Goal: Task Accomplishment & Management: Manage account settings

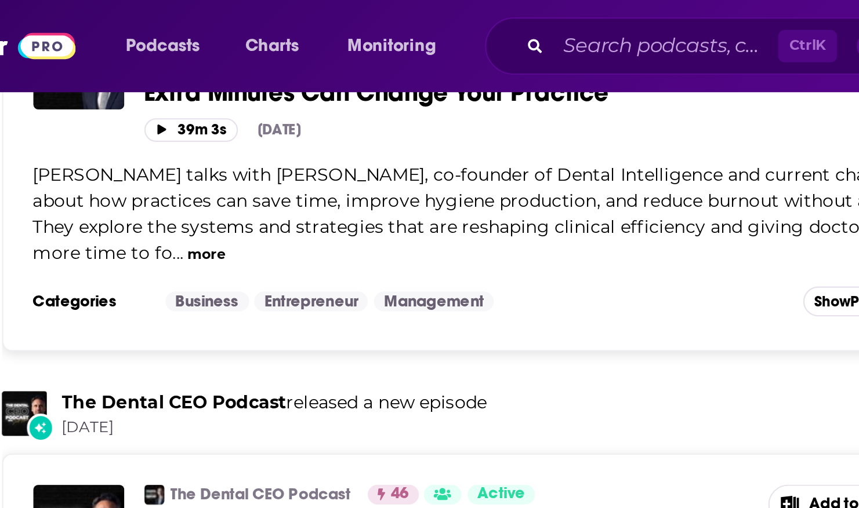
scroll to position [220, 0]
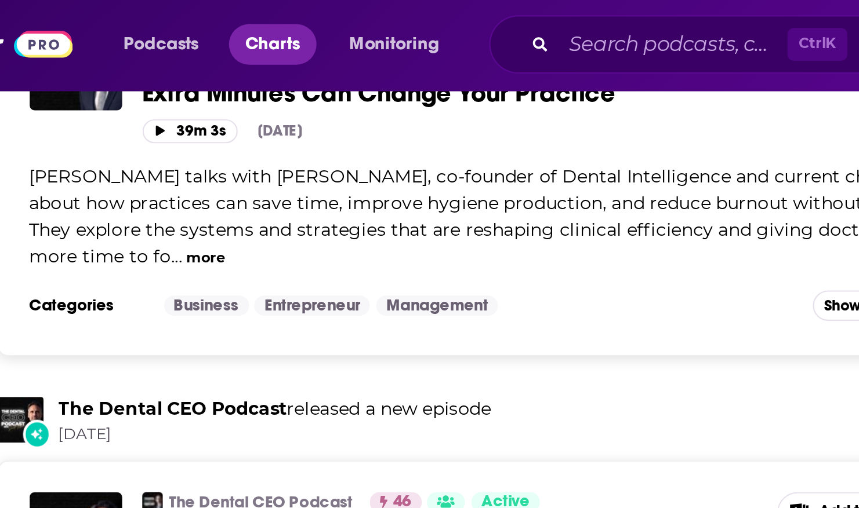
click at [207, 21] on span "Charts" at bounding box center [211, 21] width 25 height 16
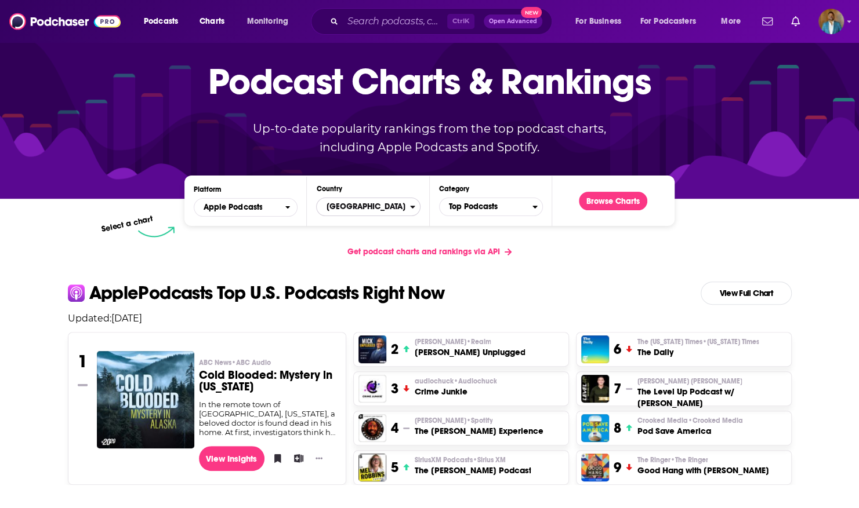
click at [339, 202] on span "[GEOGRAPHIC_DATA]" at bounding box center [363, 207] width 93 height 20
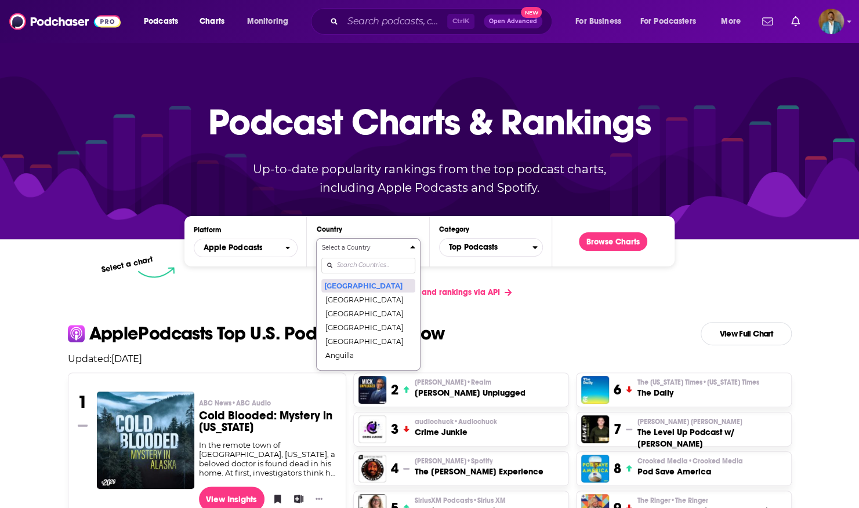
click at [359, 284] on button "[GEOGRAPHIC_DATA]" at bounding box center [367, 286] width 93 height 14
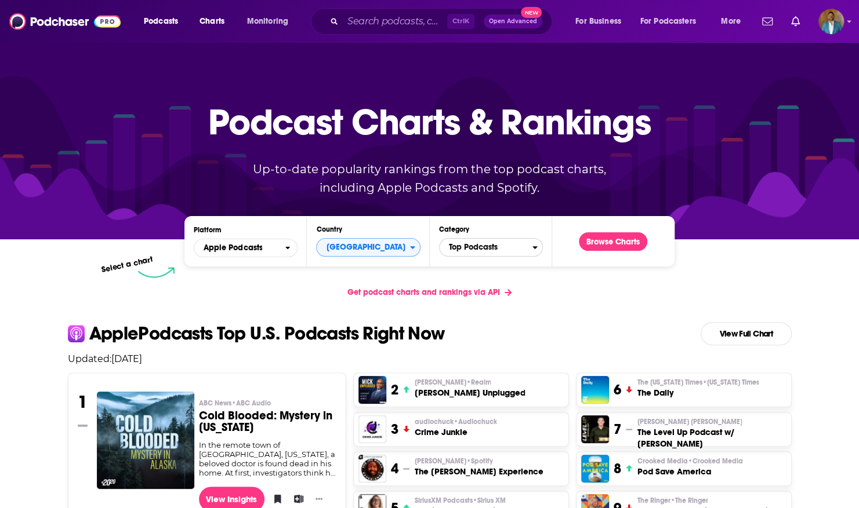
click at [503, 249] on span "Top Podcasts" at bounding box center [485, 248] width 93 height 20
click at [503, 249] on h4 "Select a Category" at bounding box center [485, 248] width 83 height 6
click at [503, 249] on span "Top Podcasts" at bounding box center [485, 248] width 93 height 20
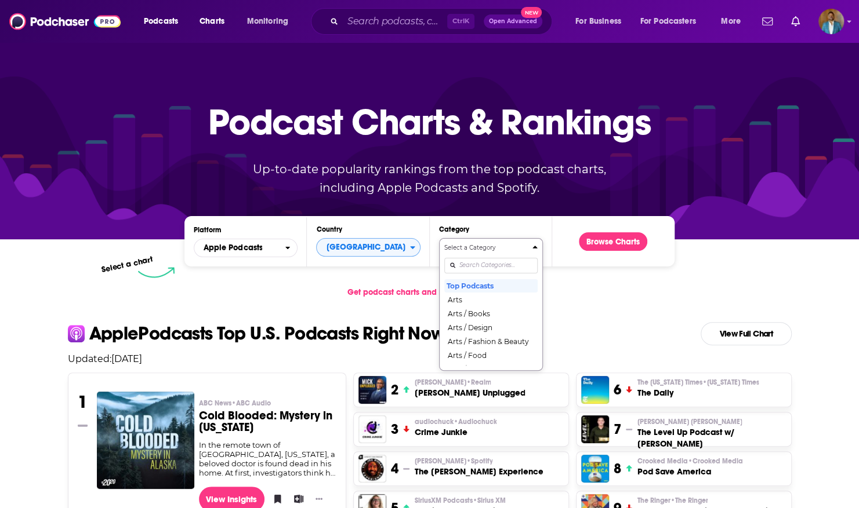
click at [474, 262] on input "Categories" at bounding box center [490, 266] width 93 height 16
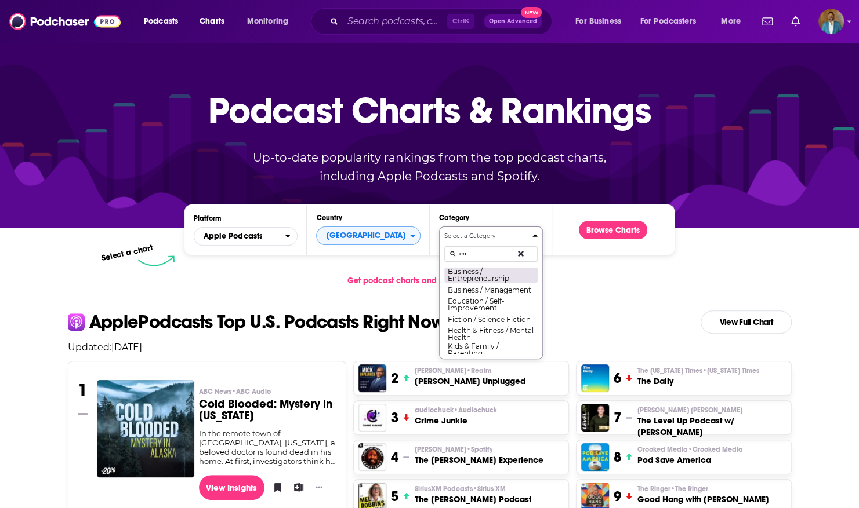
type input "e"
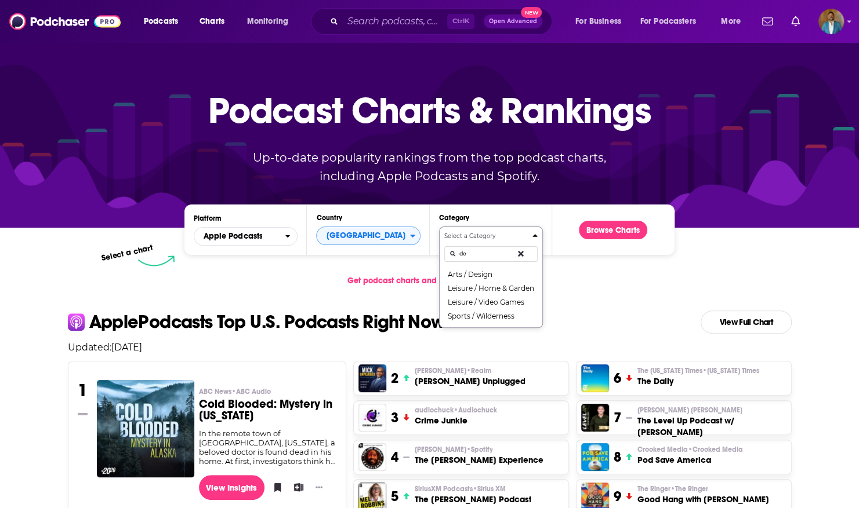
type input "d"
type input "entre"
click at [477, 268] on button "Business / Entrepreneurship" at bounding box center [490, 275] width 93 height 16
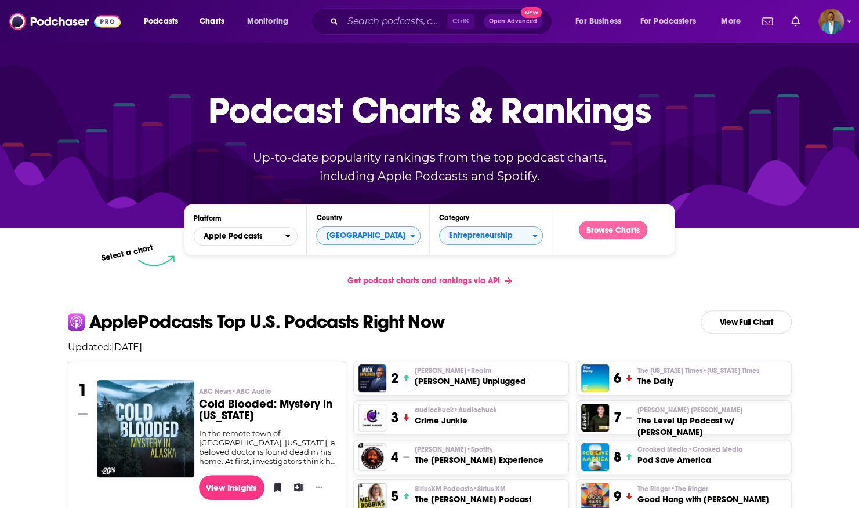
click at [629, 230] on button "Browse Charts" at bounding box center [613, 230] width 68 height 19
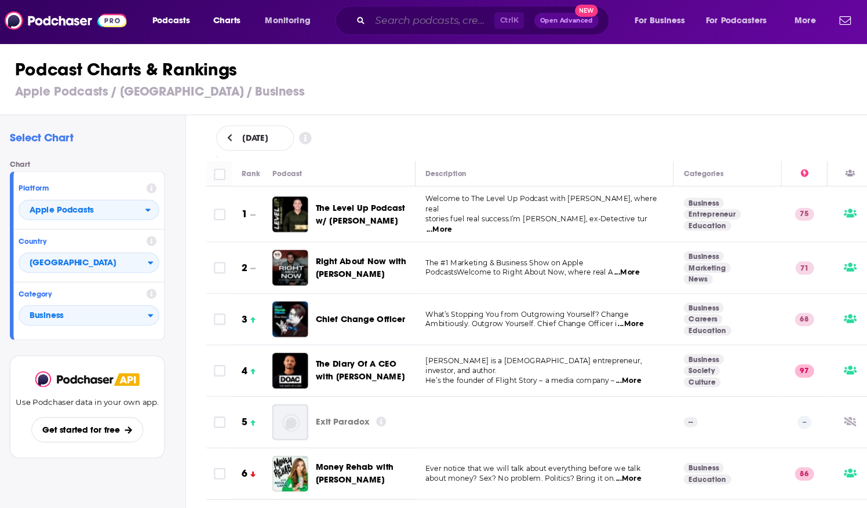
click at [390, 17] on input "Search podcasts, credits, & more..." at bounding box center [399, 21] width 113 height 19
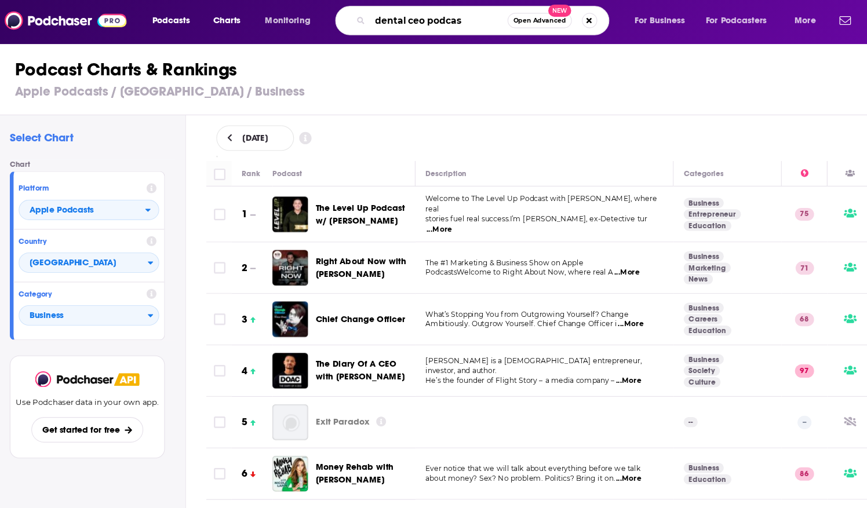
type input "dental ceo podcast"
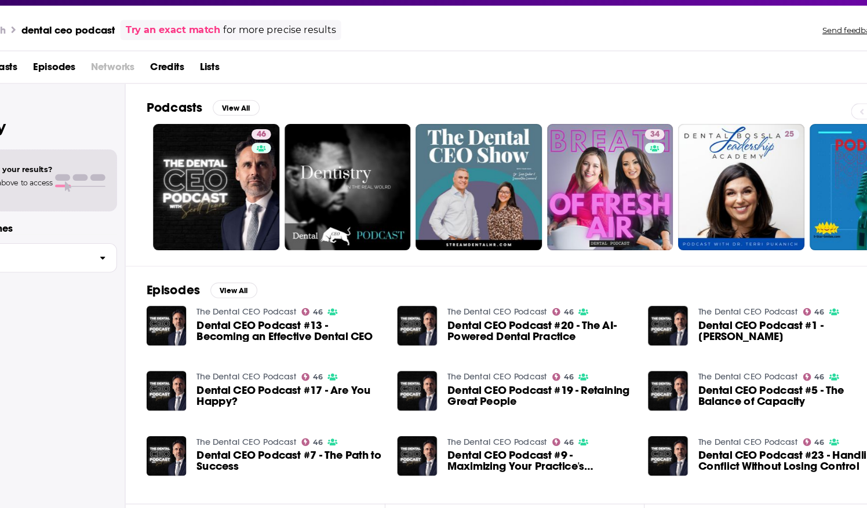
click at [284, 322] on span "Dental CEO Podcast #13 - Becoming an Effective Dental CEO" at bounding box center [319, 332] width 165 height 20
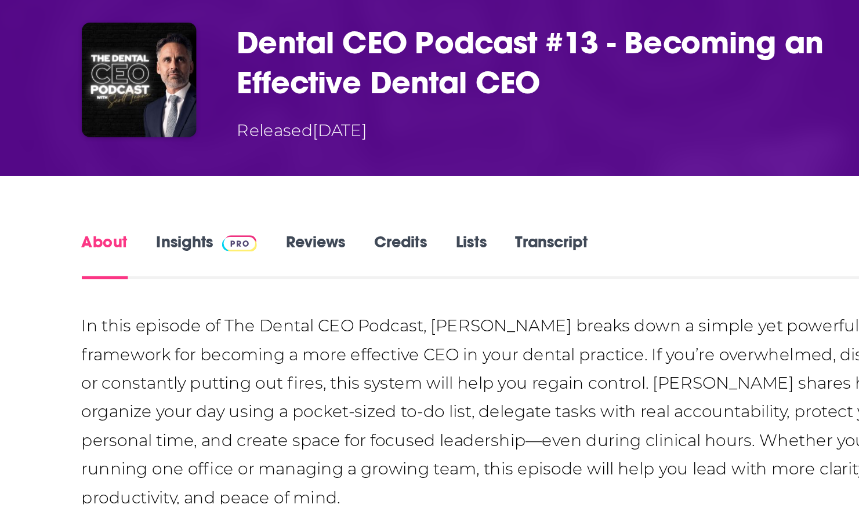
click at [149, 220] on link "Insights" at bounding box center [157, 233] width 57 height 27
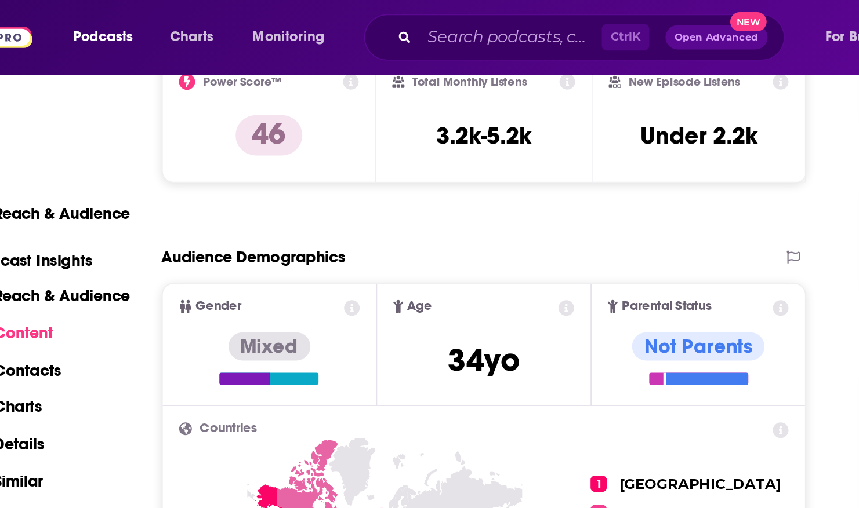
scroll to position [400, 0]
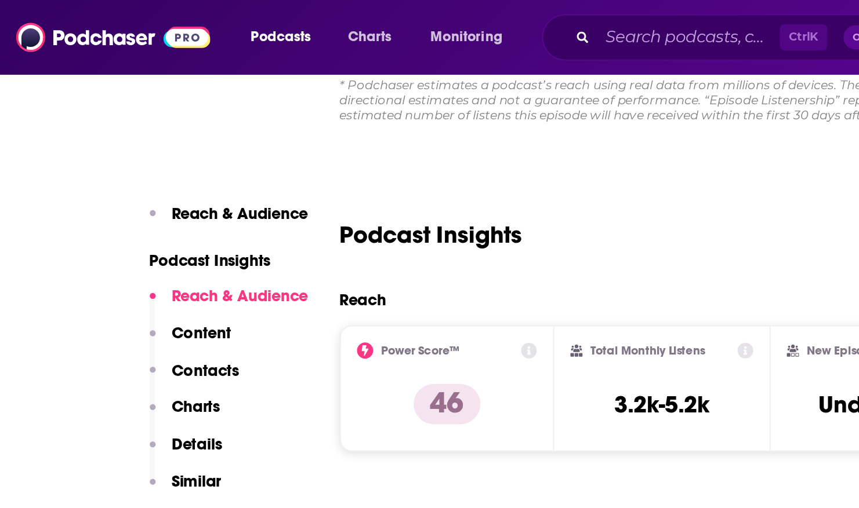
click at [143, 239] on div "Reach & Audience Content Contacts Charts Details Similar" at bounding box center [131, 228] width 91 height 128
click at [122, 241] on button "Charts" at bounding box center [106, 238] width 41 height 21
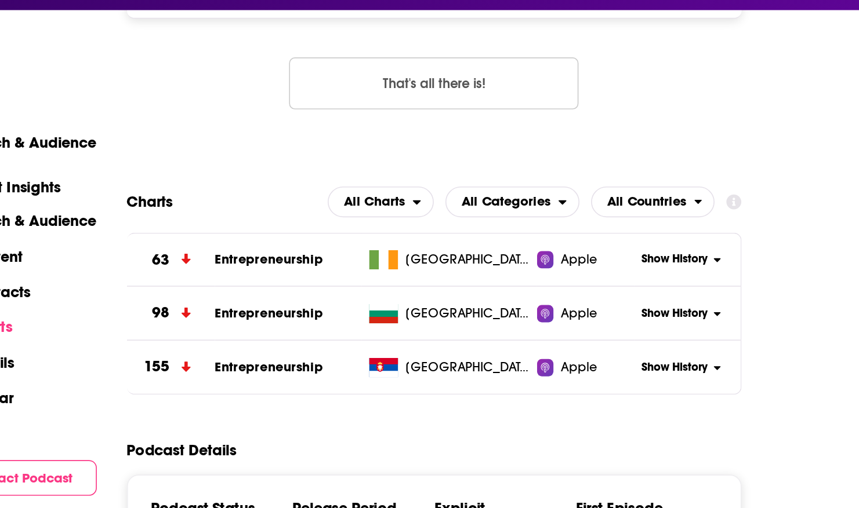
scroll to position [1133, 0]
click at [519, 162] on span "All Countries" at bounding box center [504, 158] width 61 height 20
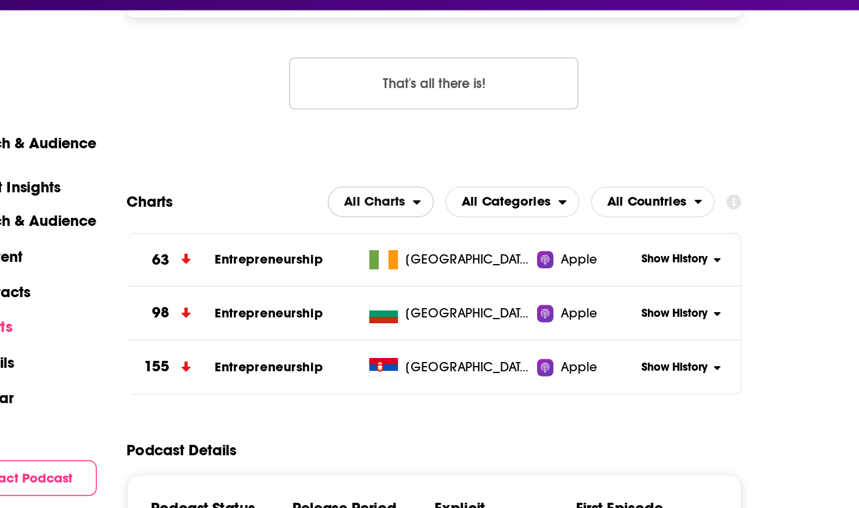
click at [361, 162] on span "All Charts" at bounding box center [341, 158] width 50 height 20
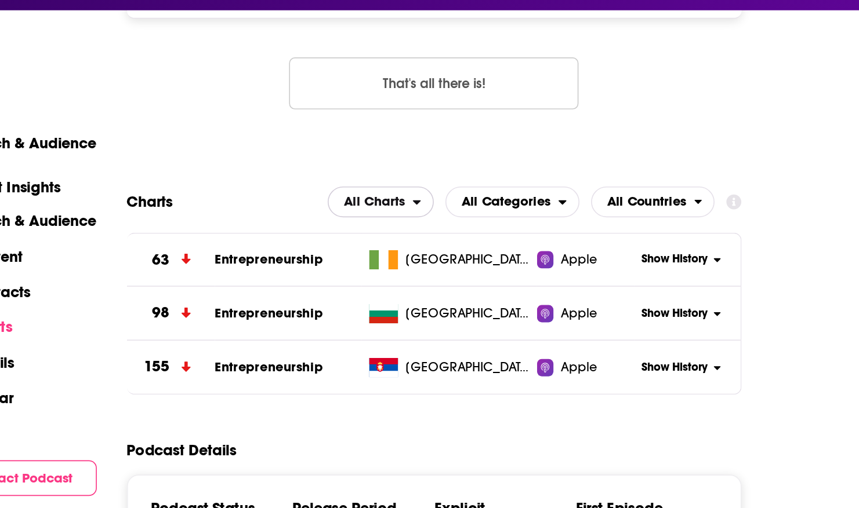
click at [370, 157] on icon "open menu" at bounding box center [368, 158] width 5 height 3
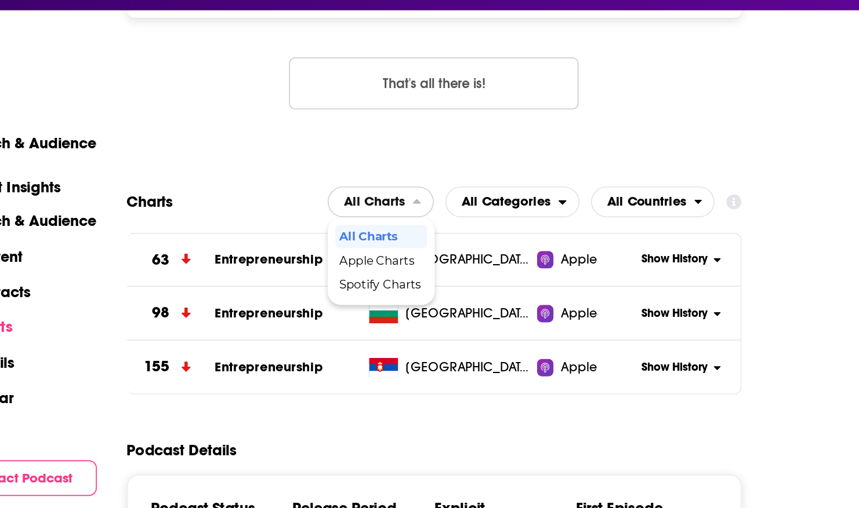
click at [365, 196] on div "Apple Charts" at bounding box center [347, 194] width 55 height 14
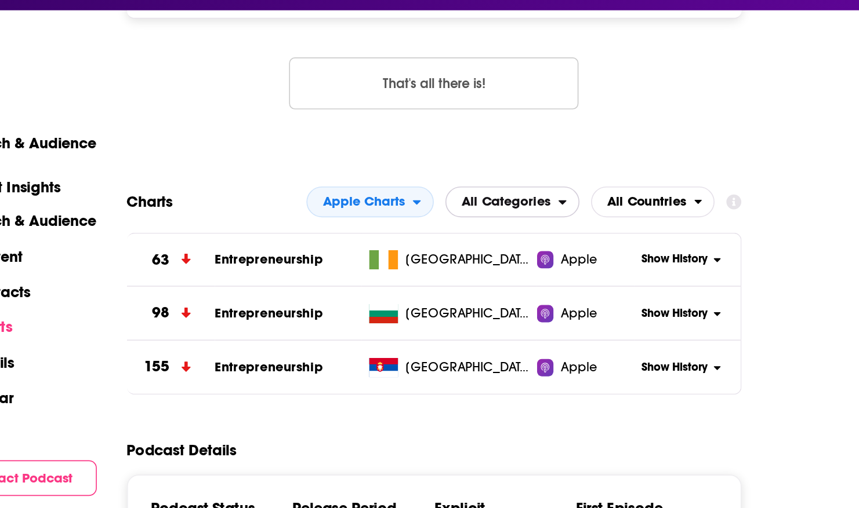
click at [444, 162] on span "All Categories" at bounding box center [420, 158] width 67 height 20
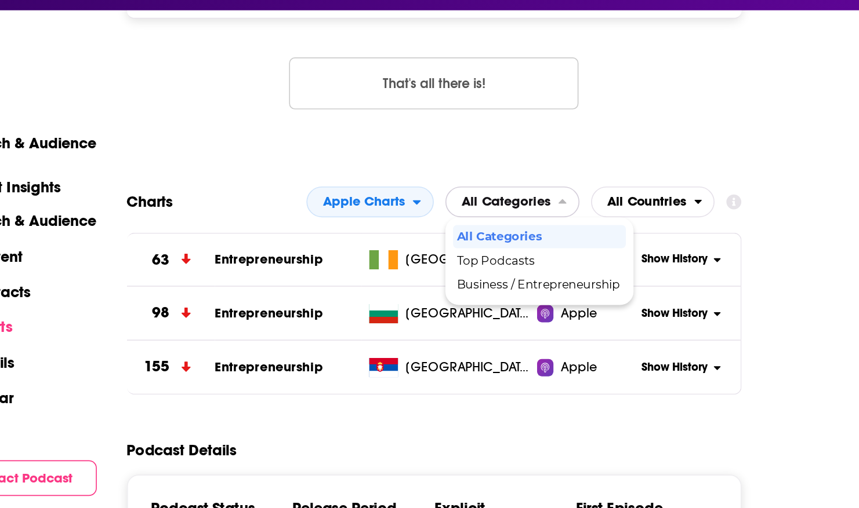
click at [468, 213] on div "Business / Entrepreneurship" at bounding box center [443, 208] width 104 height 14
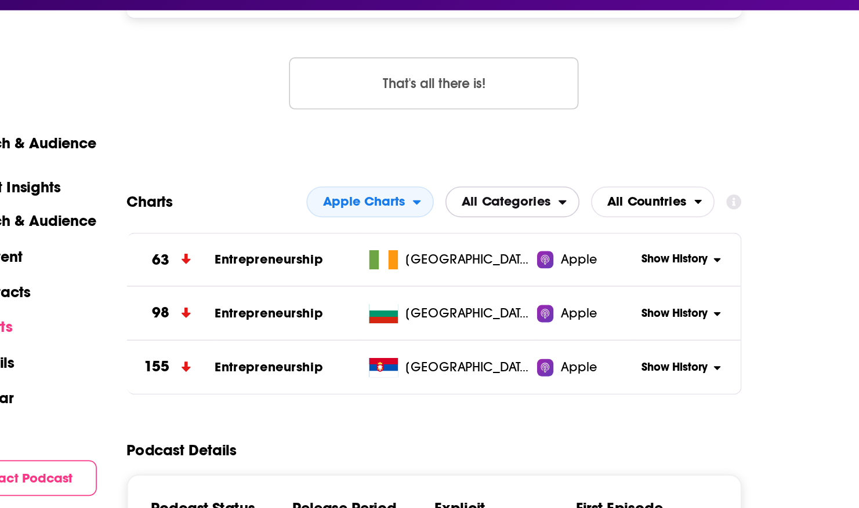
scroll to position [1121, 0]
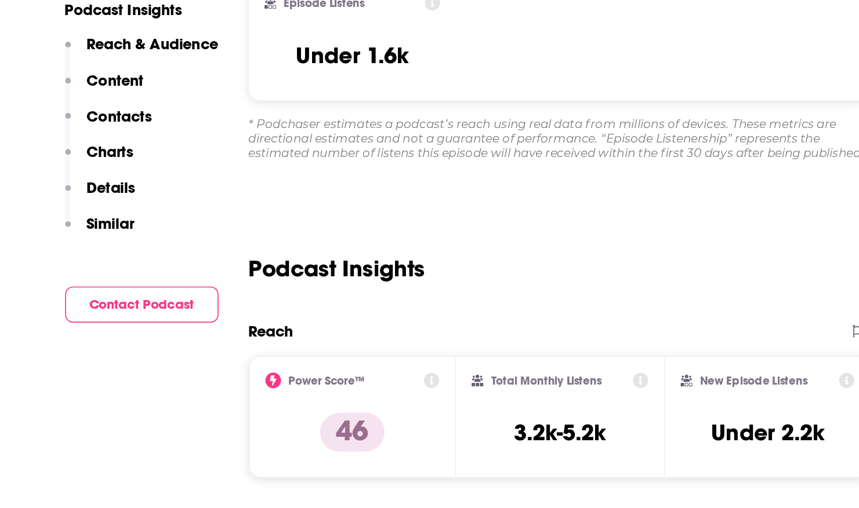
scroll to position [232, 0]
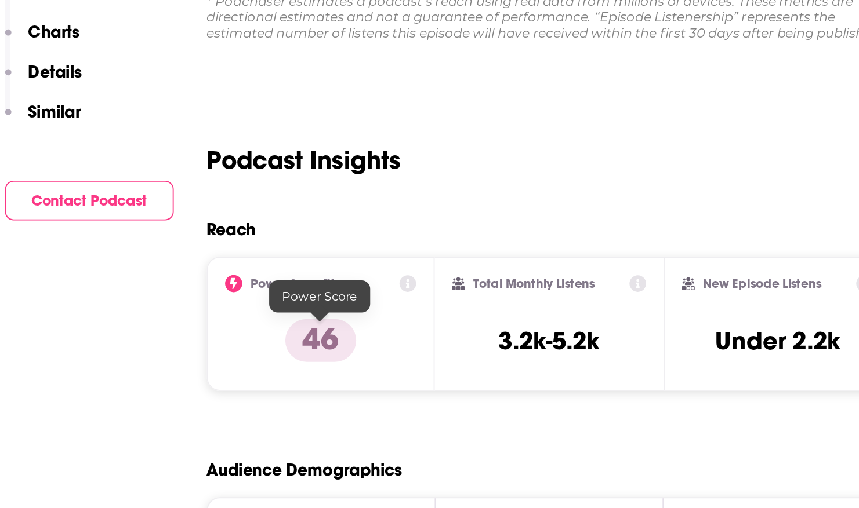
click at [258, 404] on p "46" at bounding box center [256, 399] width 38 height 23
click at [304, 368] on icon at bounding box center [303, 369] width 9 height 9
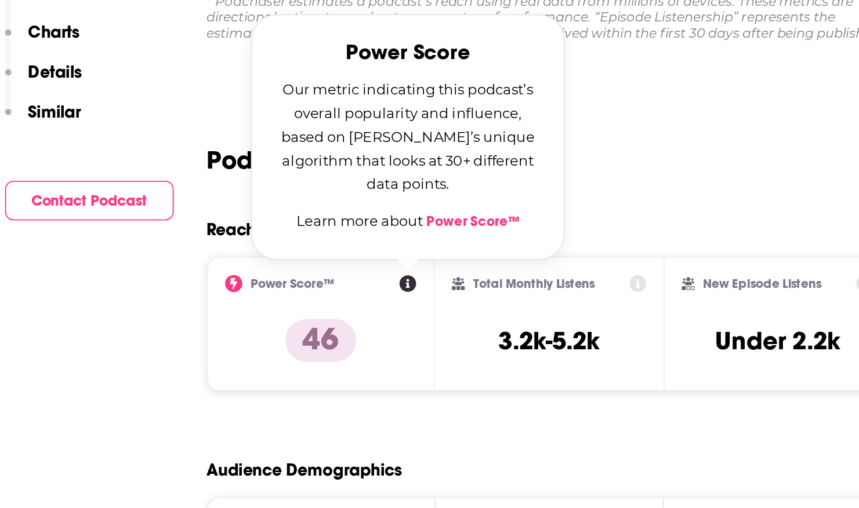
click at [331, 333] on link "Power Score™" at bounding box center [338, 335] width 50 height 9
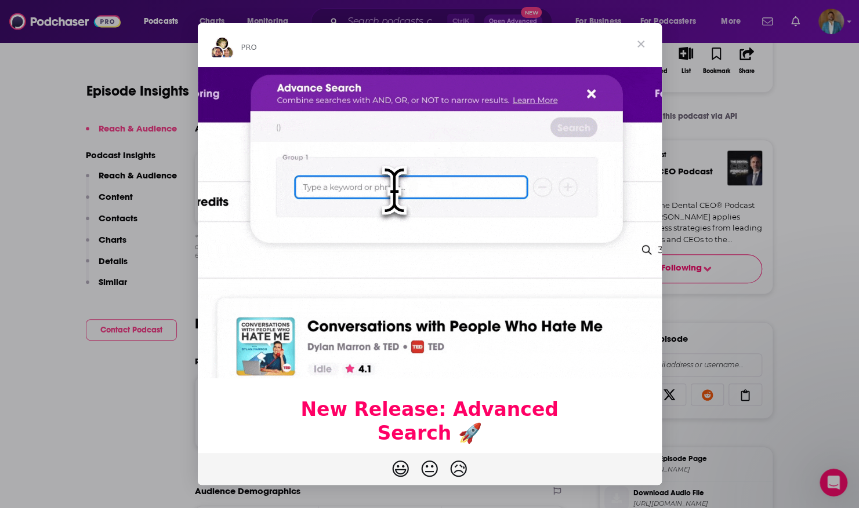
scroll to position [209, 0]
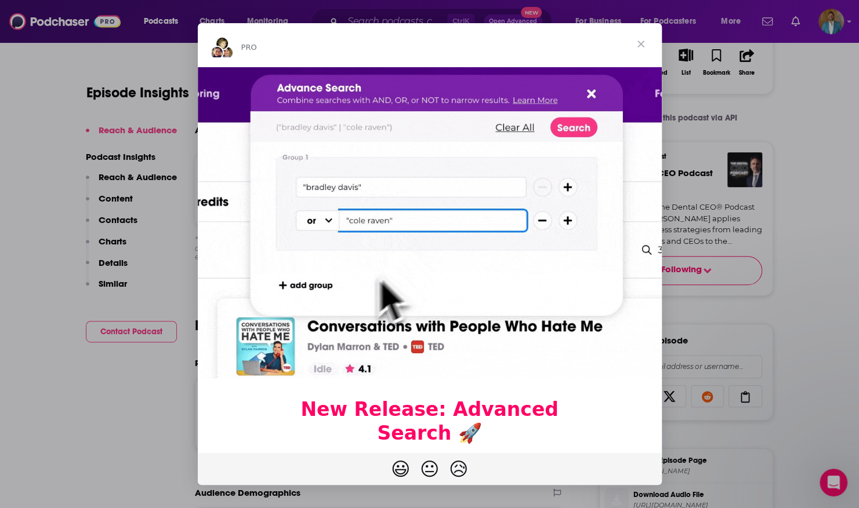
click at [639, 42] on span "Close" at bounding box center [641, 44] width 42 height 42
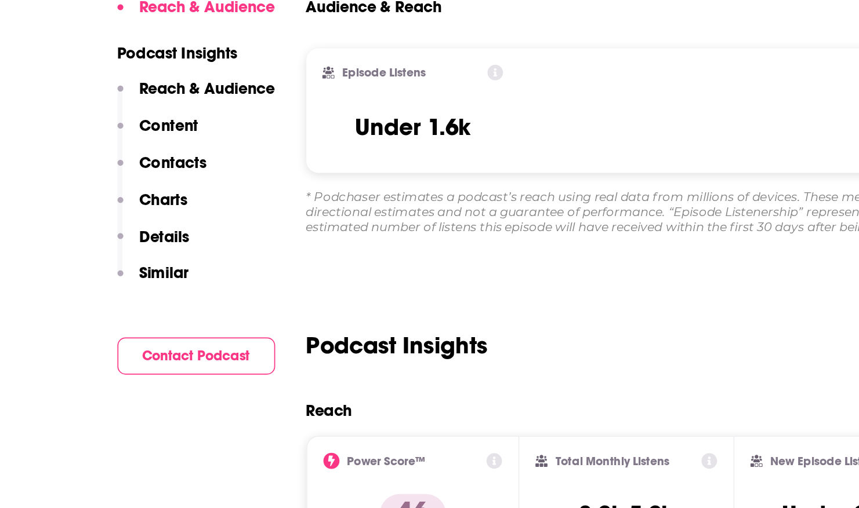
scroll to position [208, 0]
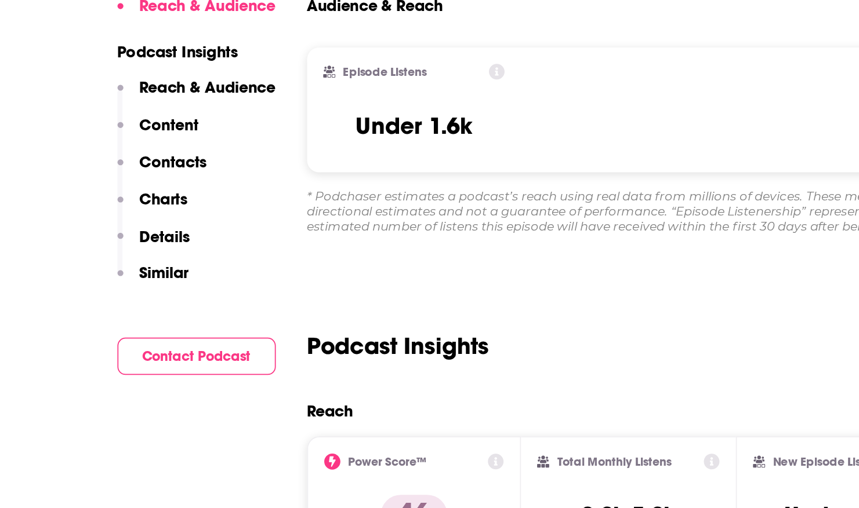
click at [119, 285] on p "Similar" at bounding box center [113, 284] width 28 height 11
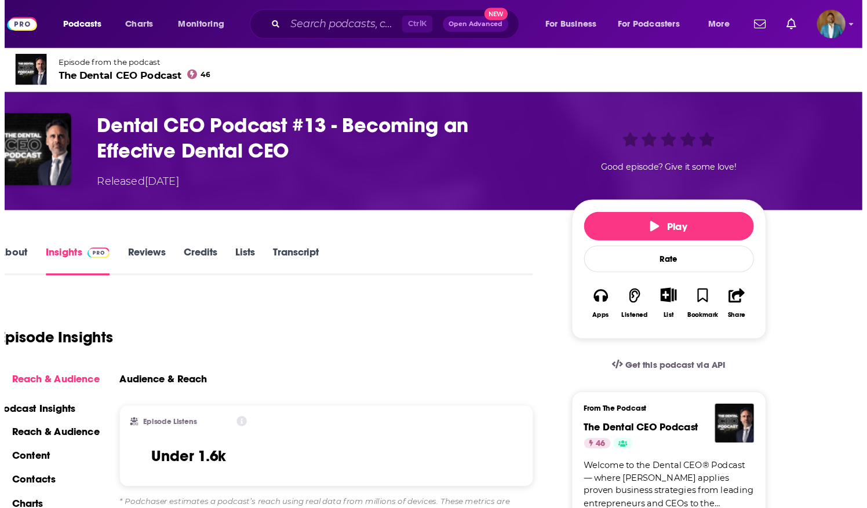
scroll to position [0, 0]
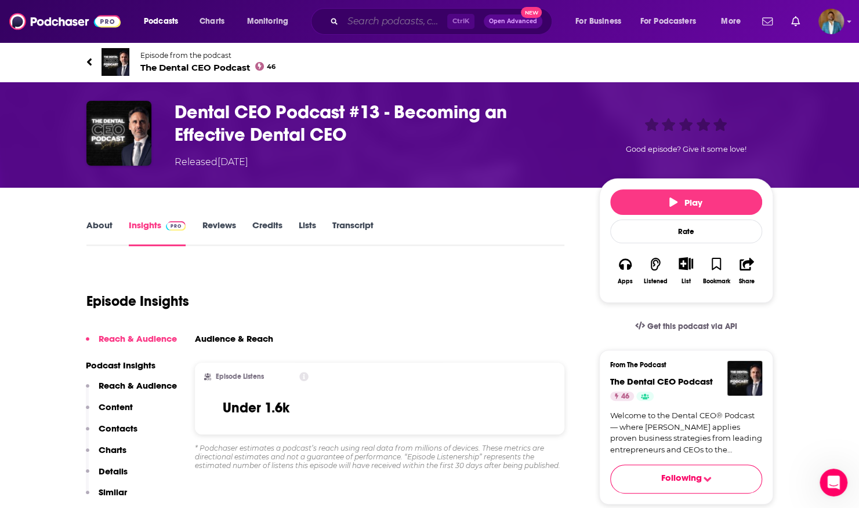
click at [396, 27] on input "Search podcasts, credits, & more..." at bounding box center [395, 21] width 104 height 19
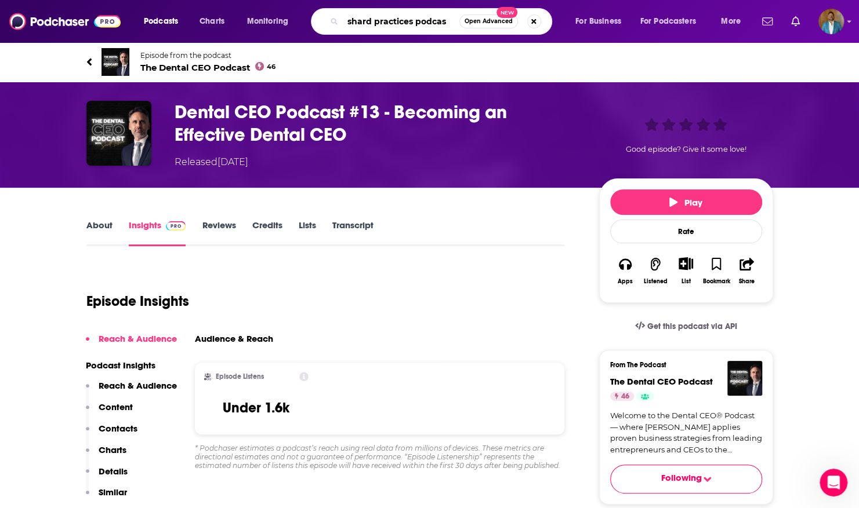
type input "shard practices podcast"
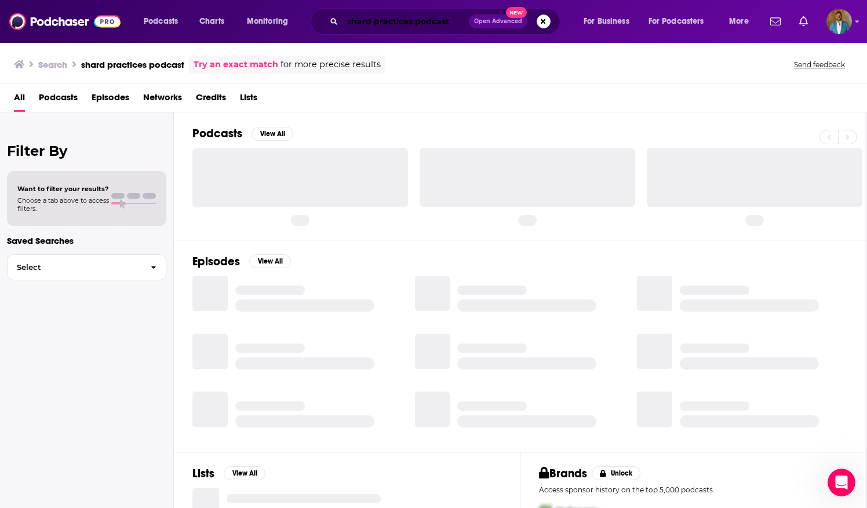
click at [367, 23] on input "shard practices podcast" at bounding box center [406, 21] width 126 height 19
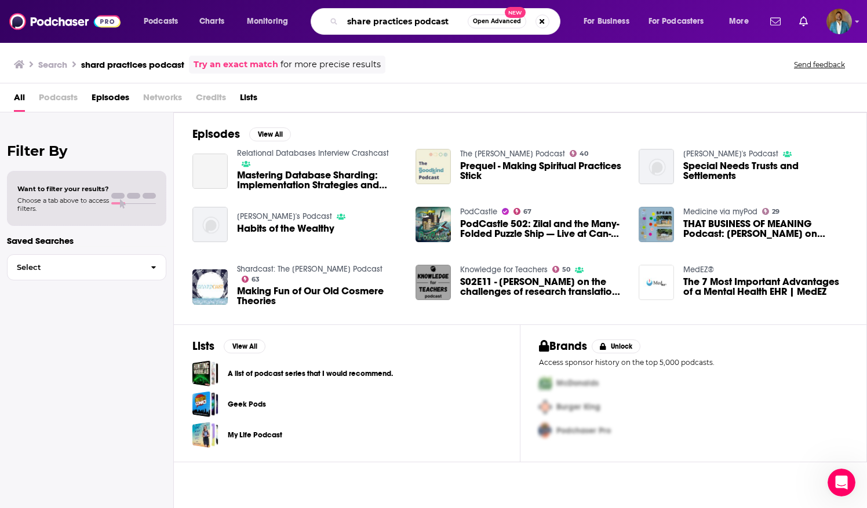
type input "share practices podcast"
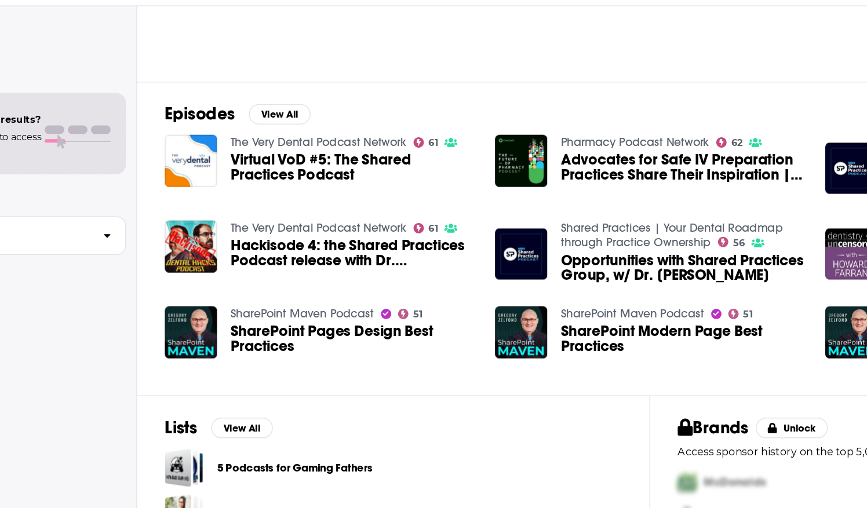
click at [528, 279] on span "Opportunities with Shared Practices Group, w/ Dr. Austin Davis" at bounding box center [542, 289] width 165 height 20
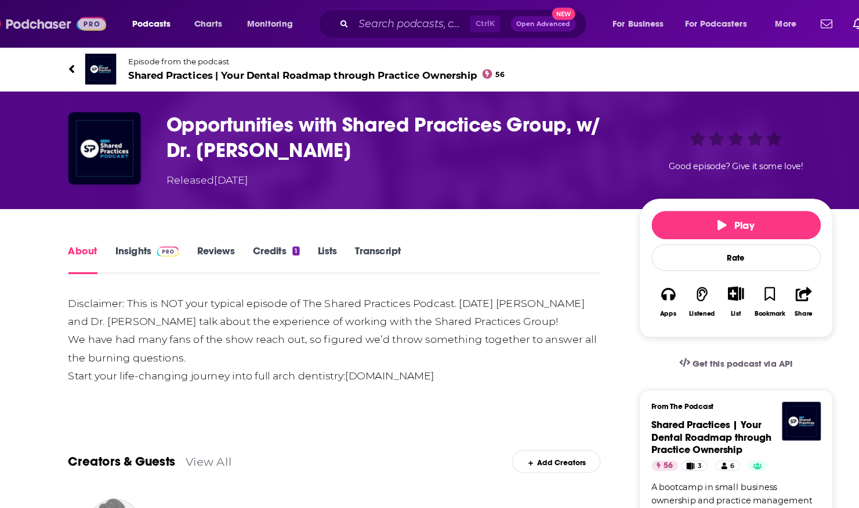
click at [72, 18] on img at bounding box center [64, 21] width 111 height 22
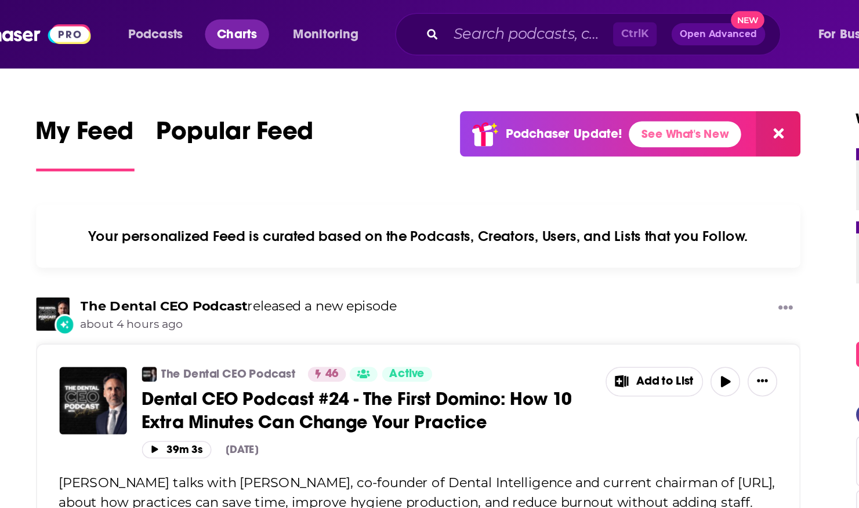
click at [213, 23] on span "Charts" at bounding box center [211, 21] width 25 height 16
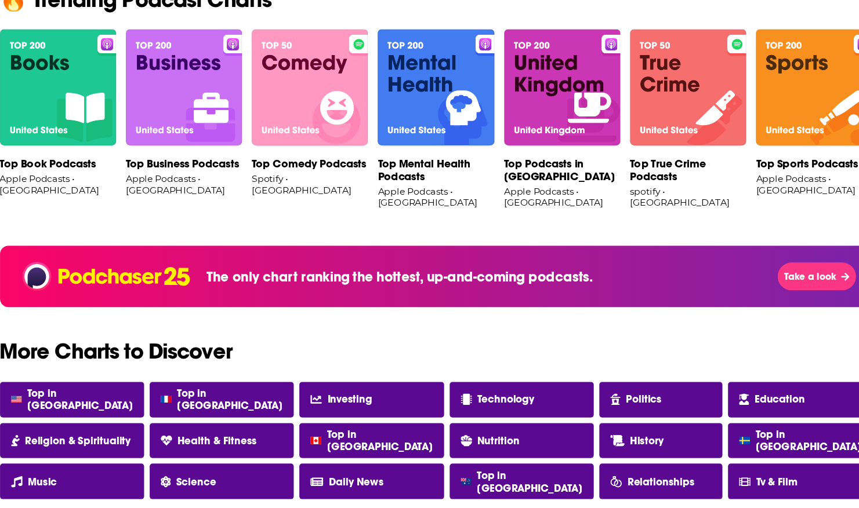
scroll to position [746, 0]
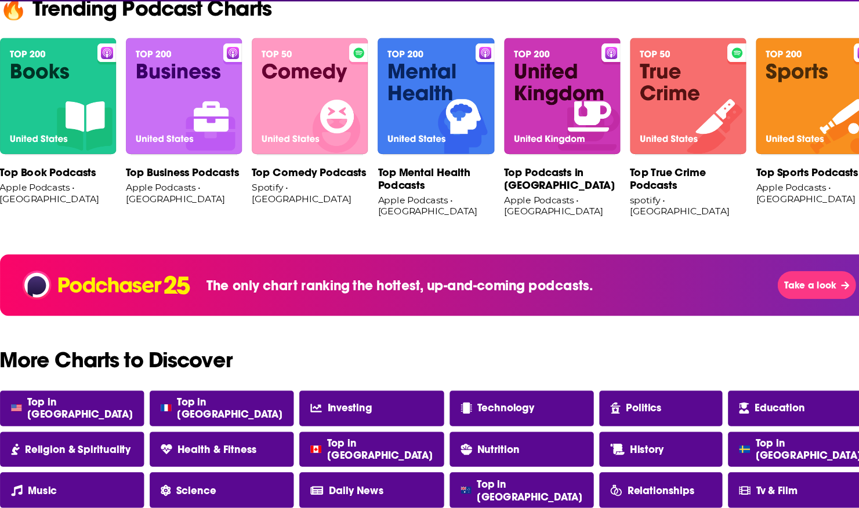
click at [238, 114] on img at bounding box center [220, 121] width 96 height 97
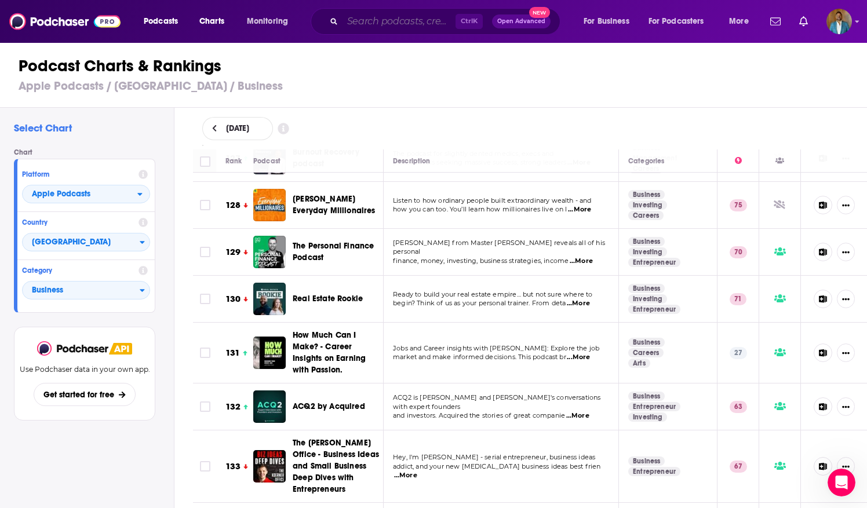
click at [409, 17] on input "Search podcasts, credits, & more..." at bounding box center [399, 21] width 113 height 19
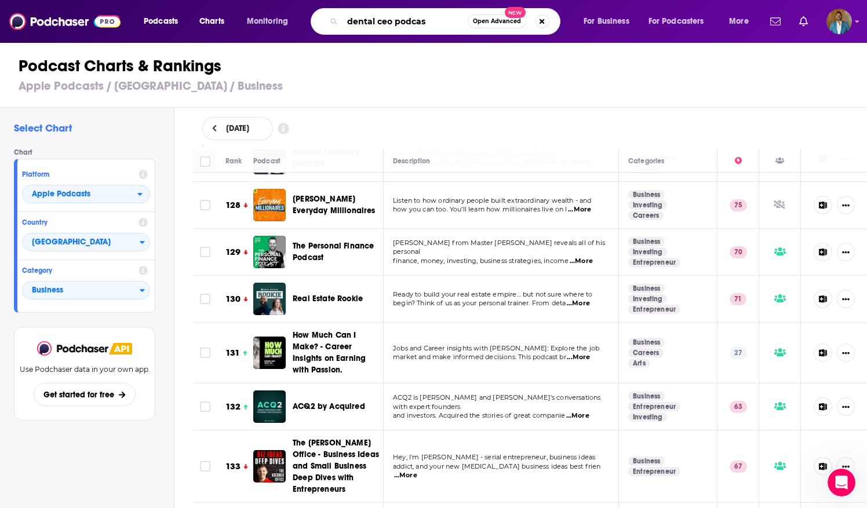
type input "dental ceo podcast"
click at [443, 18] on input "dental ceo podcast" at bounding box center [405, 21] width 125 height 19
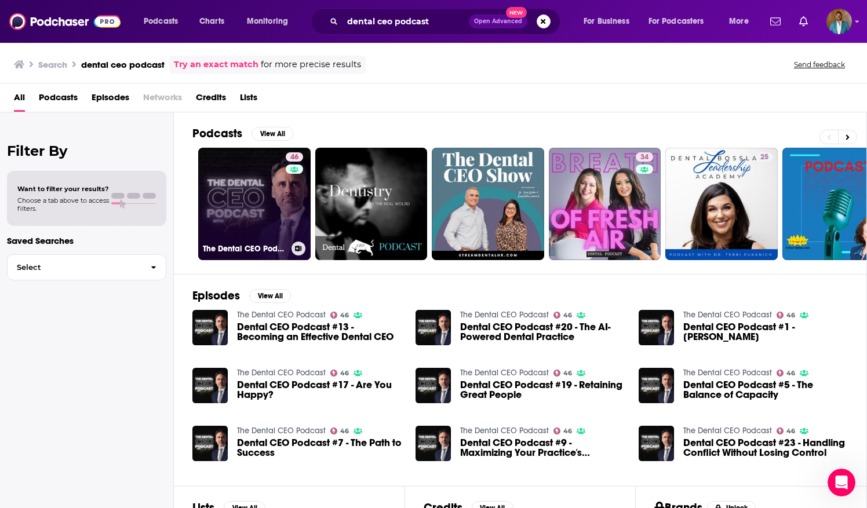
click at [272, 221] on link "46 The Dental CEO Podcast" at bounding box center [254, 204] width 112 height 112
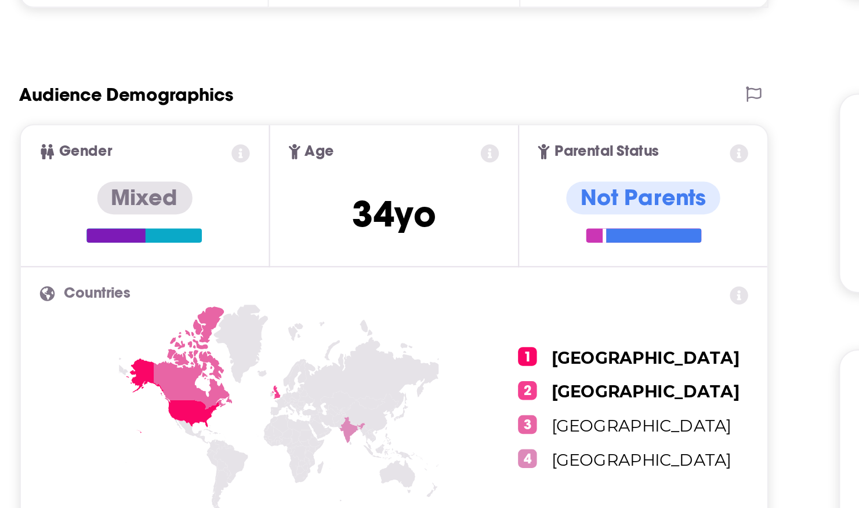
scroll to position [244, 0]
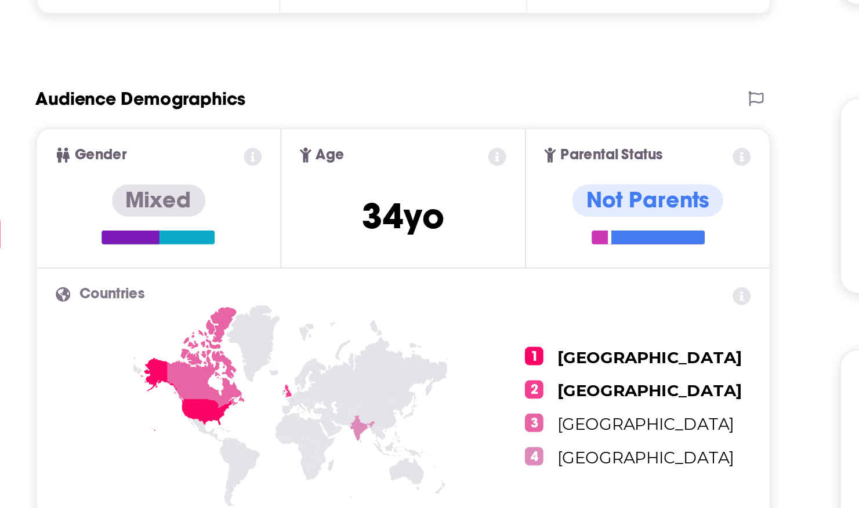
click at [551, 328] on icon at bounding box center [550, 326] width 9 height 9
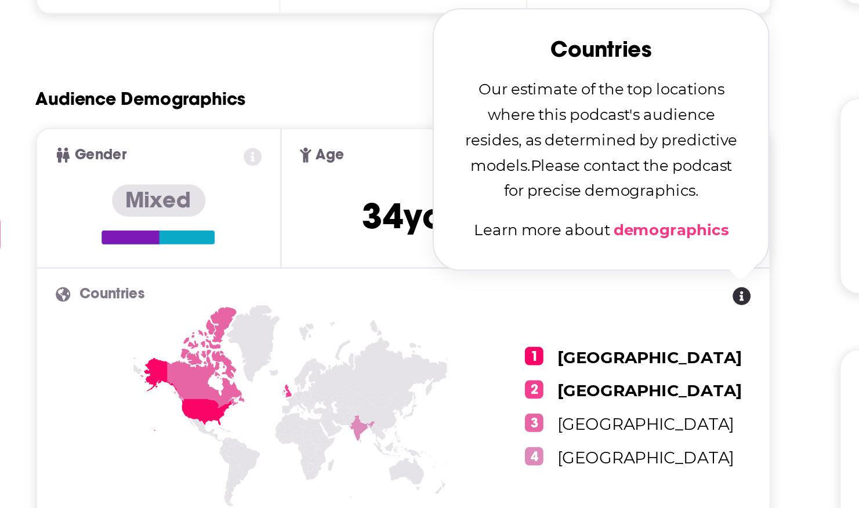
click at [506, 338] on ul "1 United States 2 United Kingdom 3 Canada 4 India" at bounding box center [498, 382] width 114 height 121
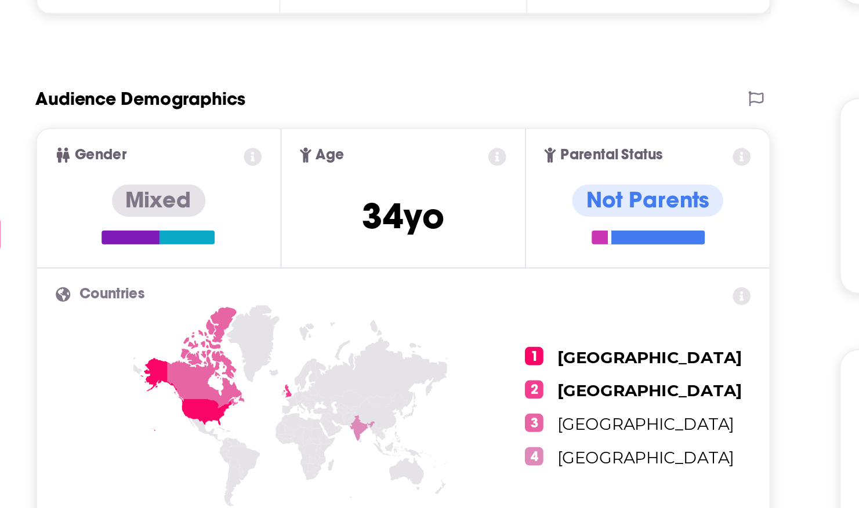
click at [515, 336] on ul "1 United States 2 United Kingdom 3 Canada 4 India" at bounding box center [498, 382] width 114 height 121
click at [551, 326] on icon at bounding box center [550, 326] width 9 height 9
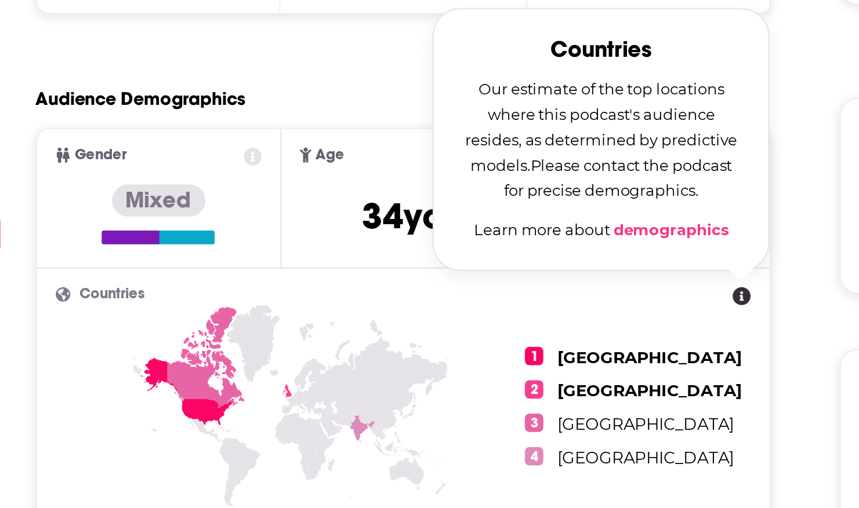
click at [526, 328] on h2 "Countries Countries Our estimate of the top locations where this podcast's audi…" at bounding box center [380, 326] width 350 height 8
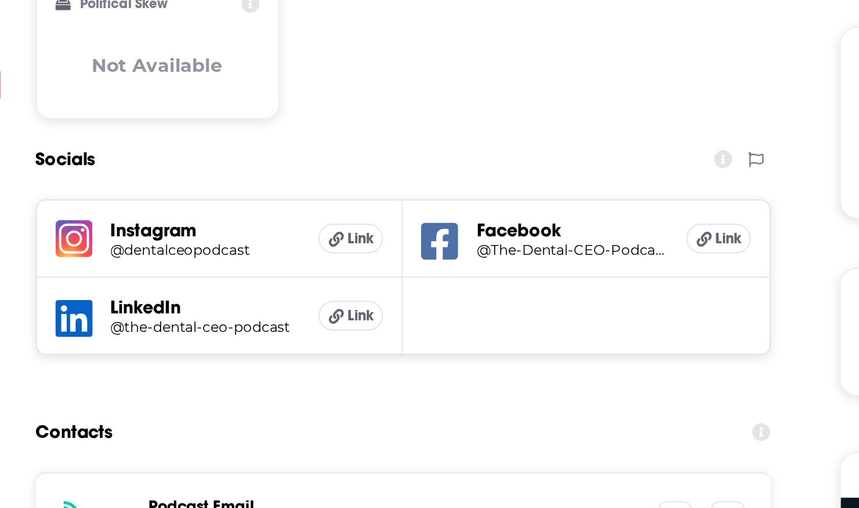
scroll to position [504, 0]
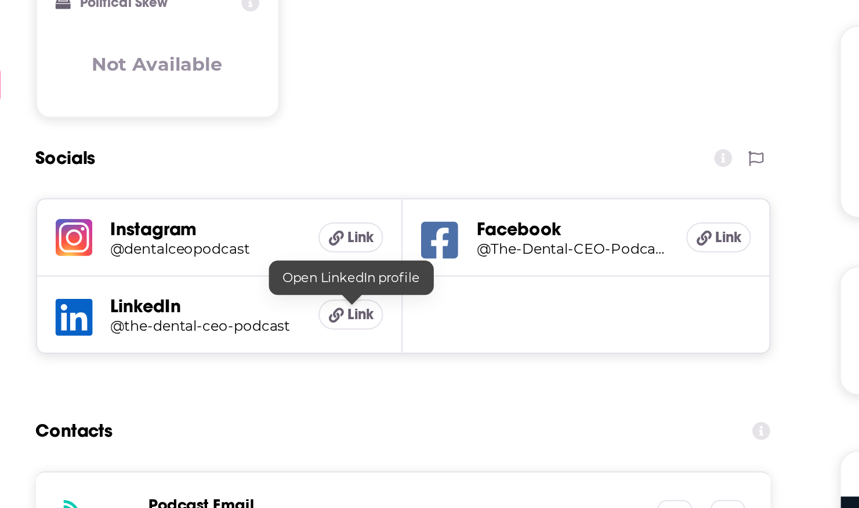
click at [355, 412] on span "Link" at bounding box center [357, 410] width 13 height 9
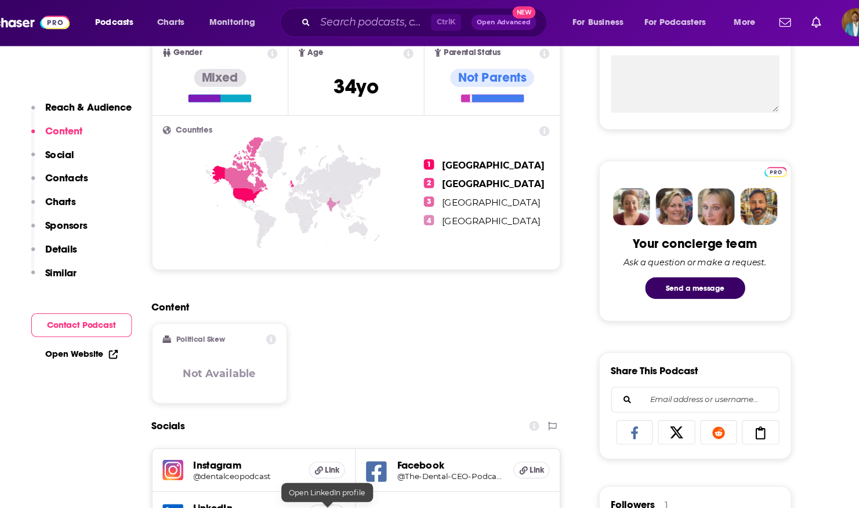
scroll to position [449, 0]
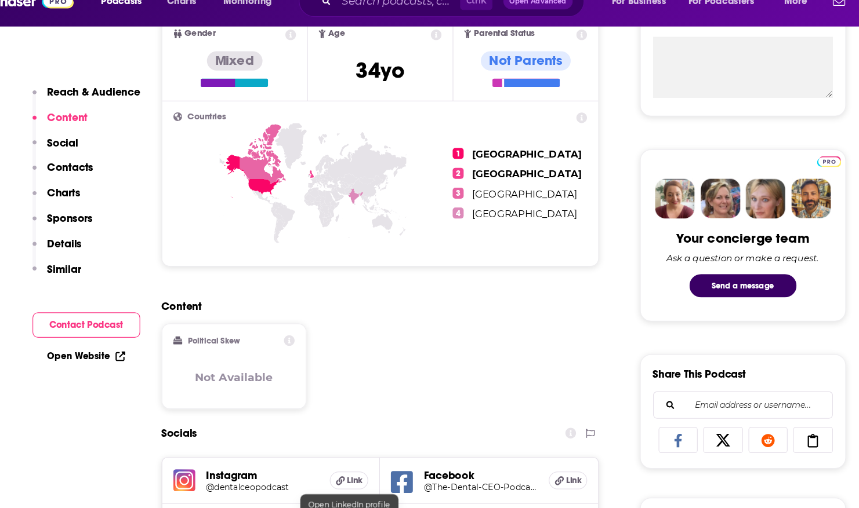
click at [99, 224] on p "Details" at bounding box center [113, 226] width 29 height 11
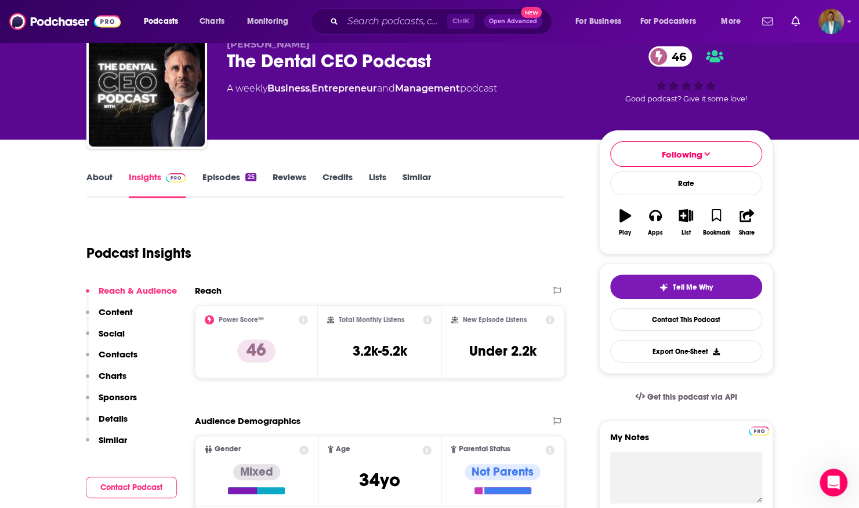
scroll to position [50, 0]
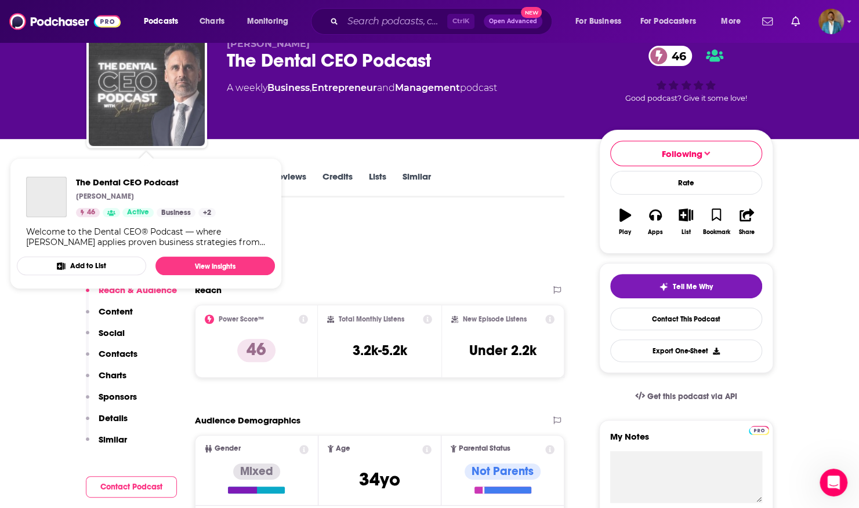
click at [154, 114] on img "The Dental CEO Podcast" at bounding box center [147, 88] width 116 height 116
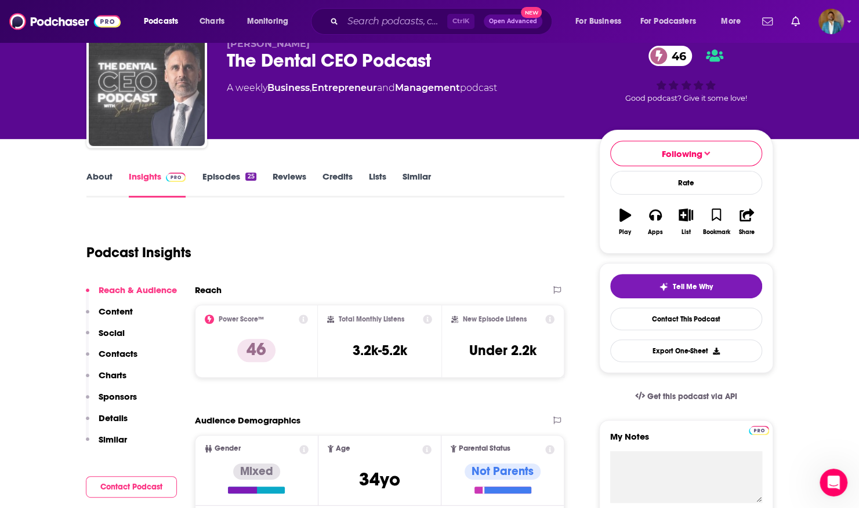
click at [154, 114] on img "The Dental CEO Podcast" at bounding box center [147, 88] width 116 height 116
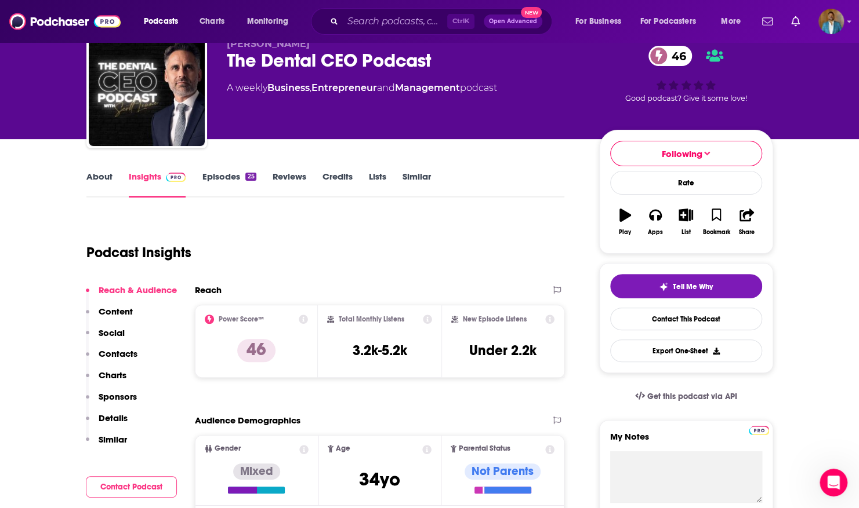
click at [107, 176] on link "About" at bounding box center [99, 184] width 26 height 27
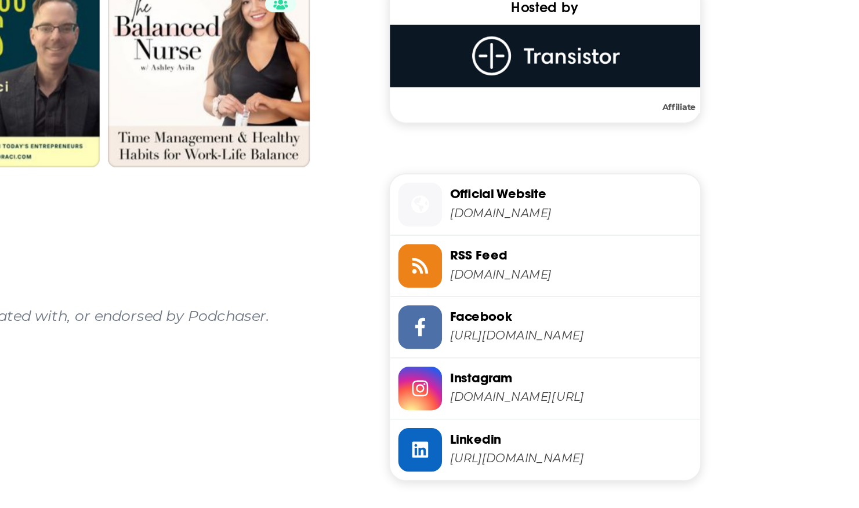
scroll to position [846, 0]
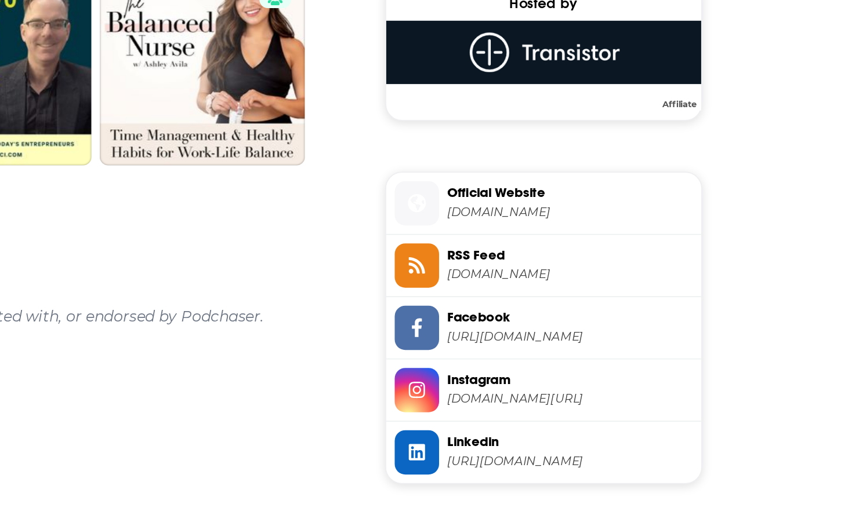
click at [630, 355] on span "Instagram instagram.com/dentalceopodcast" at bounding box center [697, 362] width 139 height 23
click at [646, 325] on span "Facebook" at bounding box center [700, 323] width 135 height 10
click at [621, 394] on icon at bounding box center [616, 398] width 13 height 10
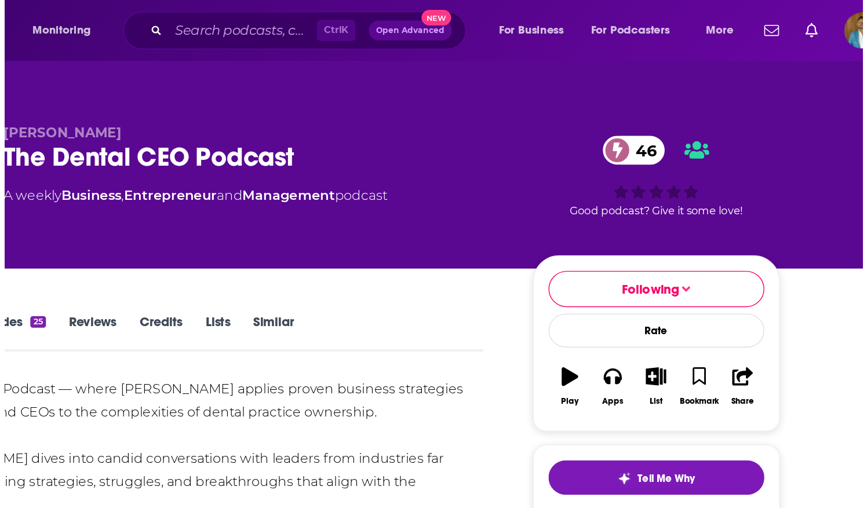
scroll to position [0, 0]
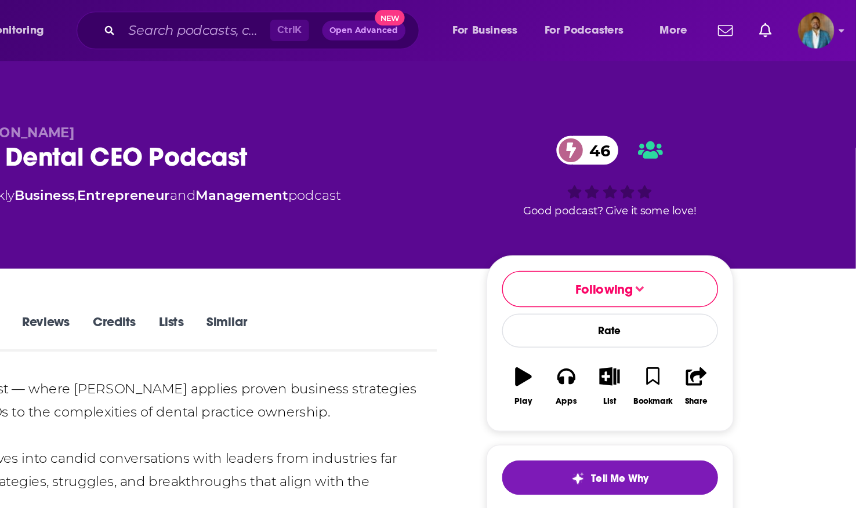
click at [715, 135] on div "46 Good podcast? Give it some love!" at bounding box center [686, 124] width 174 height 72
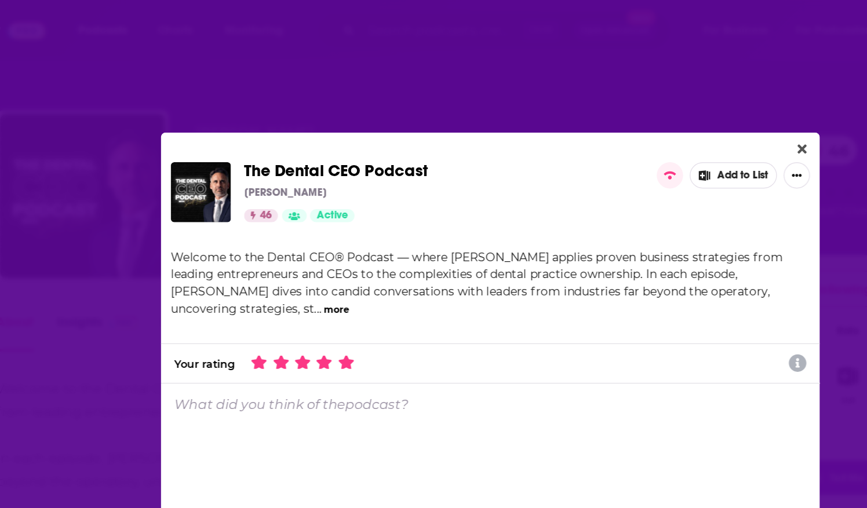
click at [332, 253] on icon "Dialog" at bounding box center [331, 255] width 10 height 10
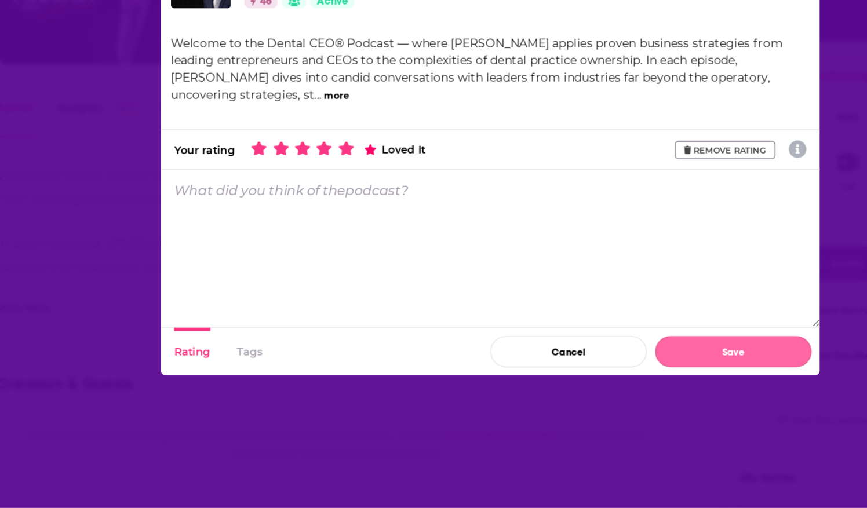
click at [598, 406] on button "Save" at bounding box center [605, 398] width 110 height 22
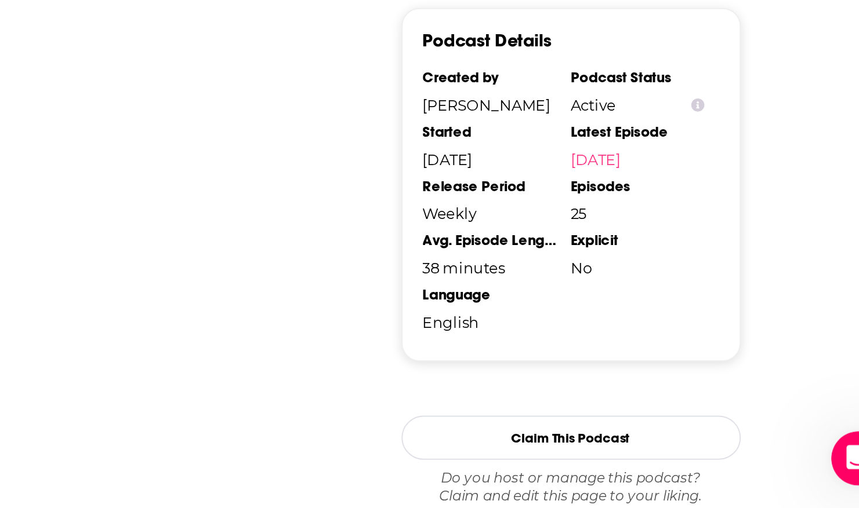
scroll to position [1060, 0]
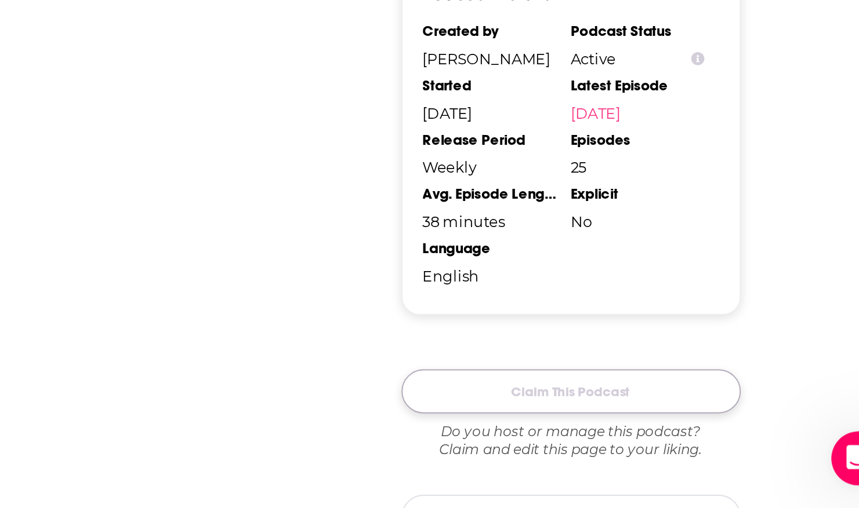
click at [737, 438] on button "Claim This Podcast" at bounding box center [686, 448] width 174 height 23
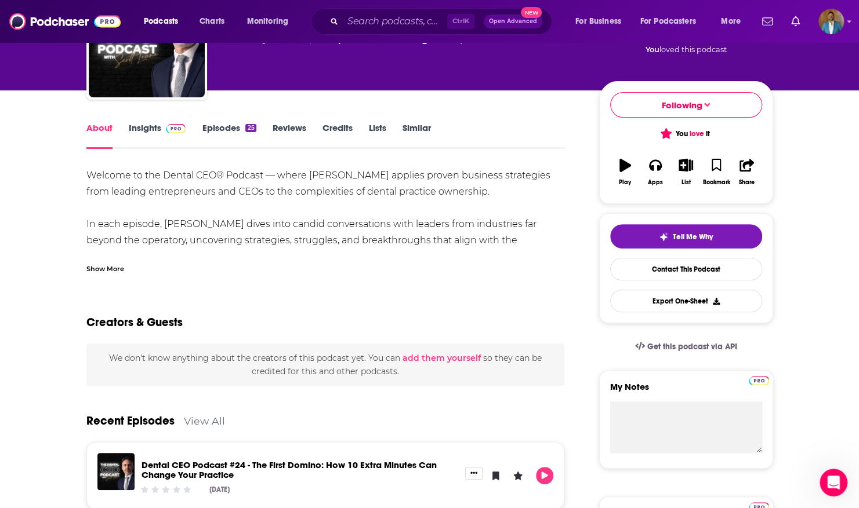
scroll to position [0, 0]
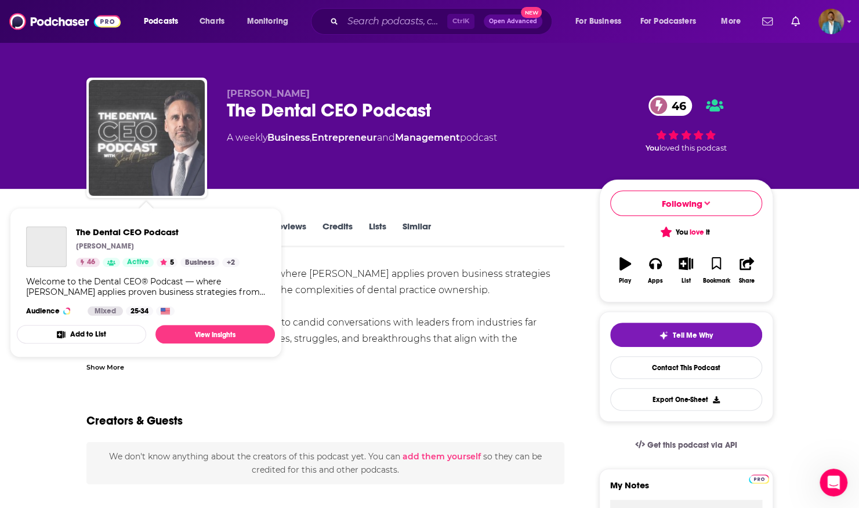
click at [182, 141] on img "The Dental CEO Podcast" at bounding box center [147, 138] width 116 height 116
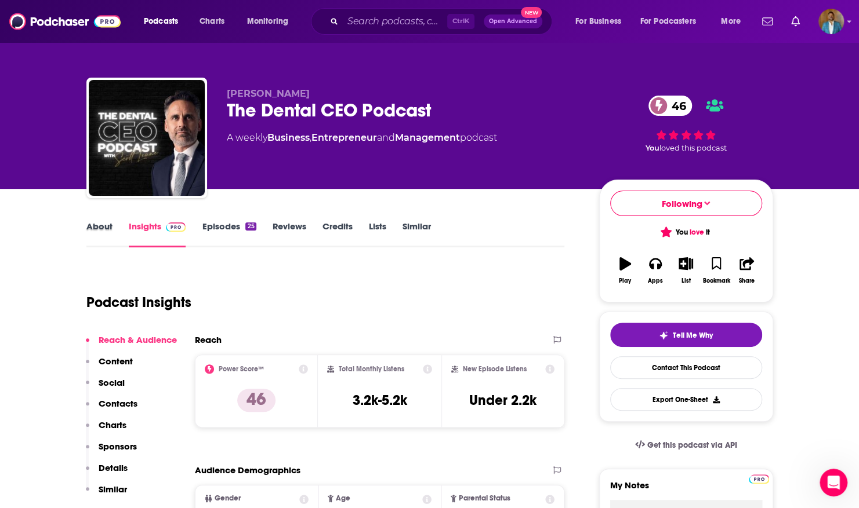
click at [112, 226] on div "About" at bounding box center [107, 234] width 42 height 27
click at [94, 222] on link "About" at bounding box center [99, 234] width 26 height 27
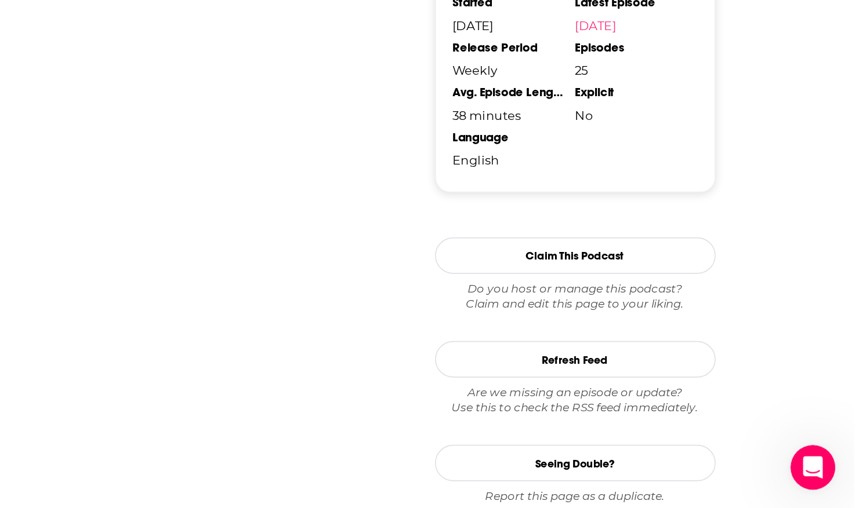
scroll to position [1158, 0]
click at [709, 348] on button "Claim This Podcast" at bounding box center [686, 351] width 174 height 23
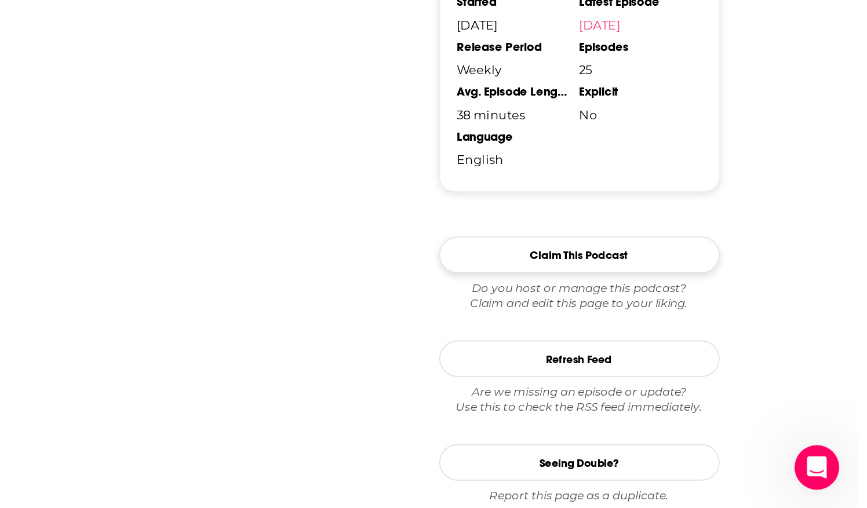
scroll to position [0, 0]
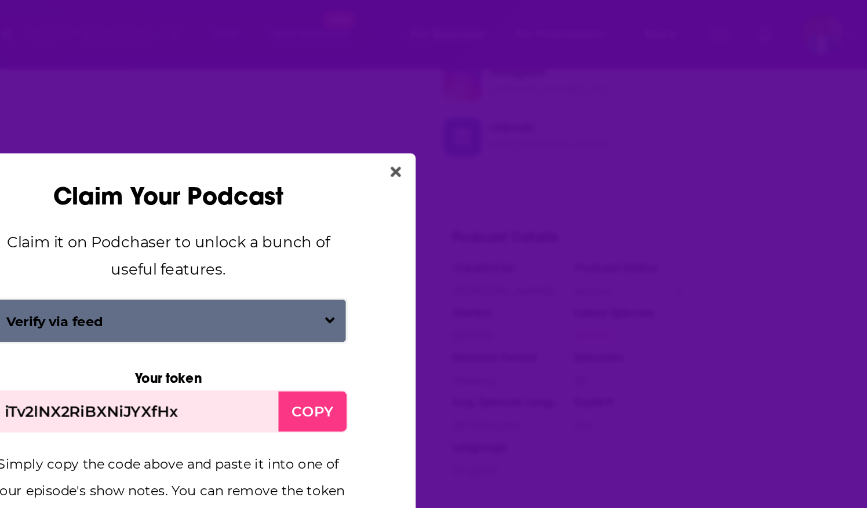
click at [532, 253] on div "COPY" at bounding box center [523, 255] width 42 height 25
click at [530, 253] on div "COPY" at bounding box center [523, 255] width 42 height 25
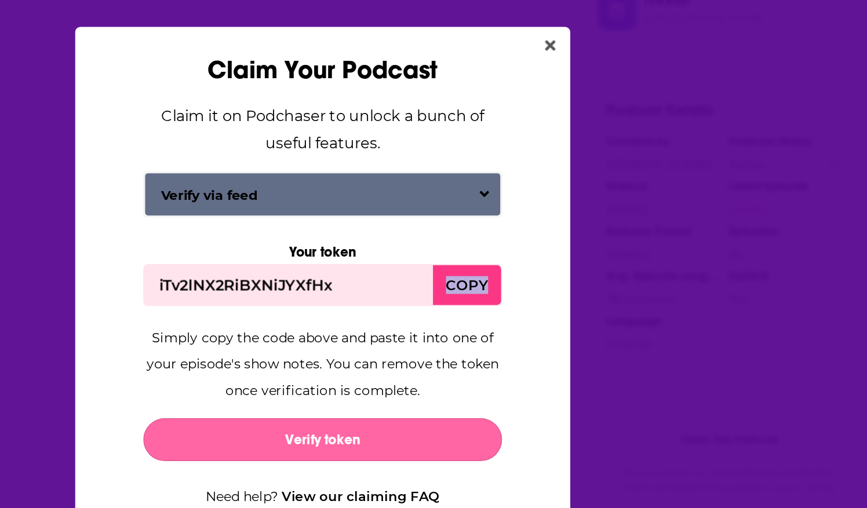
click at [394, 355] on button "Verify token" at bounding box center [433, 351] width 223 height 27
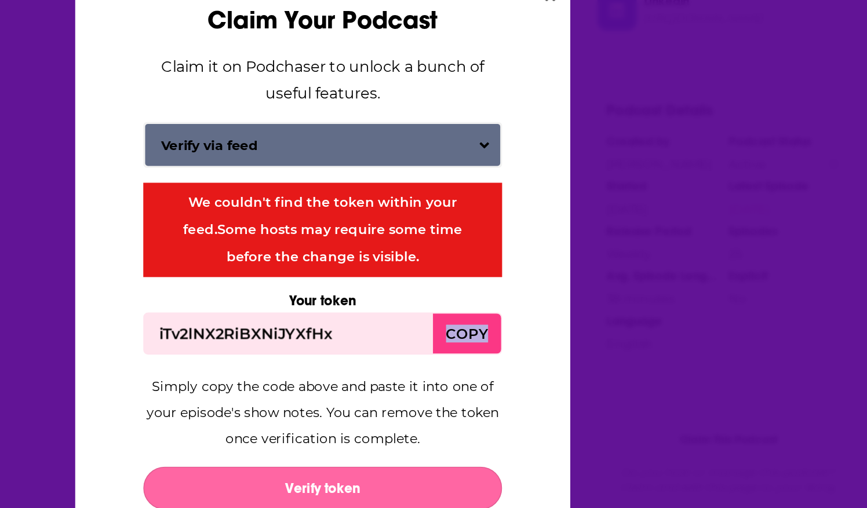
click at [448, 378] on button "Verify token" at bounding box center [433, 381] width 223 height 27
click at [448, 378] on button "Dialog" at bounding box center [433, 381] width 223 height 27
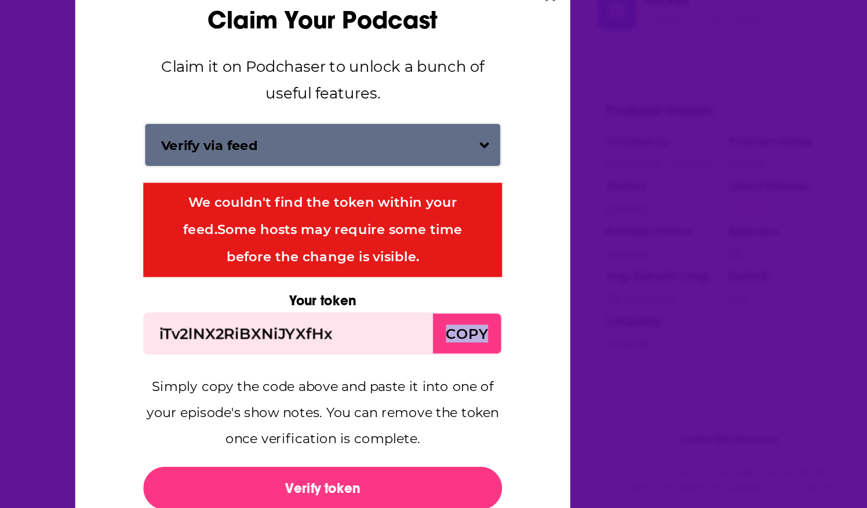
click at [522, 288] on div "COPY" at bounding box center [523, 285] width 42 height 25
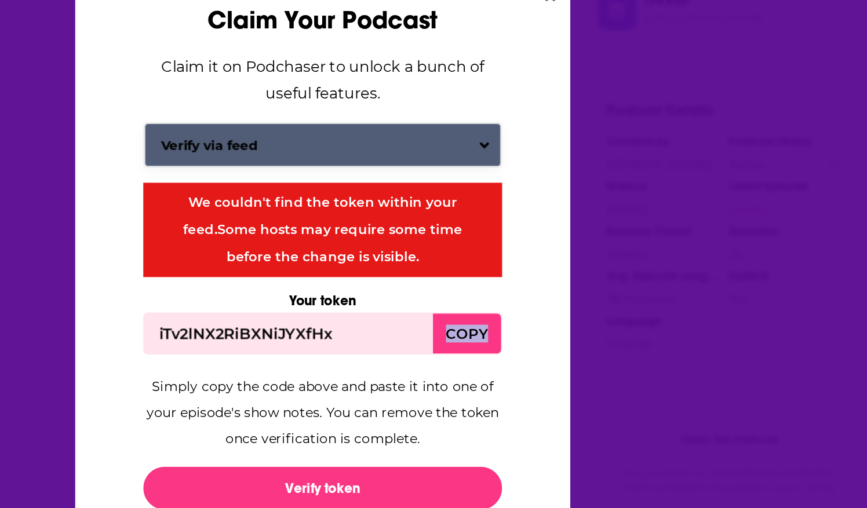
click at [419, 161] on button "Verify via feed" at bounding box center [433, 168] width 221 height 27
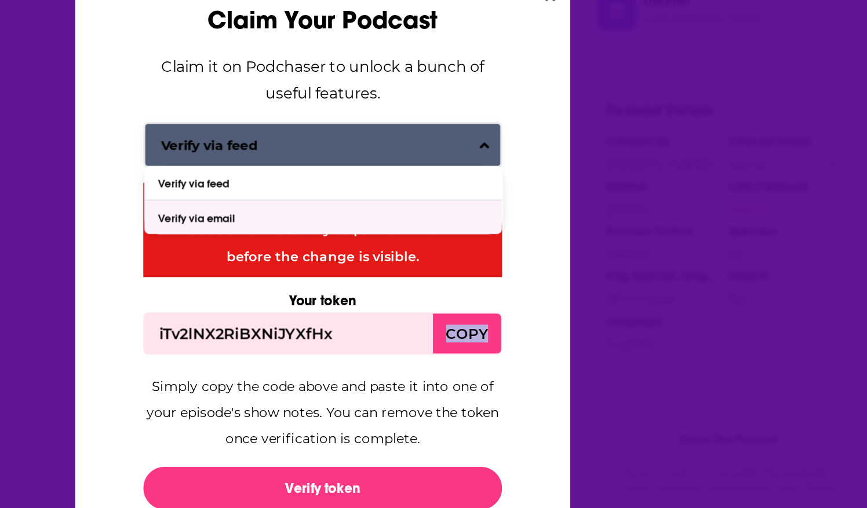
click at [370, 216] on div "Verify via email" at bounding box center [357, 214] width 50 height 8
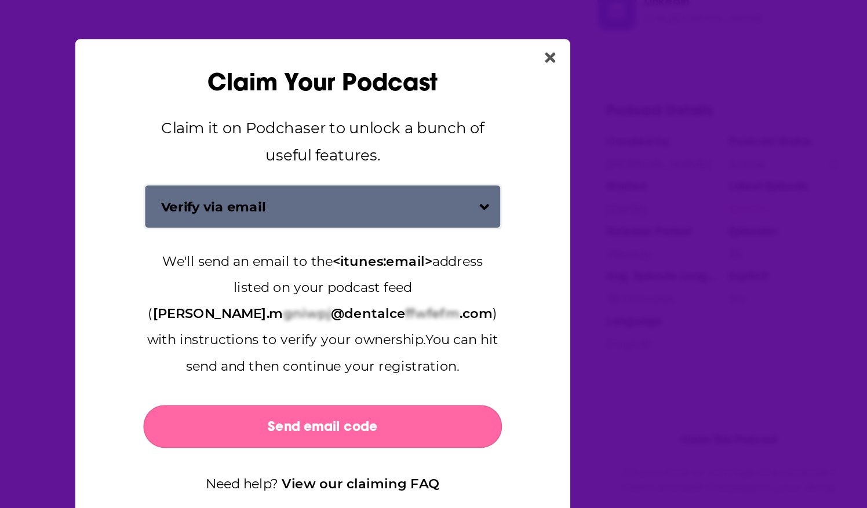
click at [411, 340] on button "Send email code" at bounding box center [433, 343] width 223 height 27
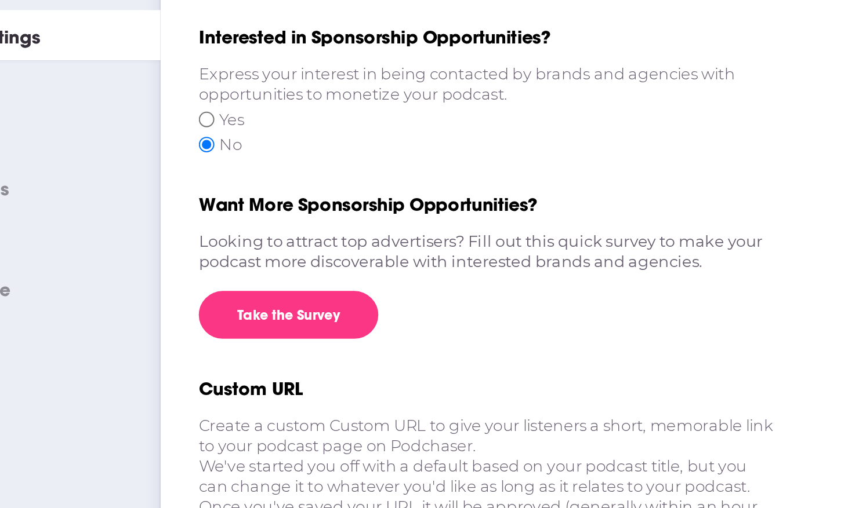
scroll to position [8, 0]
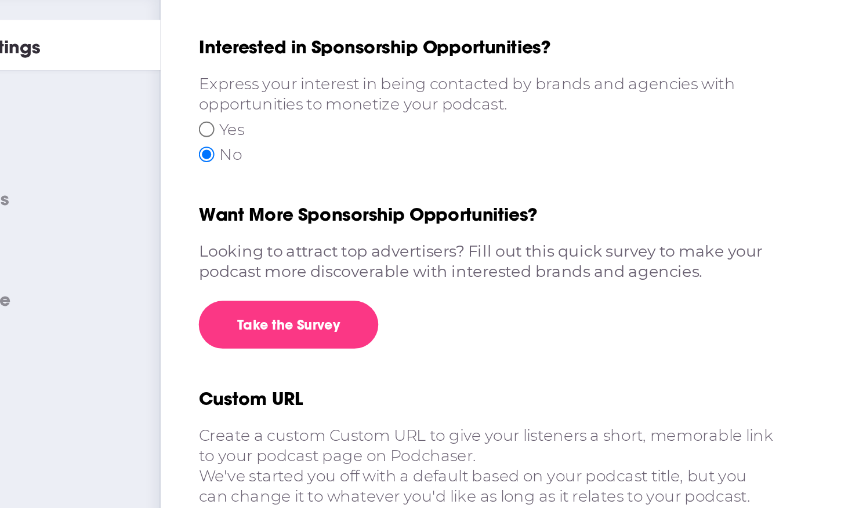
click at [183, 186] on input "Yes" at bounding box center [185, 186] width 8 height 10
radio input "true"
radio input "false"
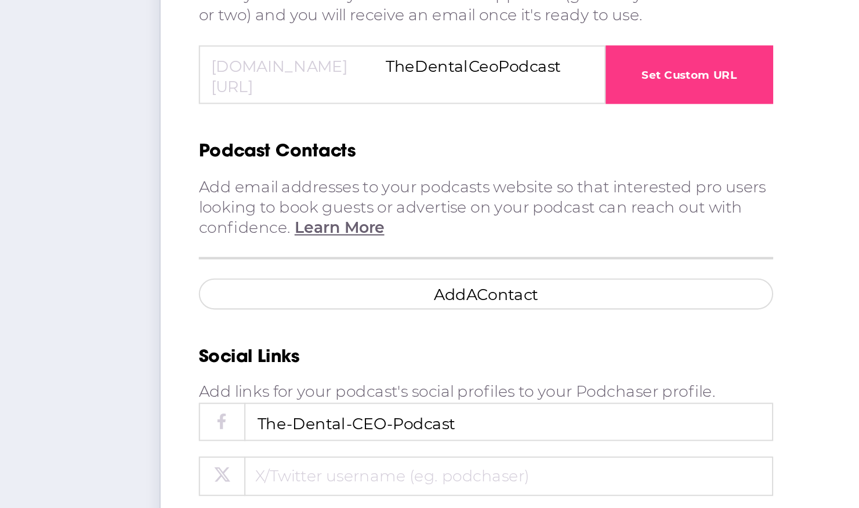
scroll to position [122, 0]
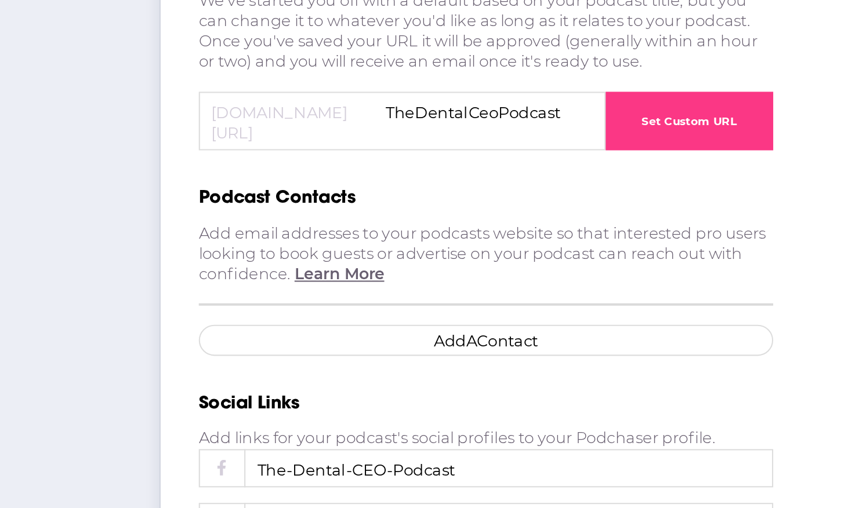
click at [410, 288] on button "Set Custom URL" at bounding box center [418, 299] width 81 height 28
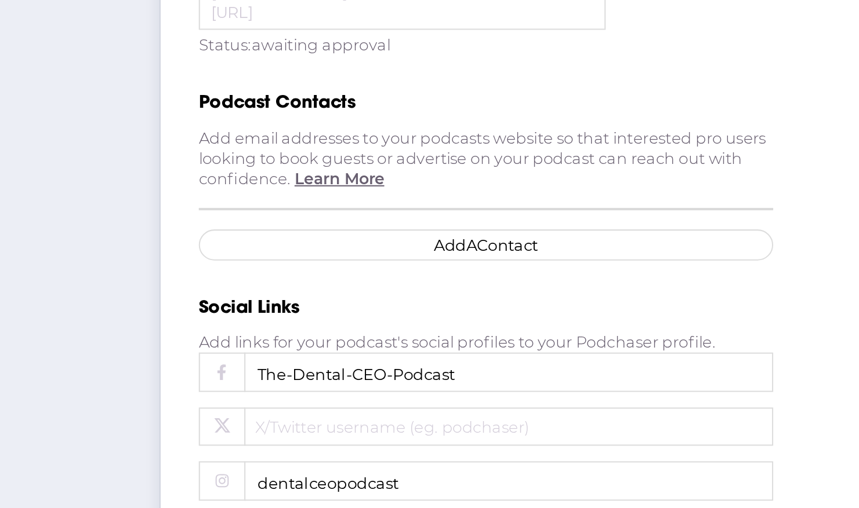
scroll to position [159, 0]
click at [332, 373] on button "Add A Contact" at bounding box center [320, 380] width 278 height 15
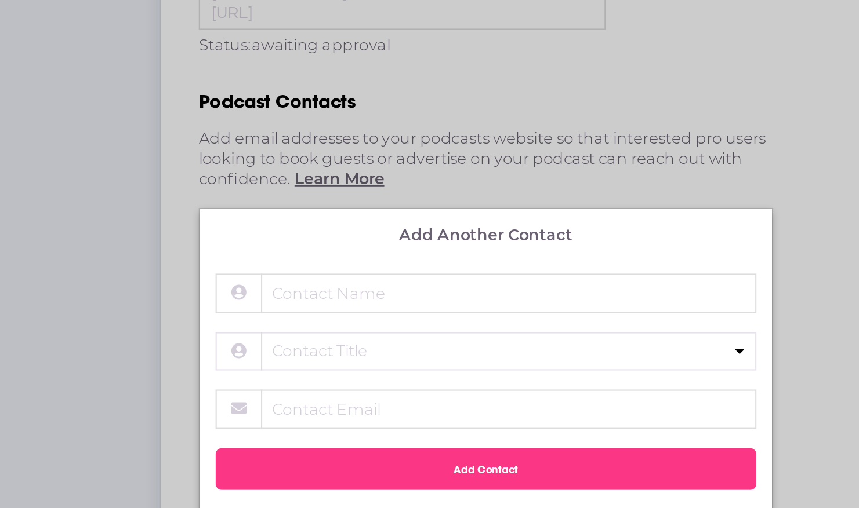
click at [245, 399] on span "Contact Name" at bounding box center [298, 403] width 174 height 9
click at [245, 398] on input "Contact Name" at bounding box center [320, 404] width 262 height 19
type input "Scott Mortier"
select select "Producer"
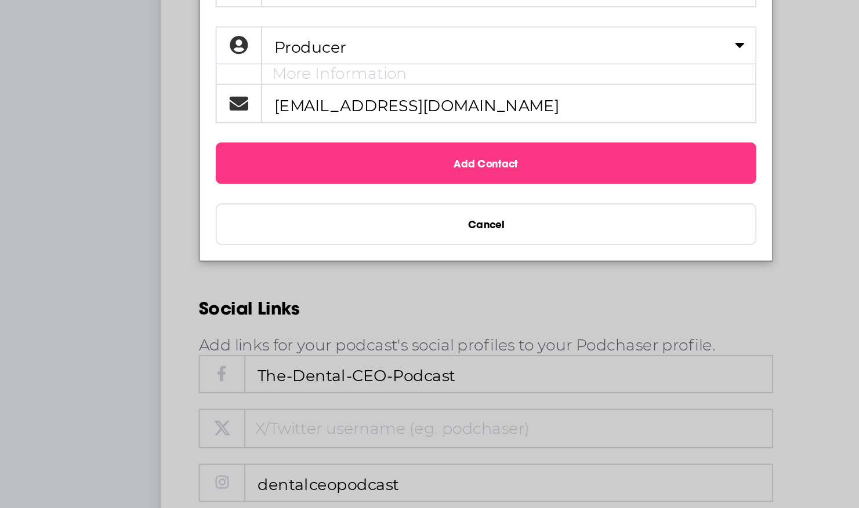
scroll to position [308, 0]
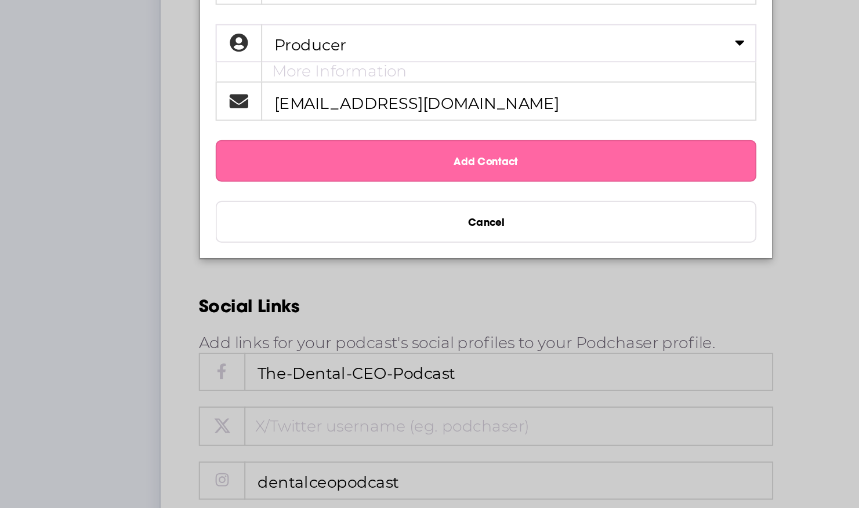
type input "[EMAIL_ADDRESS][DOMAIN_NAME]"
click at [310, 333] on button "Add Contact" at bounding box center [320, 340] width 262 height 20
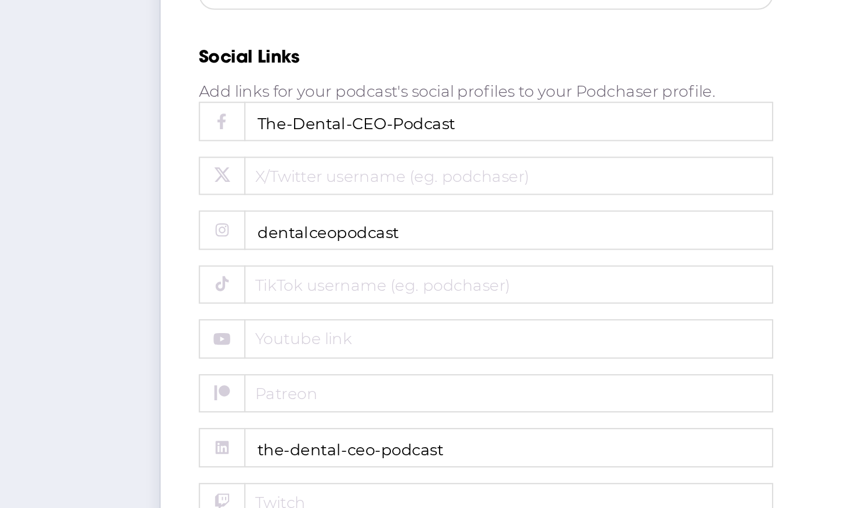
click at [305, 470] on input "the-dental-ceo-podcast" at bounding box center [320, 479] width 278 height 19
type input "t"
paste input "iTv2lNX2RiBXNiJYXfHx"
click at [305, 470] on input "iTv2lNX2RiBXNiJYXfHx" at bounding box center [320, 479] width 278 height 19
type input "i"
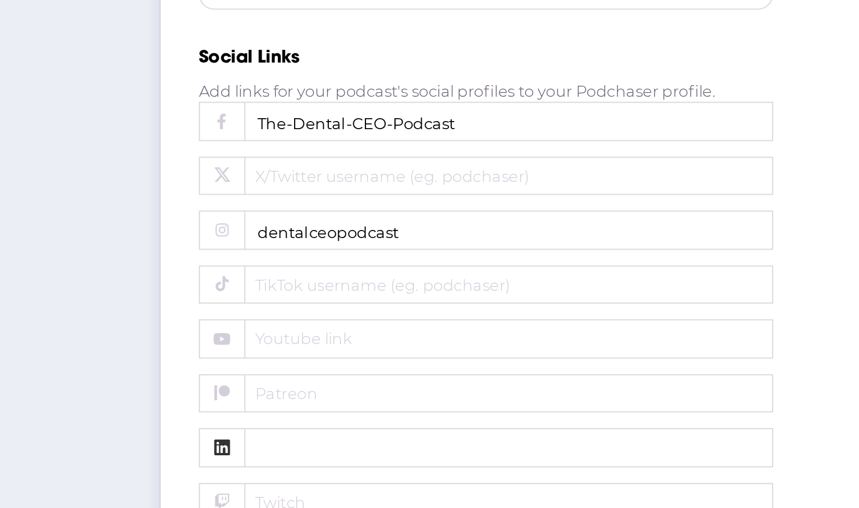
paste input "https://www.linkedin.com/company/the-dental-ceo-podcast/"
type input "https://www.linkedin.com/company/the-dental-ceo-podcast/"
click at [239, 470] on input "https://www.linkedin.com/company/the-dental-ceo-podcast/" at bounding box center [320, 479] width 278 height 19
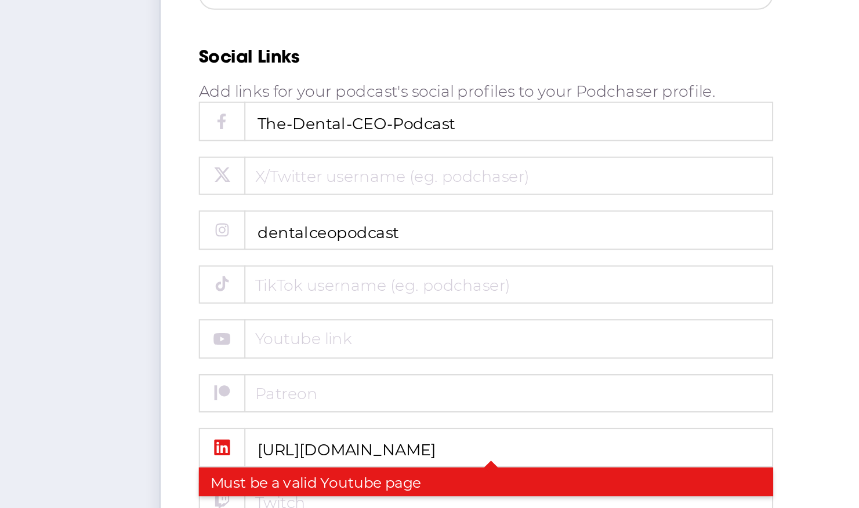
drag, startPoint x: 442, startPoint y: 467, endPoint x: 114, endPoint y: 444, distance: 329.0
click at [114, 444] on div "General Settings RSS Feed Categories Notifications Marketing Merchandise Intere…" at bounding box center [429, 229] width 859 height 814
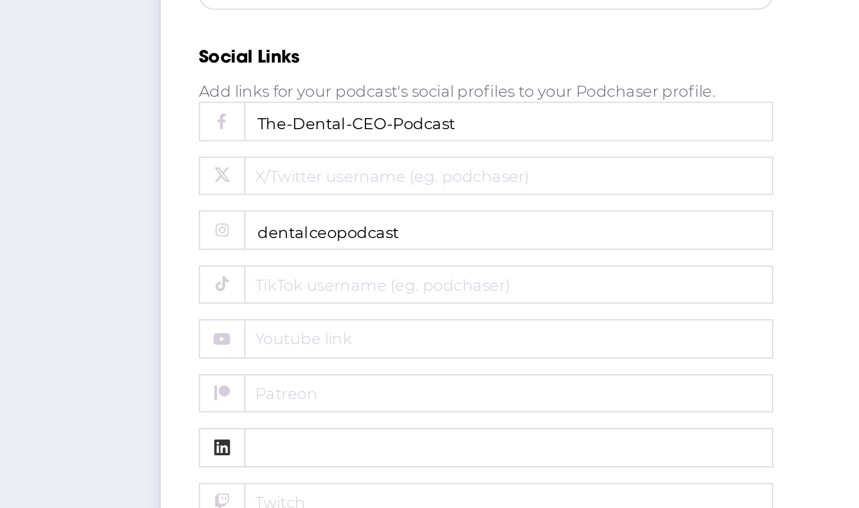
click at [223, 450] on label "Patreon" at bounding box center [320, 453] width 278 height 19
click at [223, 450] on input "Patreon" at bounding box center [320, 453] width 278 height 19
click at [239, 476] on label "Linkedin" at bounding box center [320, 479] width 278 height 19
click at [239, 476] on input "Linkedin" at bounding box center [320, 479] width 278 height 19
paste input "https://www.linkedin.com/company/the-dental-ceo-podcast/"
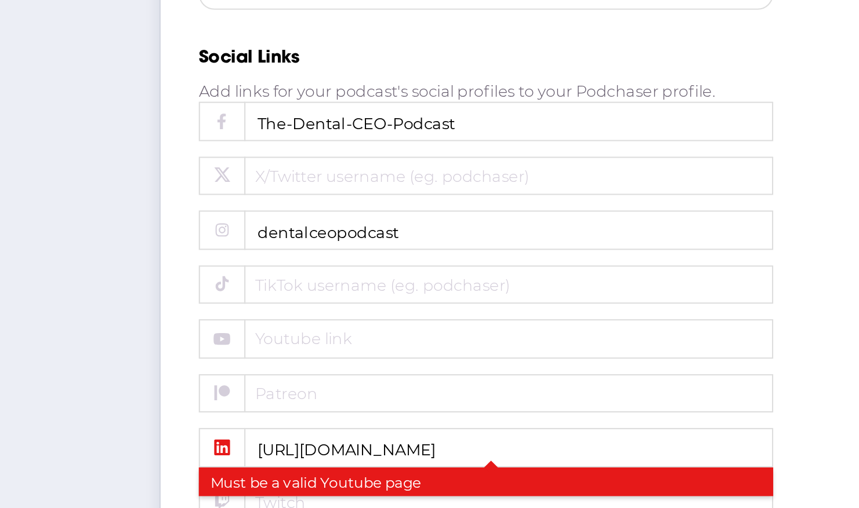
click at [239, 482] on span "Linkedin" at bounding box center [290, 487] width 174 height 10
click at [239, 476] on input "https://www.linkedin.com/company/the-dental-ceo-podcast/" at bounding box center [320, 479] width 278 height 19
drag, startPoint x: 233, startPoint y: 471, endPoint x: 82, endPoint y: 434, distance: 155.4
click at [81, 434] on div "General Settings RSS Feed Categories Notifications Marketing Merchandise Intere…" at bounding box center [429, 229] width 859 height 814
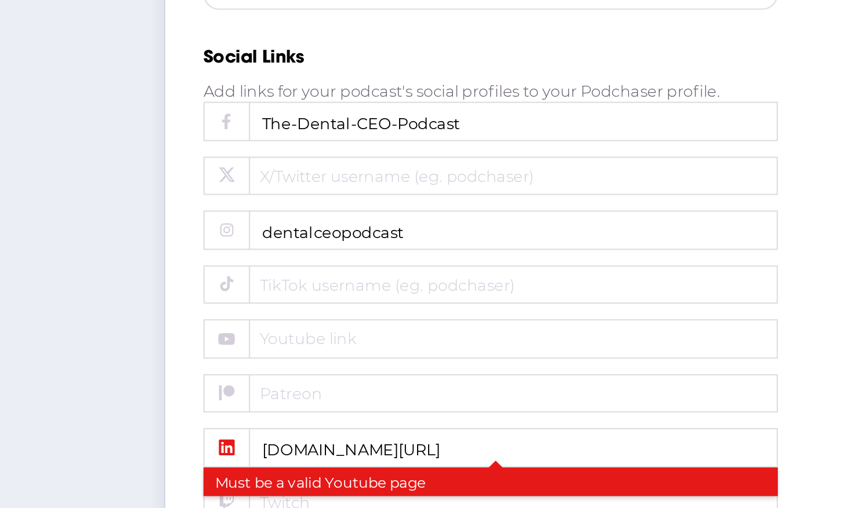
click at [413, 474] on input "www.linkedin.com/company/the-dental-ceo-podcast/" at bounding box center [320, 479] width 278 height 19
type input "www.linkedin.com/company/the-dental-ceo-podcast/"
click at [469, 466] on div "Interested in Sponsorship Opportunities? Express your interest in being contact…" at bounding box center [409, 229] width 456 height 777
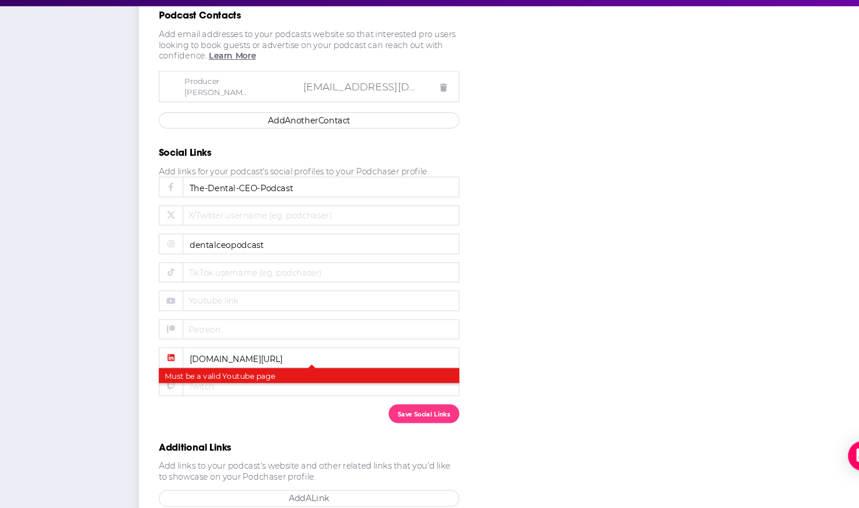
scroll to position [428, 0]
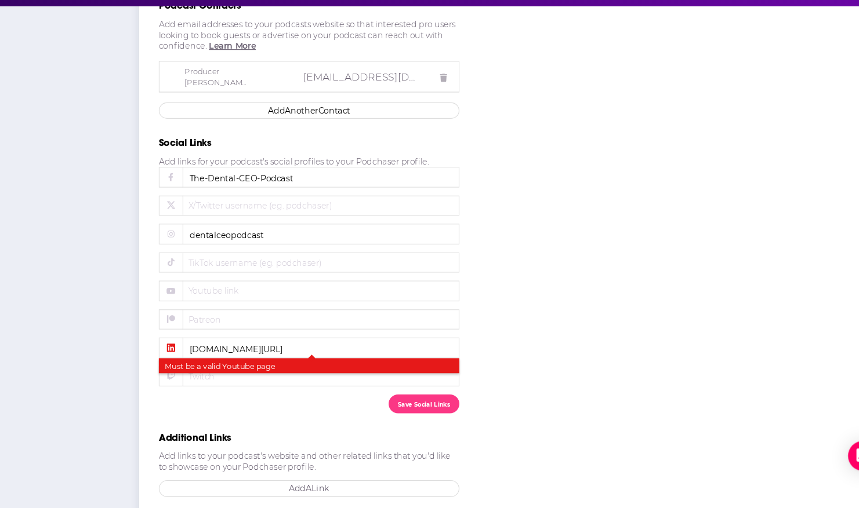
click at [394, 359] on input "www.linkedin.com/company/the-dental-ceo-podcast/" at bounding box center [320, 359] width 278 height 19
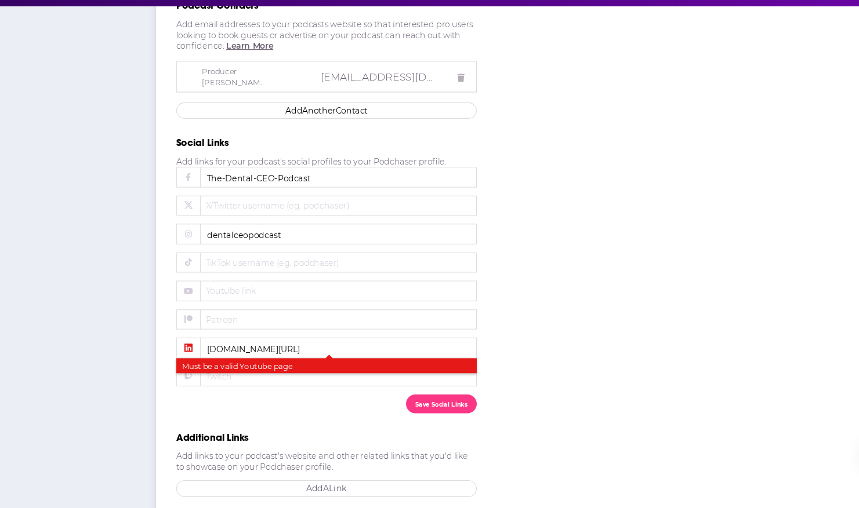
drag, startPoint x: 426, startPoint y: 361, endPoint x: 8, endPoint y: 351, distance: 417.5
click at [6, 351] on div "General Settings RSS Feed Categories Notifications Marketing Merchandise Intere…" at bounding box center [429, 110] width 859 height 814
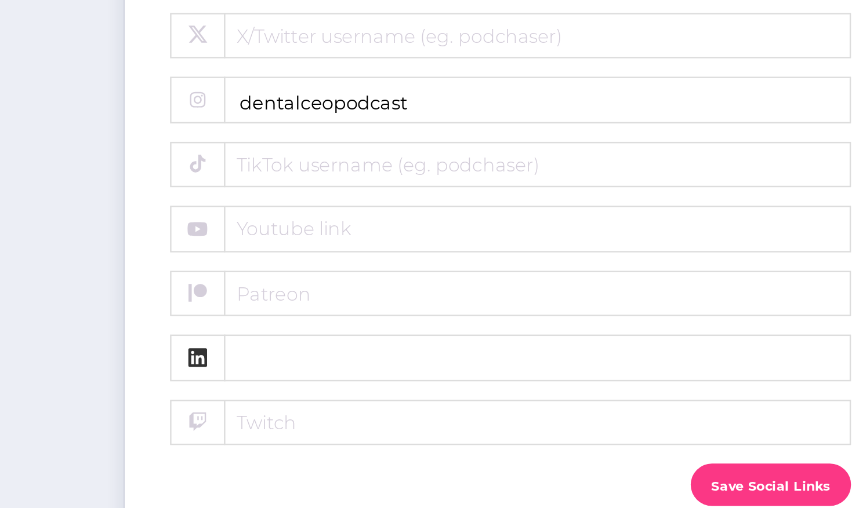
click at [229, 302] on span "Youtube link" at bounding box center [290, 307] width 174 height 10
click at [229, 299] on input "Youtube link" at bounding box center [320, 306] width 278 height 19
paste input "https://www.youtube.com/@ScottLeunePracticeMastery"
click at [229, 299] on input "https://www.youtube.com/@ScottLeunePracticeMastery" at bounding box center [320, 306] width 278 height 19
type input "https://www.youtube.com/@ScottLeunePracticeMastery"
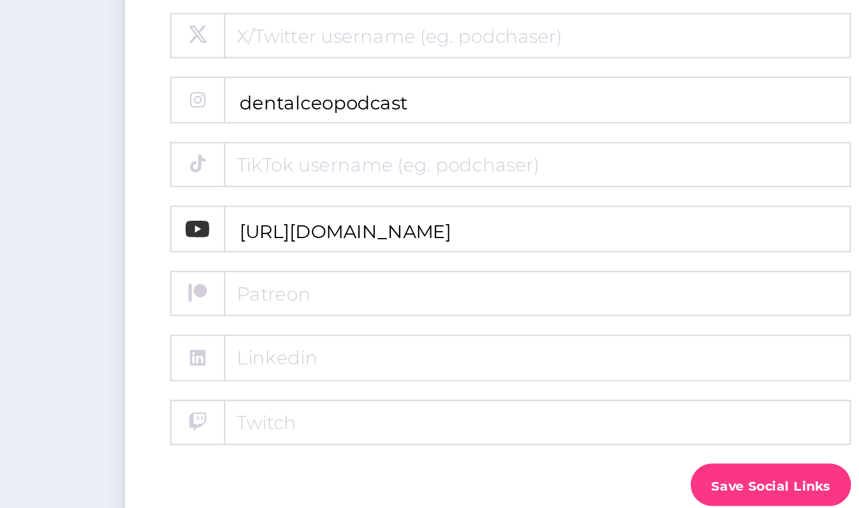
click at [261, 355] on span "Linkedin" at bounding box center [290, 360] width 174 height 10
click at [261, 350] on input "Linkedin" at bounding box center [320, 359] width 278 height 19
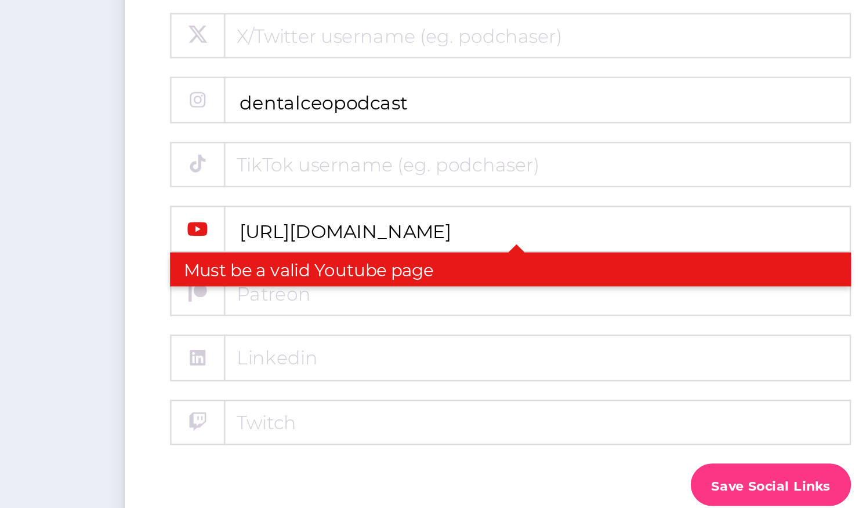
click at [253, 310] on span "Youtube link" at bounding box center [290, 315] width 174 height 10
drag, startPoint x: 420, startPoint y: 295, endPoint x: 147, endPoint y: 322, distance: 273.8
click at [147, 322] on div "General Settings RSS Feed Categories Notifications Marketing Merchandise Intere…" at bounding box center [429, 110] width 859 height 814
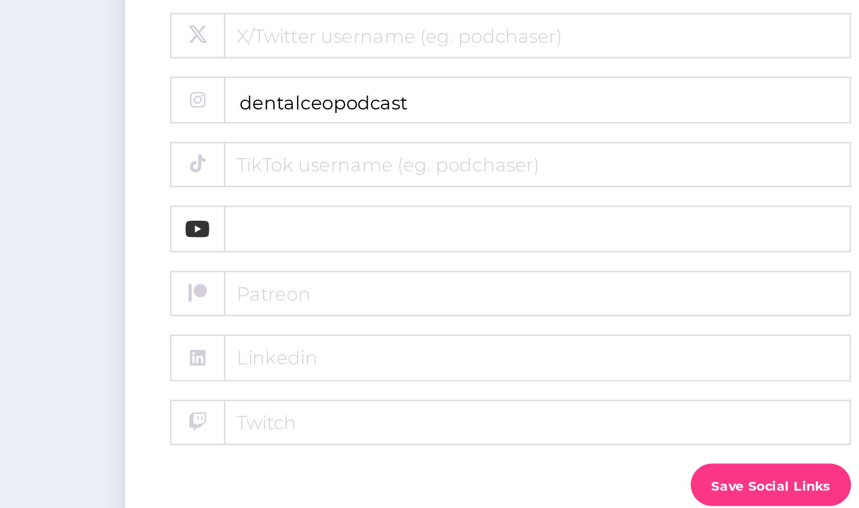
paste input "UCKhCYWcpWB5gIop8a3D0DgA"
type input "UCKhCYWcpWB5gIop8a3D0DgA"
click at [226, 338] on form "Facebook page (eg. podchaser) The-Dental-CEO-Podcast X/Twitter username (eg. po…" at bounding box center [320, 306] width 278 height 228
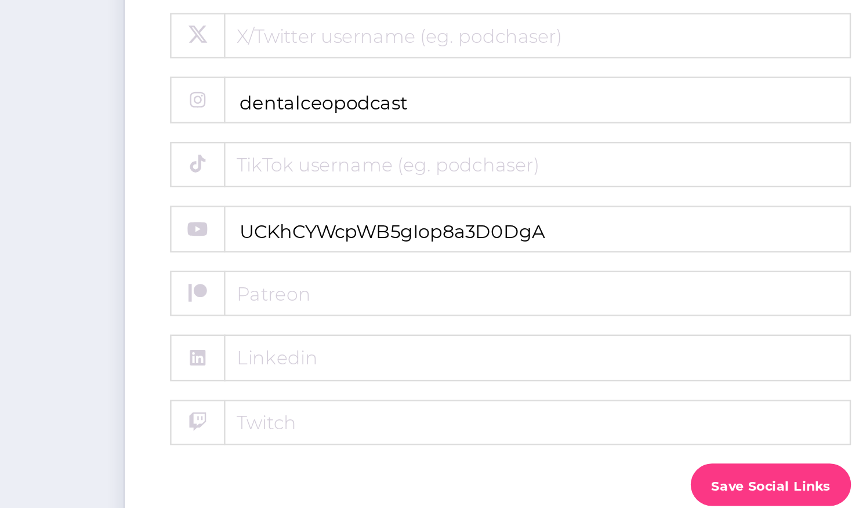
click at [251, 355] on span "Linkedin" at bounding box center [290, 360] width 174 height 10
click at [251, 353] on input "Linkedin" at bounding box center [320, 359] width 278 height 19
paste input "the-dental-ceo-podcast/"
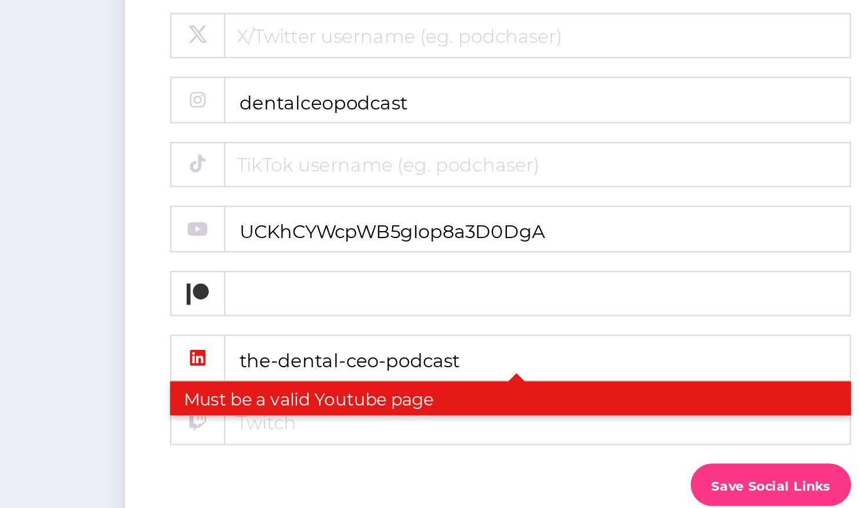
click at [303, 324] on input "Patreon" at bounding box center [320, 333] width 278 height 19
click at [210, 352] on input "the-dental-ceo-podcast" at bounding box center [320, 359] width 278 height 19
click at [381, 352] on input "www.linkedin.com/the-dental-ceo-podcast" at bounding box center [320, 359] width 278 height 19
click at [381, 350] on input "www.linkedin.com/the-dental-ceo-podcast/" at bounding box center [320, 359] width 278 height 19
type input "www.linkedin.com/the-dental-ceo-podcast/"
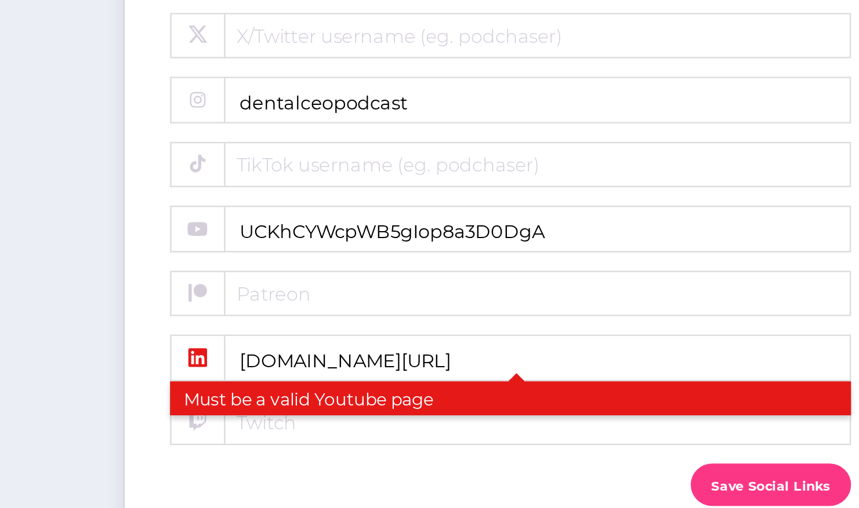
click at [315, 403] on div "Save Social Links" at bounding box center [320, 411] width 278 height 17
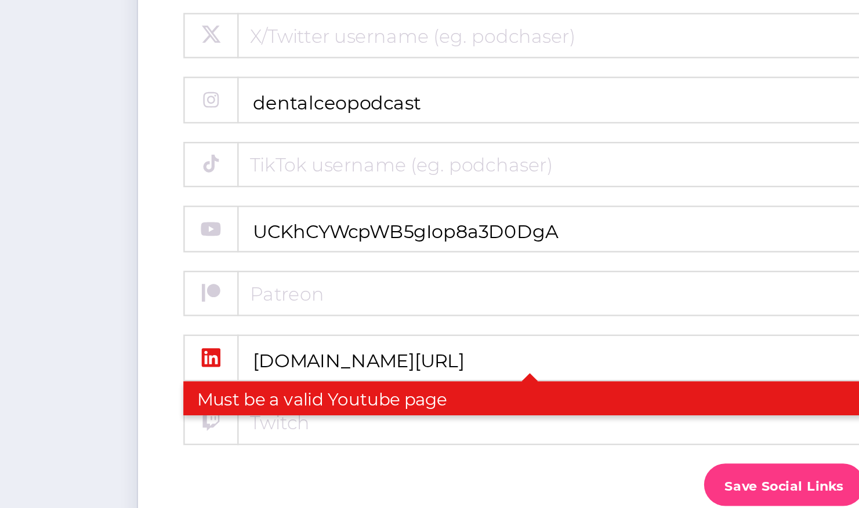
drag, startPoint x: 382, startPoint y: 350, endPoint x: 105, endPoint y: 363, distance: 277.4
click at [104, 363] on div "General Settings RSS Feed Categories Notifications Marketing Merchandise Intere…" at bounding box center [429, 110] width 859 height 814
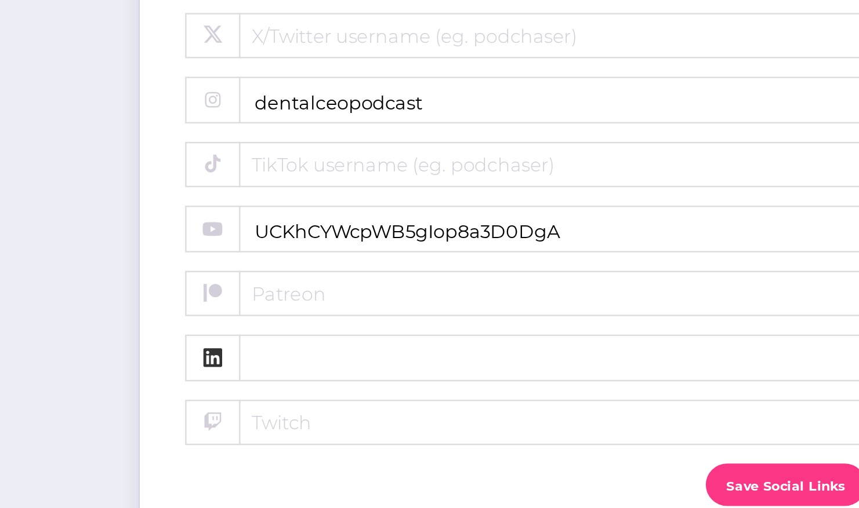
type input "l"
type input "d"
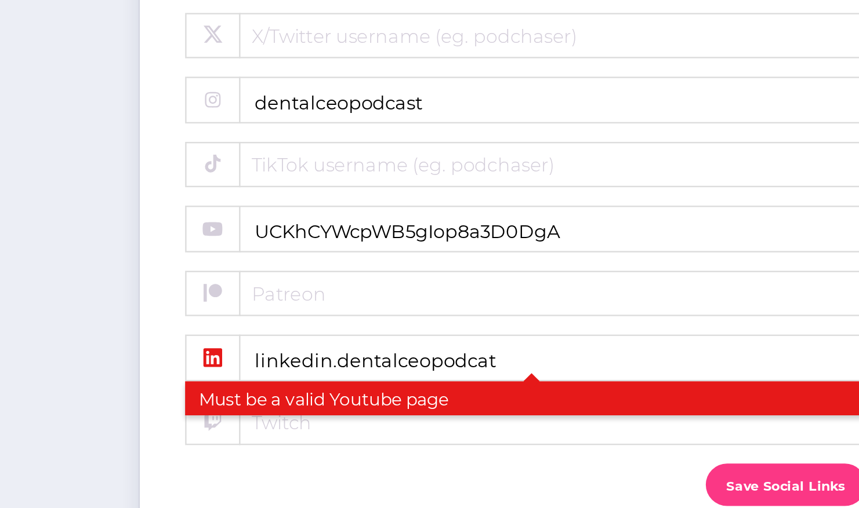
click at [308, 351] on input "linkedin.dentalceopodcat" at bounding box center [320, 359] width 278 height 19
click at [301, 352] on input "linkedin.dentalceopodcat" at bounding box center [320, 359] width 278 height 19
type input "linkedin.dentalceopodcast"
click at [301, 352] on input "linkedin.dentalceopodcast" at bounding box center [320, 359] width 278 height 19
drag, startPoint x: 320, startPoint y: 350, endPoint x: 103, endPoint y: 328, distance: 218.6
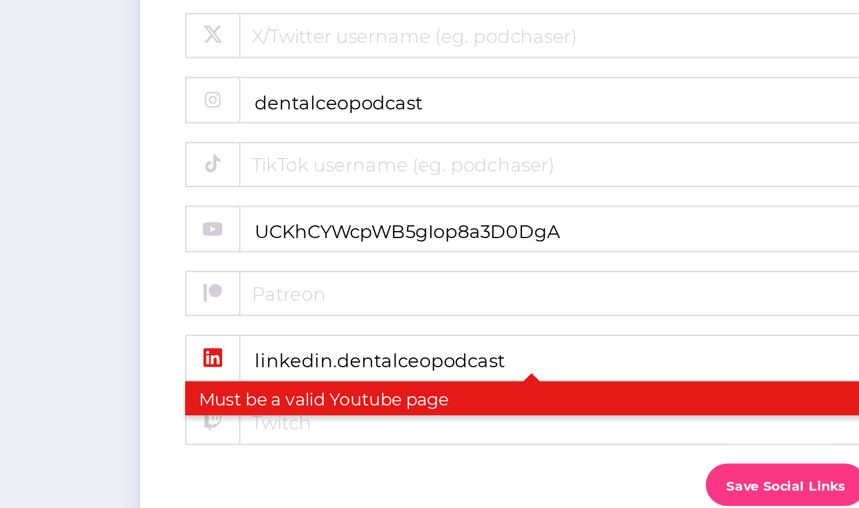
click at [101, 328] on div "General Settings RSS Feed Categories Notifications Marketing Merchandise Intere…" at bounding box center [429, 110] width 859 height 814
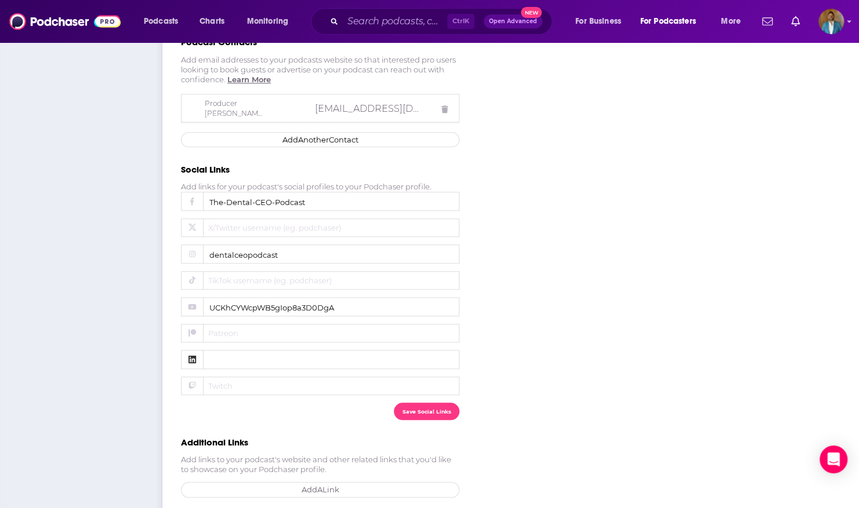
click at [417, 403] on button "Save Social Links" at bounding box center [427, 411] width 66 height 17
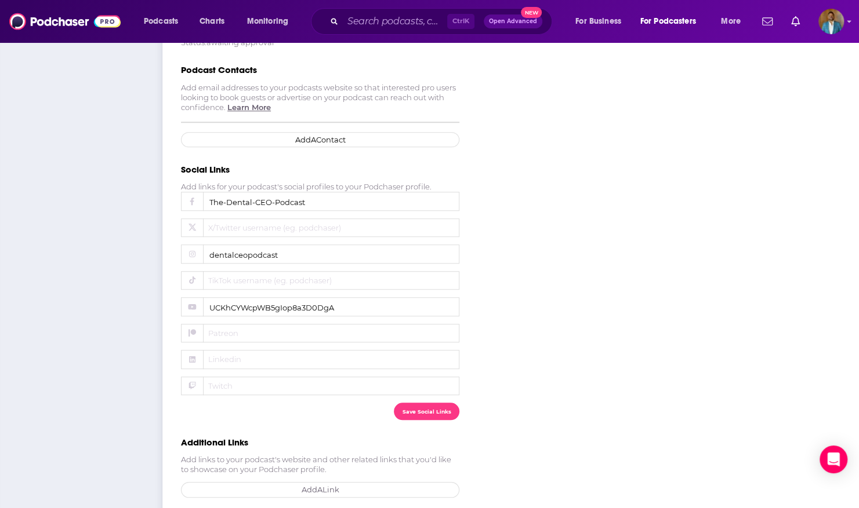
click at [417, 403] on button "Save Social Links" at bounding box center [427, 411] width 66 height 17
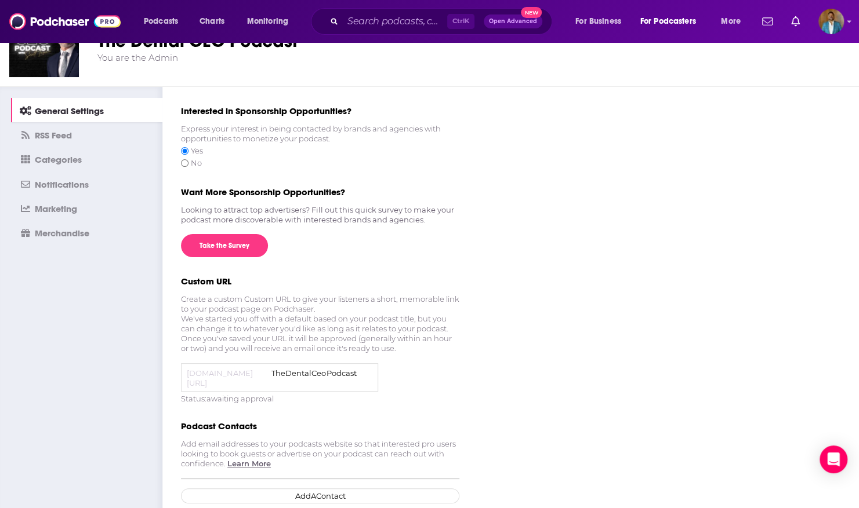
scroll to position [0, 0]
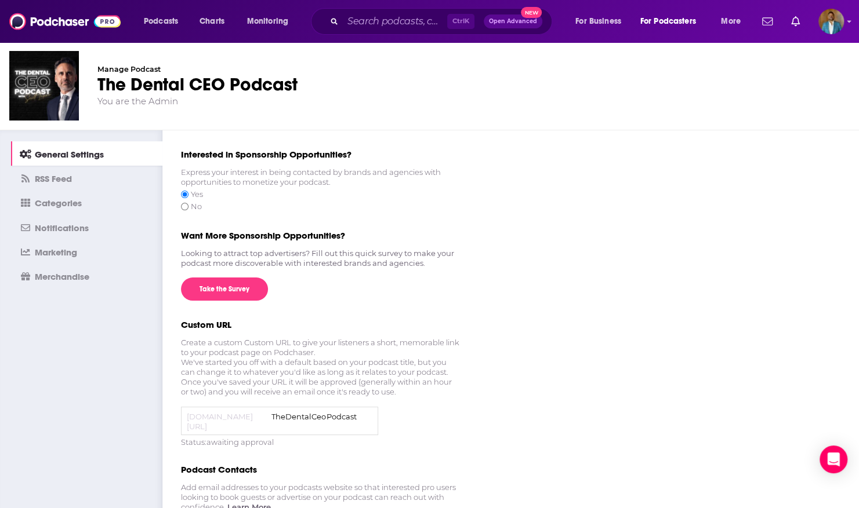
click at [34, 78] on img at bounding box center [44, 86] width 70 height 70
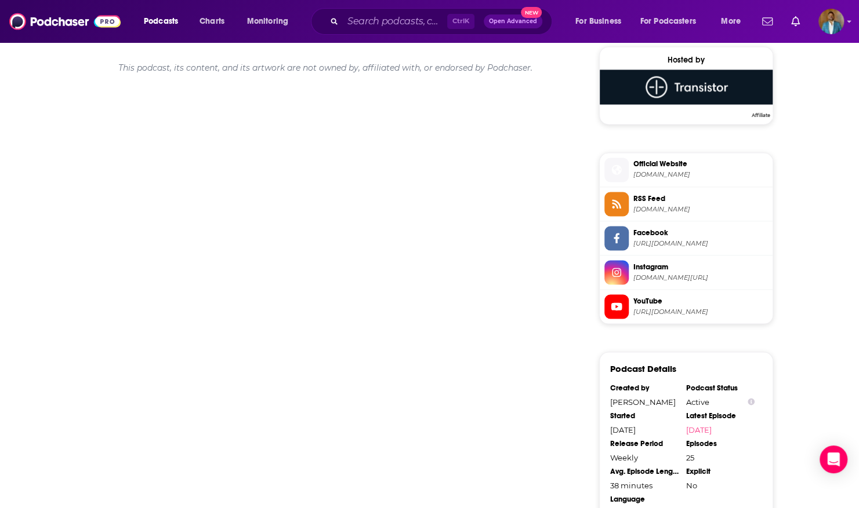
scroll to position [1106, 0]
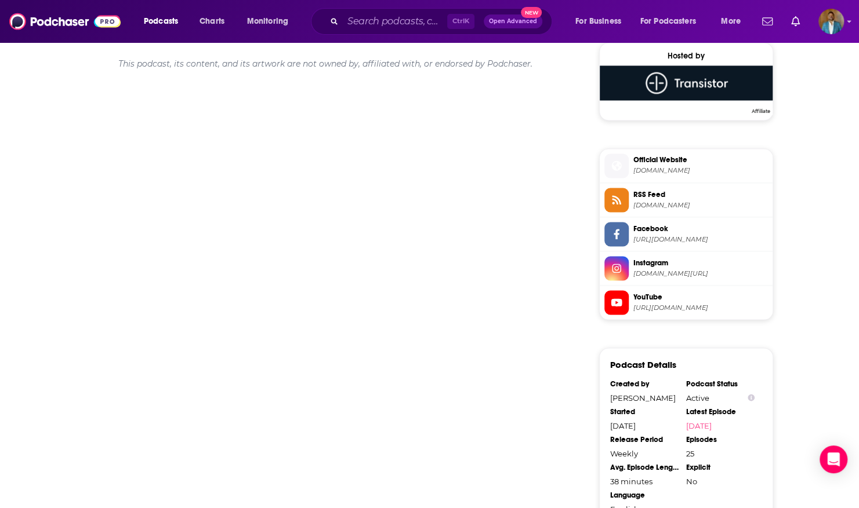
click at [700, 307] on span "https://www.youtube.com/channel/UCKhCYWcpWB5gIop8a3D0DgA" at bounding box center [700, 307] width 135 height 9
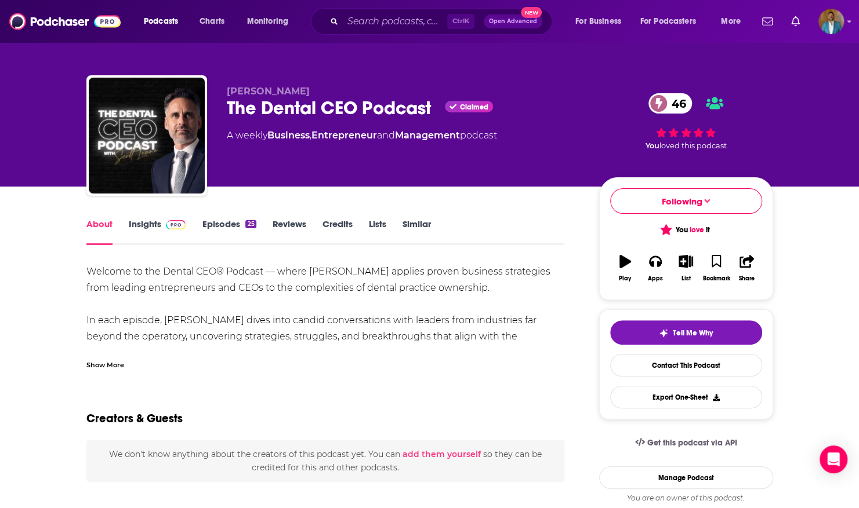
scroll to position [0, 0]
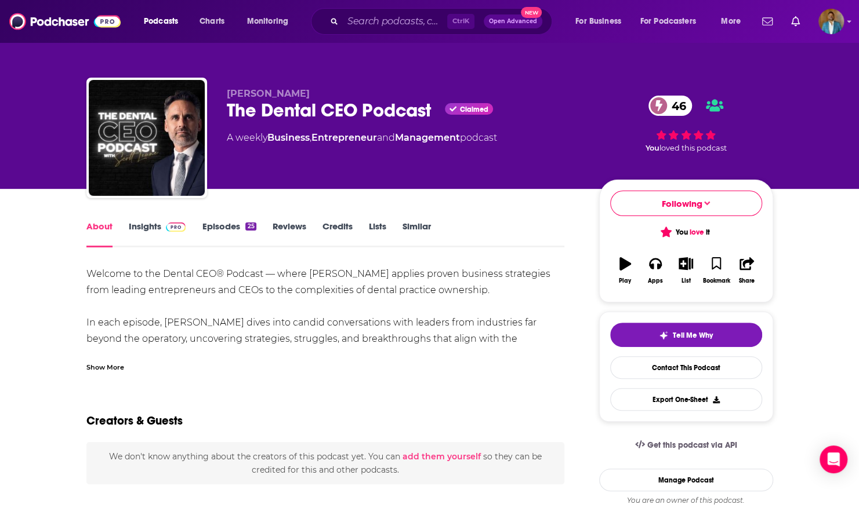
click at [226, 230] on link "Episodes 25" at bounding box center [229, 234] width 54 height 27
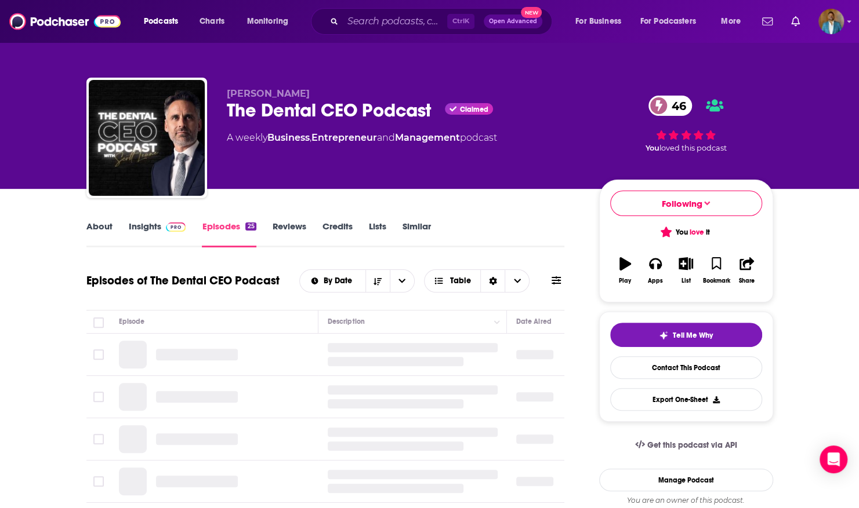
click at [298, 232] on link "Reviews" at bounding box center [289, 234] width 34 height 27
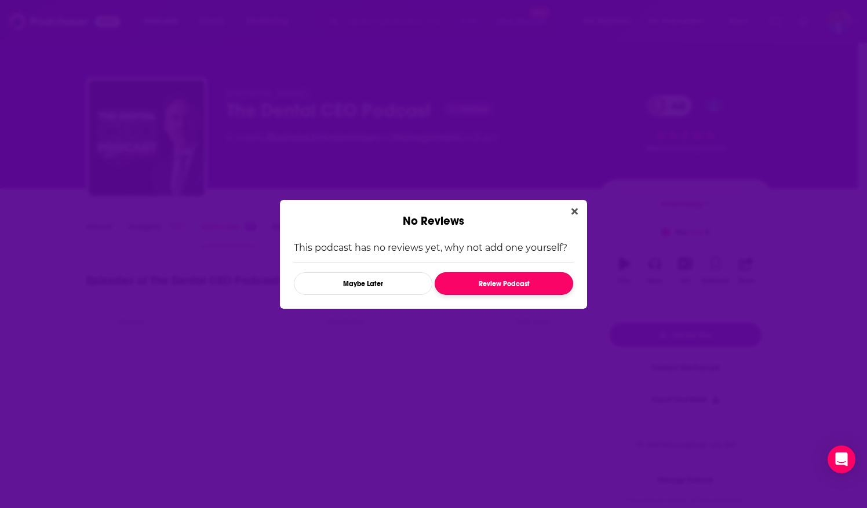
click at [506, 286] on button "Review Podcast" at bounding box center [504, 283] width 139 height 23
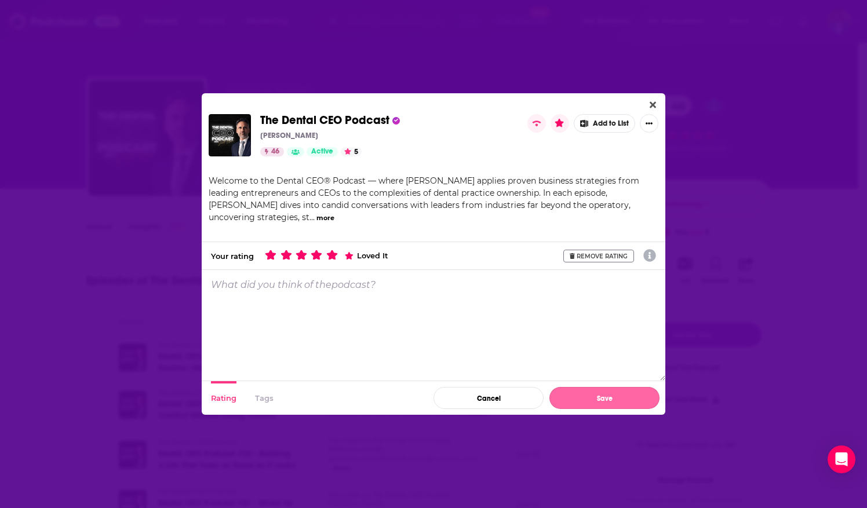
click at [581, 395] on button "Save" at bounding box center [605, 398] width 110 height 22
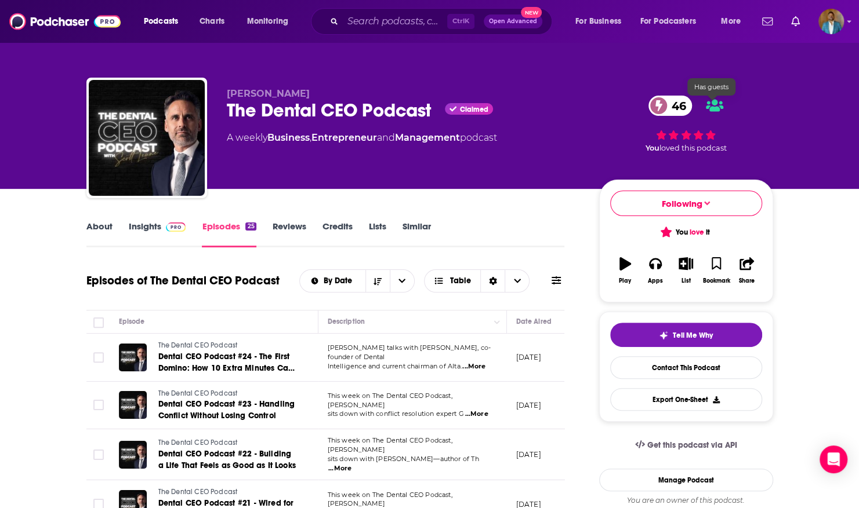
click at [713, 109] on icon at bounding box center [714, 106] width 17 height 12
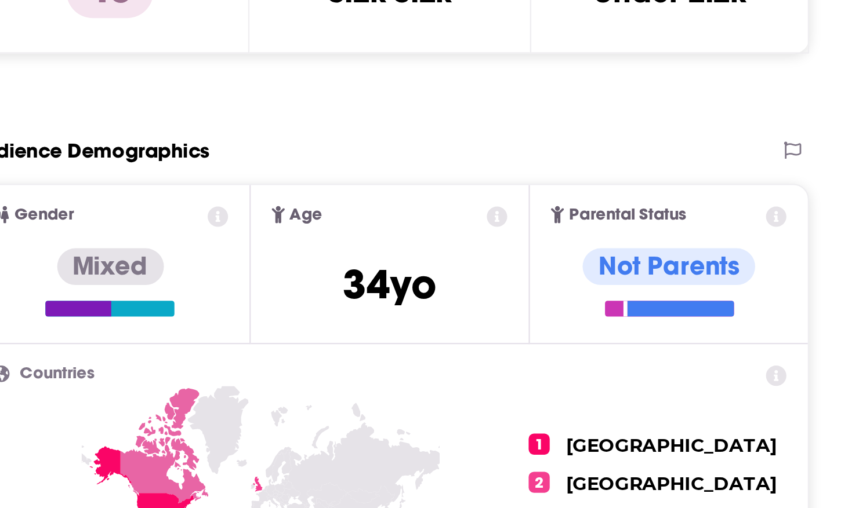
scroll to position [144, 0]
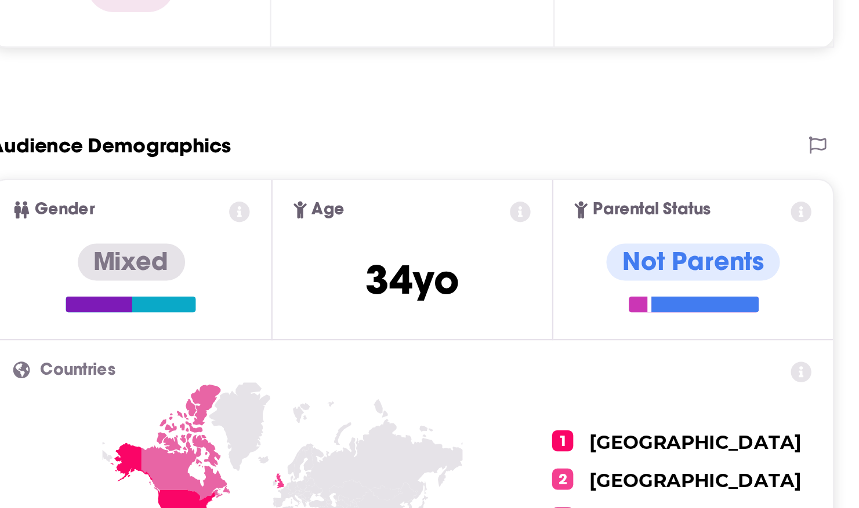
click at [525, 385] on div "Not Parents" at bounding box center [502, 378] width 76 height 16
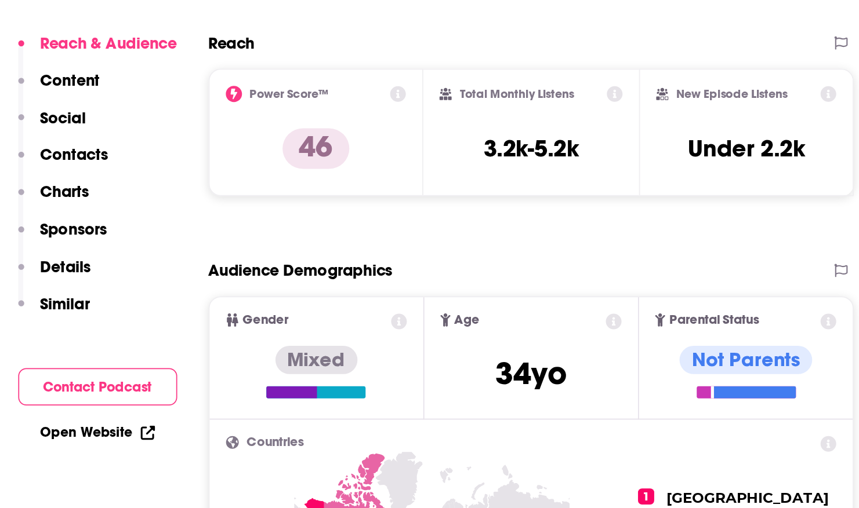
scroll to position [202, 0]
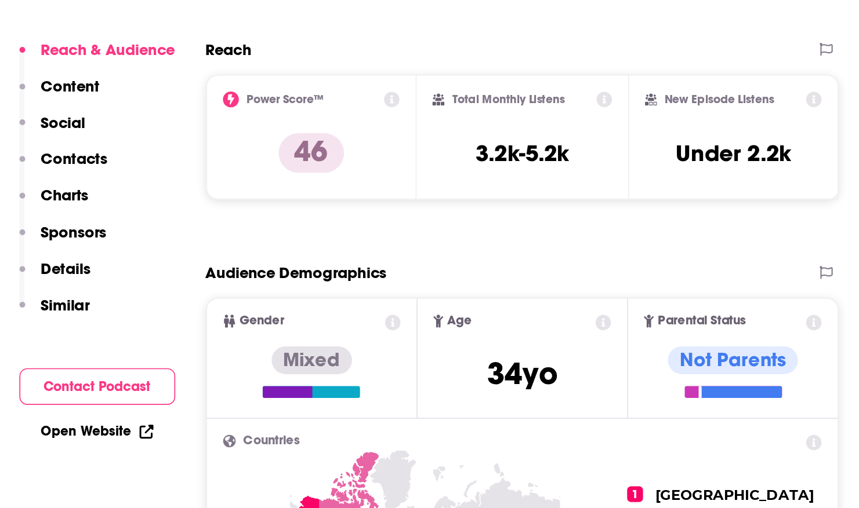
click at [123, 227] on p "Charts" at bounding box center [113, 222] width 28 height 11
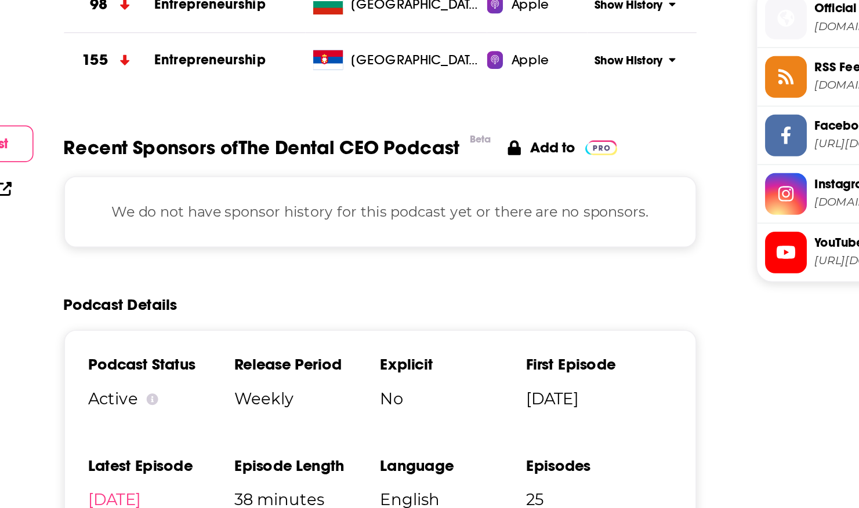
scroll to position [1050, 0]
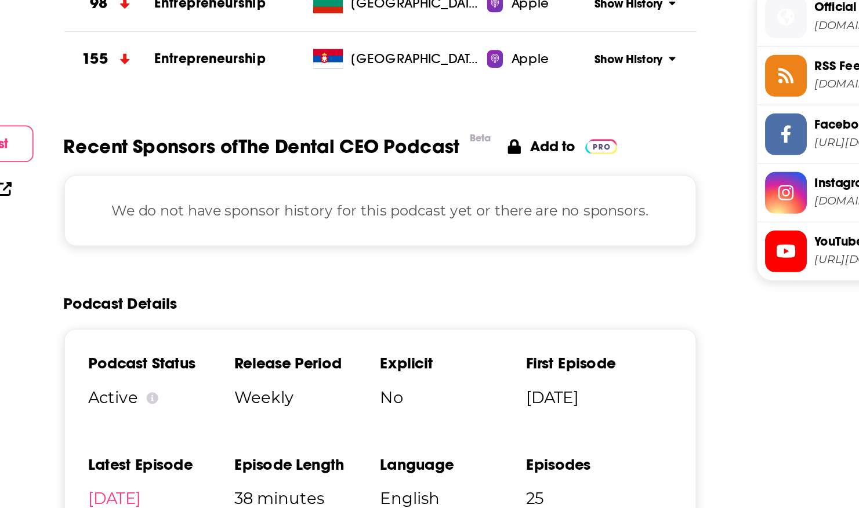
click at [330, 328] on p "We do not have sponsor history for this podcast yet or there are no sponsors." at bounding box center [379, 334] width 341 height 13
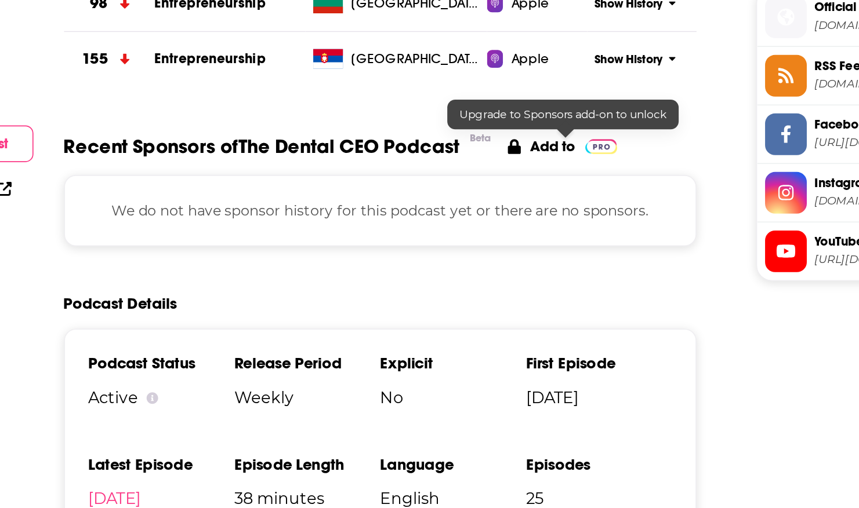
click at [487, 295] on p "Add to" at bounding box center [480, 297] width 26 height 10
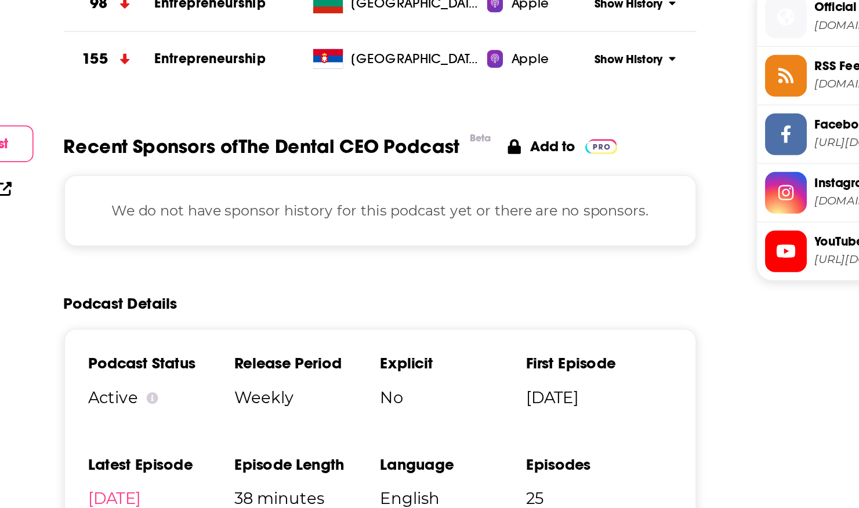
click at [341, 332] on p "We do not have sponsor history for this podcast yet or there are no sponsors." at bounding box center [379, 334] width 341 height 13
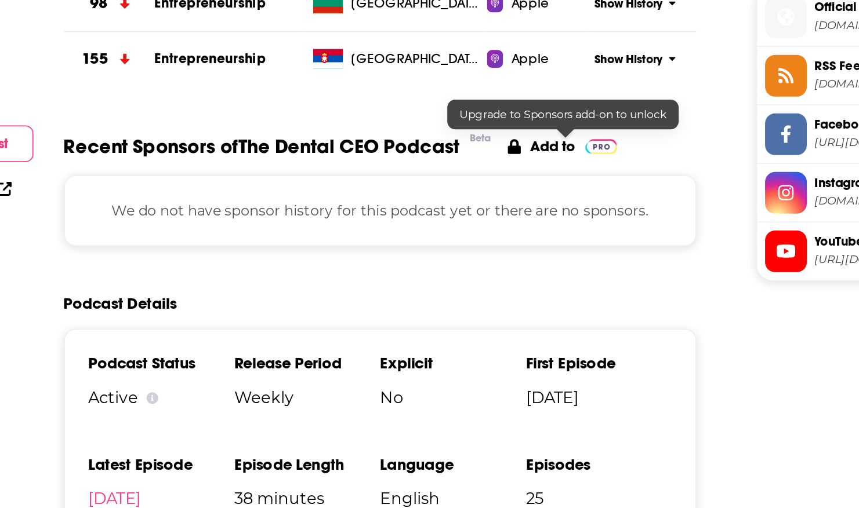
click at [517, 297] on img at bounding box center [508, 297] width 19 height 9
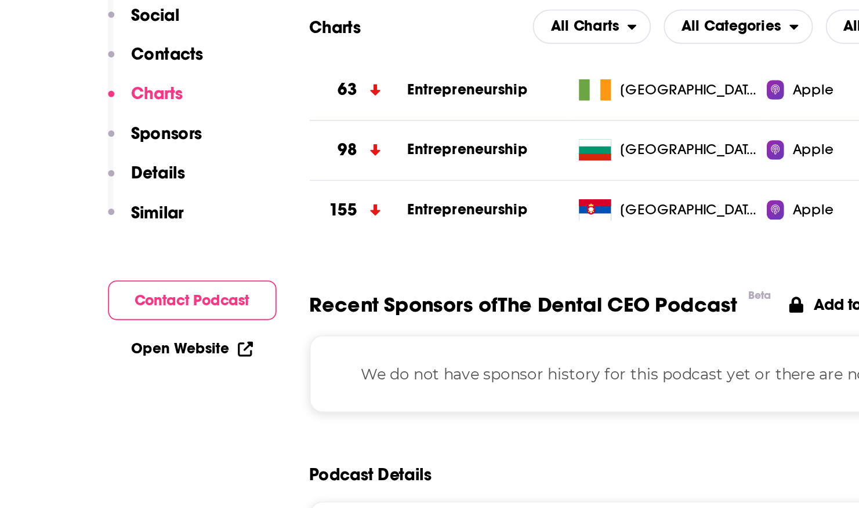
scroll to position [1049, 0]
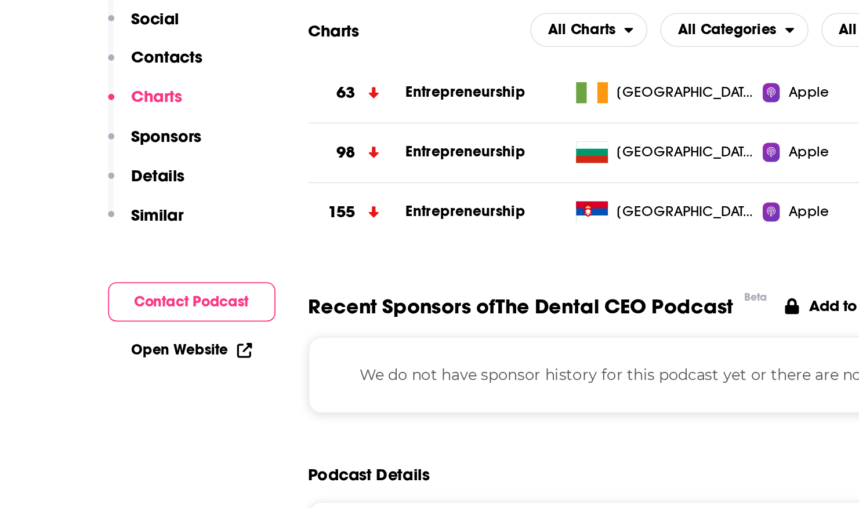
click at [113, 208] on p "Sponsors" at bounding box center [118, 204] width 38 height 11
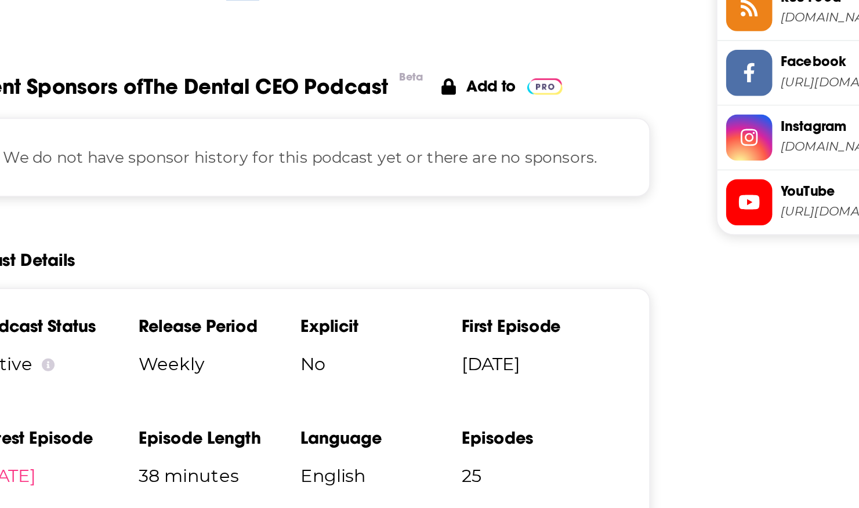
scroll to position [1179, 0]
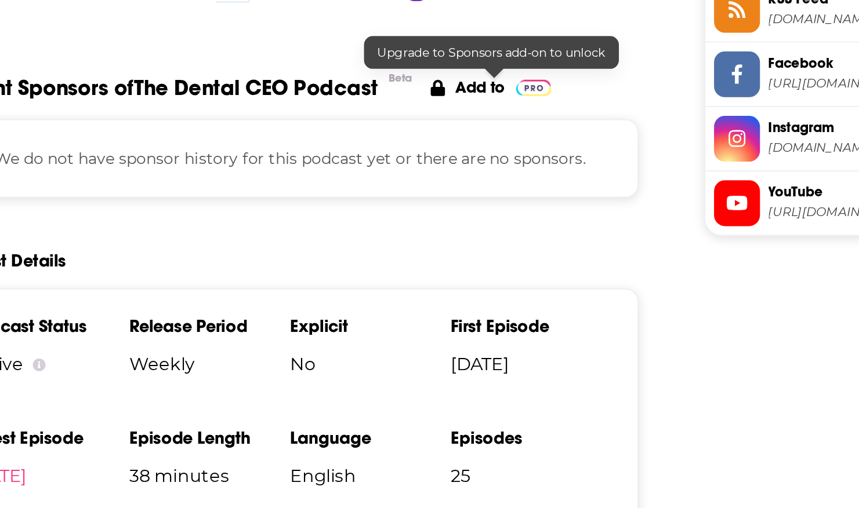
click at [457, 168] on icon at bounding box center [458, 168] width 8 height 9
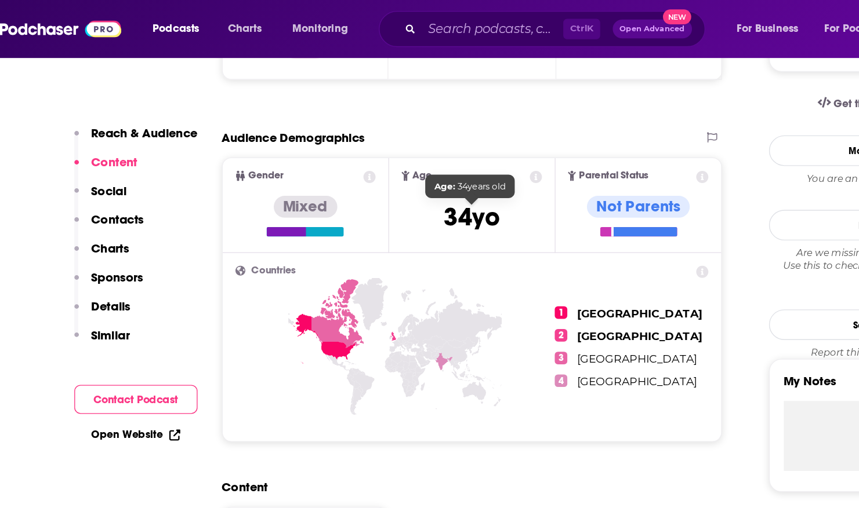
scroll to position [367, 0]
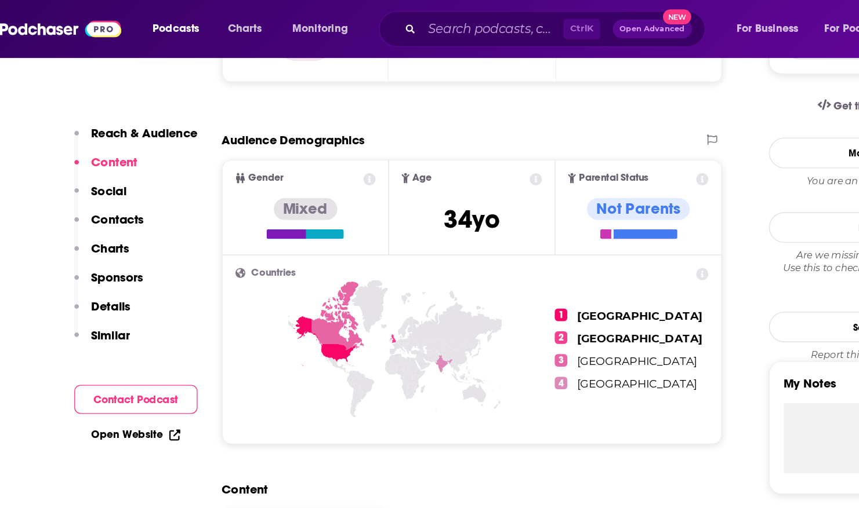
click at [281, 262] on icon at bounding box center [270, 252] width 46 height 37
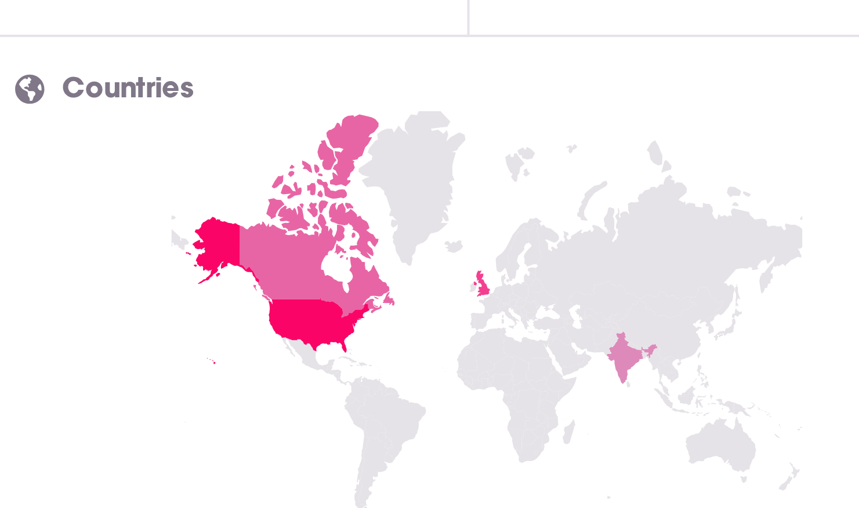
click at [321, 252] on icon at bounding box center [321, 250] width 4 height 6
click at [274, 246] on icon at bounding box center [280, 233] width 39 height 51
click at [259, 241] on icon at bounding box center [270, 252] width 46 height 37
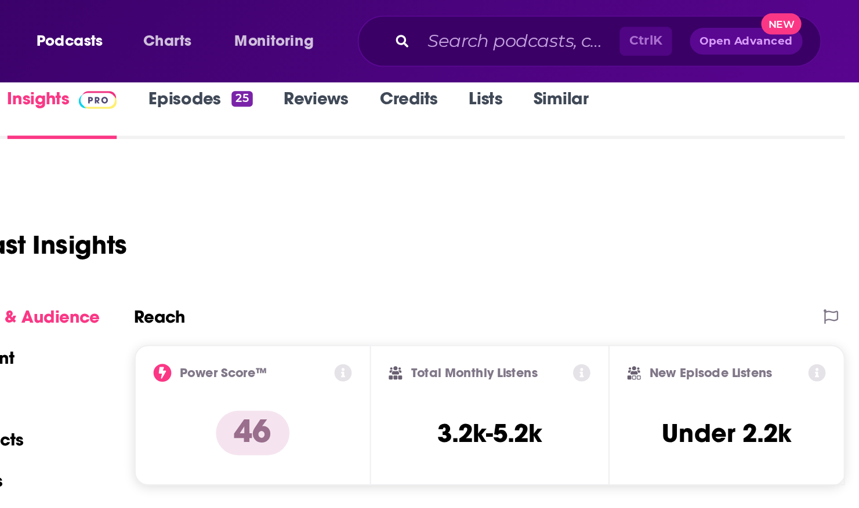
scroll to position [174, 0]
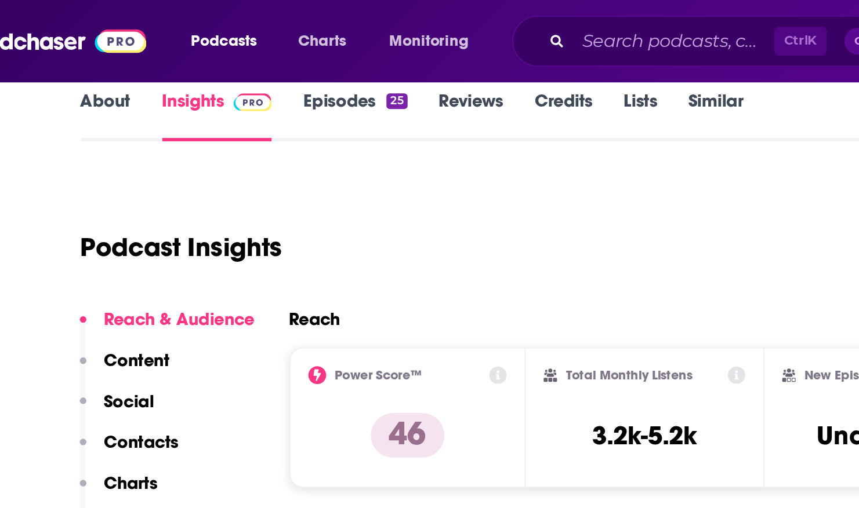
click at [342, 56] on link "Credits" at bounding box center [337, 60] width 30 height 27
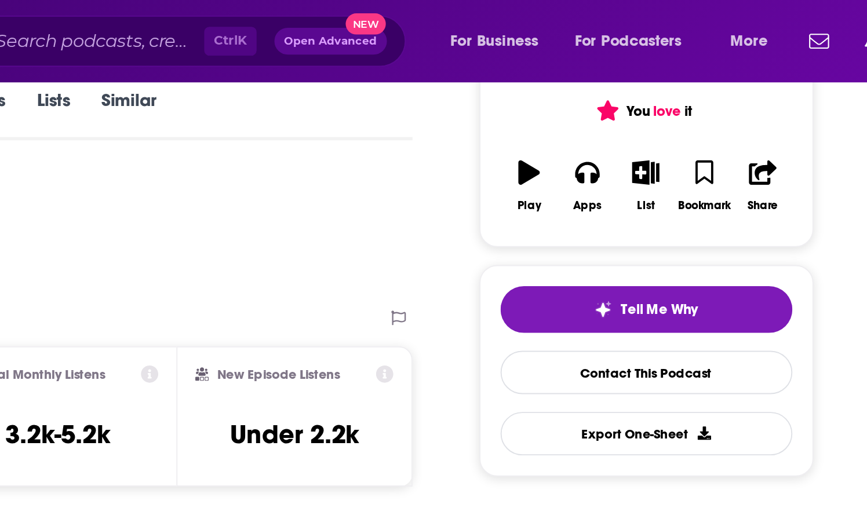
click at [647, 56] on div "No Creators Search For A Creator We don't know anything about the creators of t…" at bounding box center [433, 254] width 867 height 508
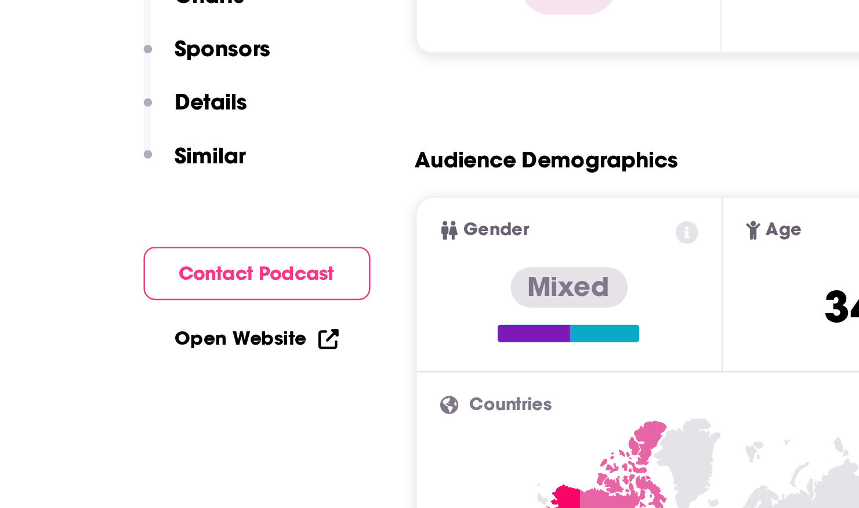
scroll to position [221, 0]
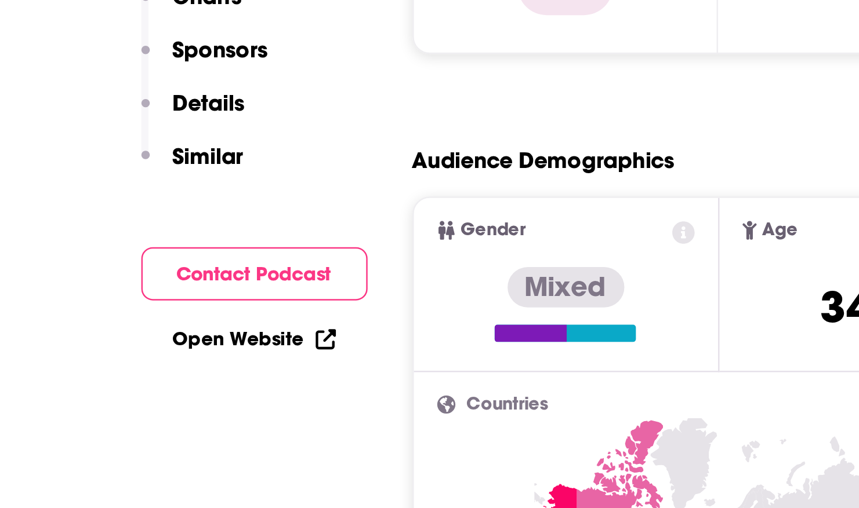
click at [146, 319] on link "Open Website" at bounding box center [132, 322] width 66 height 10
click at [148, 302] on button "Contact Podcast" at bounding box center [131, 295] width 91 height 21
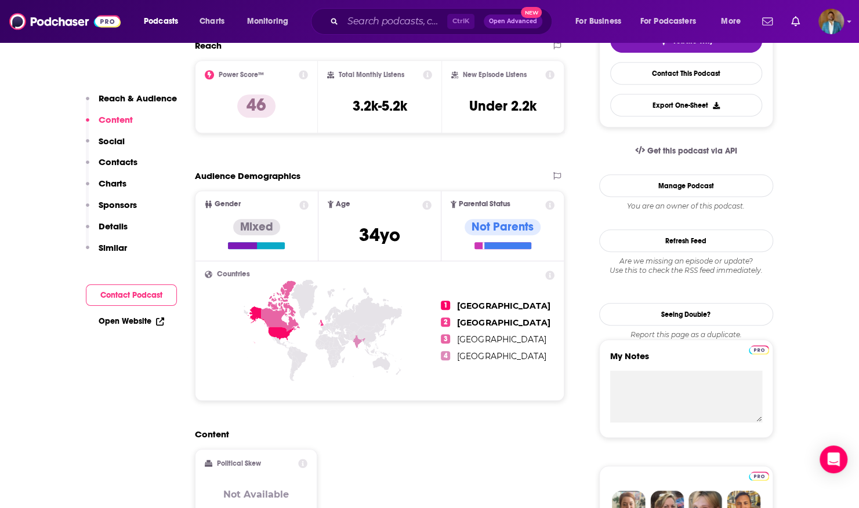
scroll to position [291, 0]
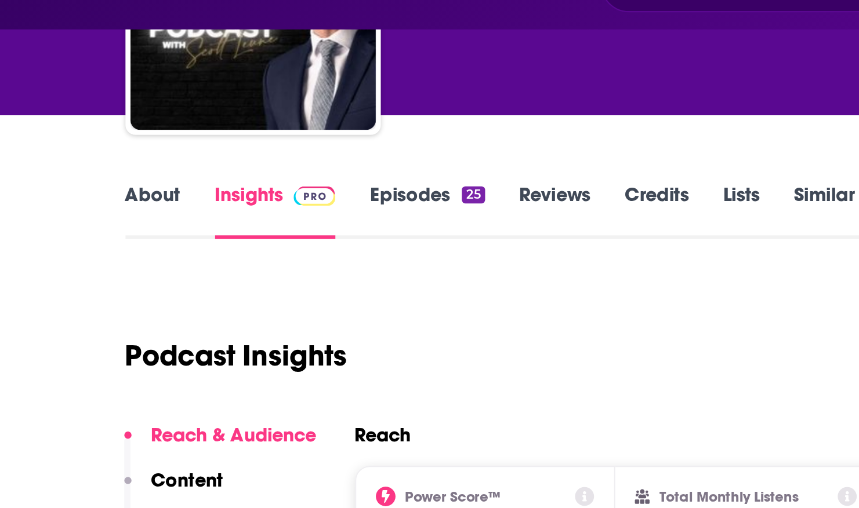
click at [159, 237] on p "Reach & Audience" at bounding box center [138, 234] width 78 height 11
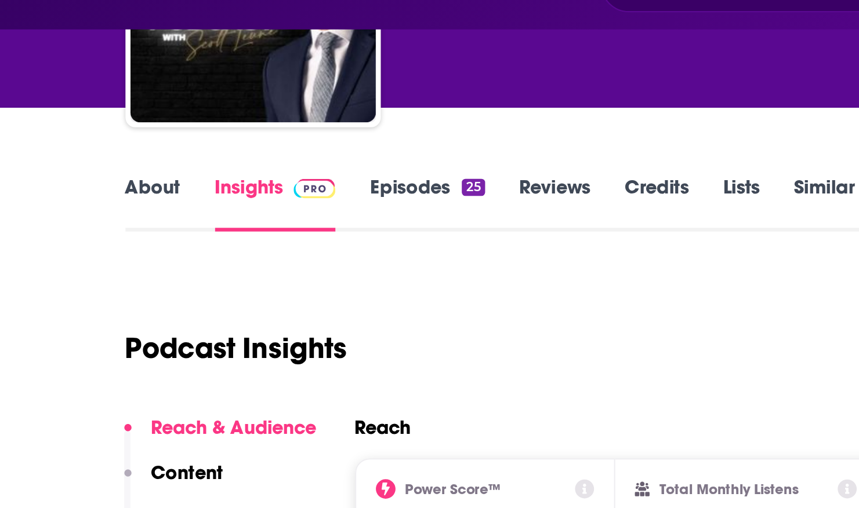
scroll to position [173, 0]
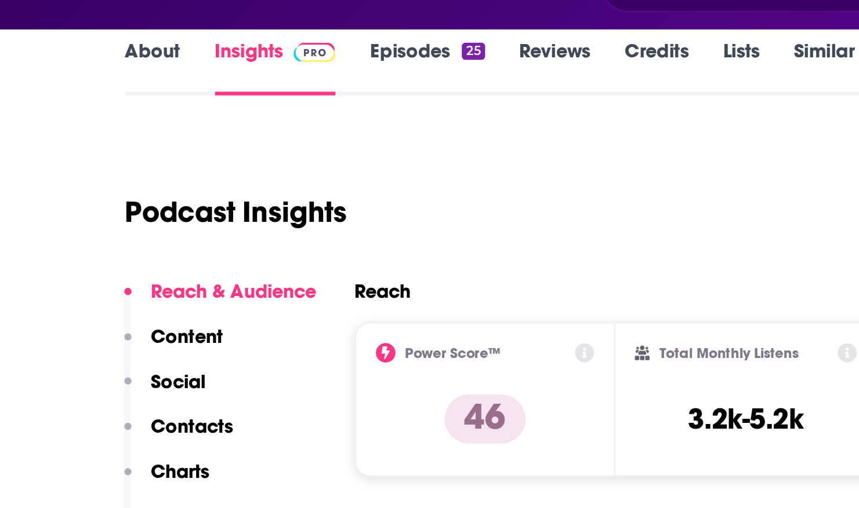
click at [107, 56] on link "About" at bounding box center [99, 61] width 26 height 27
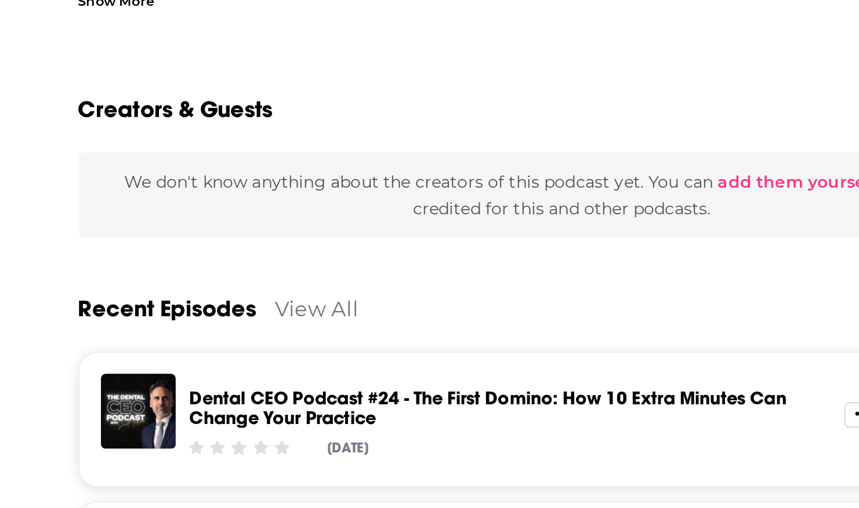
scroll to position [112, 0]
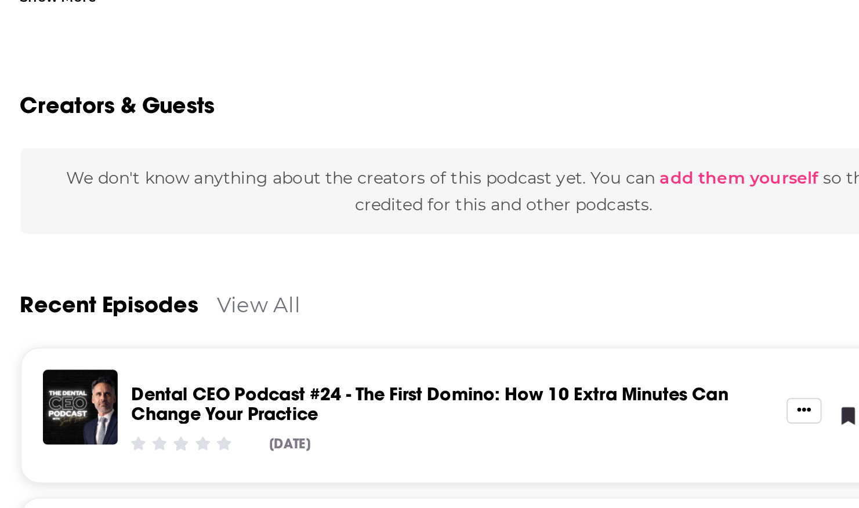
click at [444, 345] on button "add them yourself" at bounding box center [441, 344] width 78 height 9
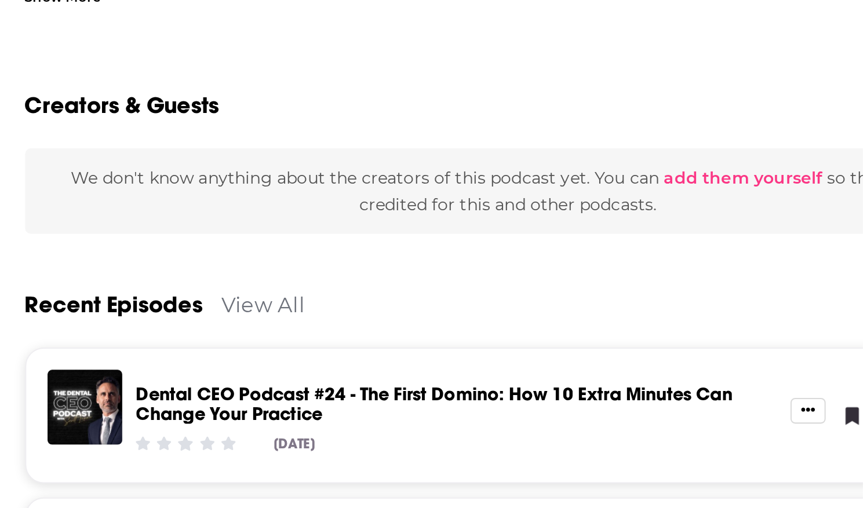
scroll to position [0, 0]
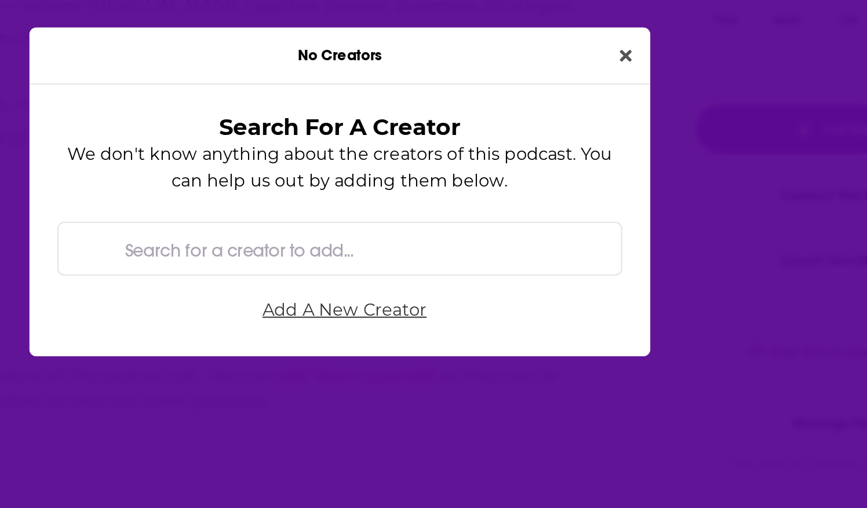
click at [400, 314] on link "Add A New Creator" at bounding box center [436, 312] width 275 height 19
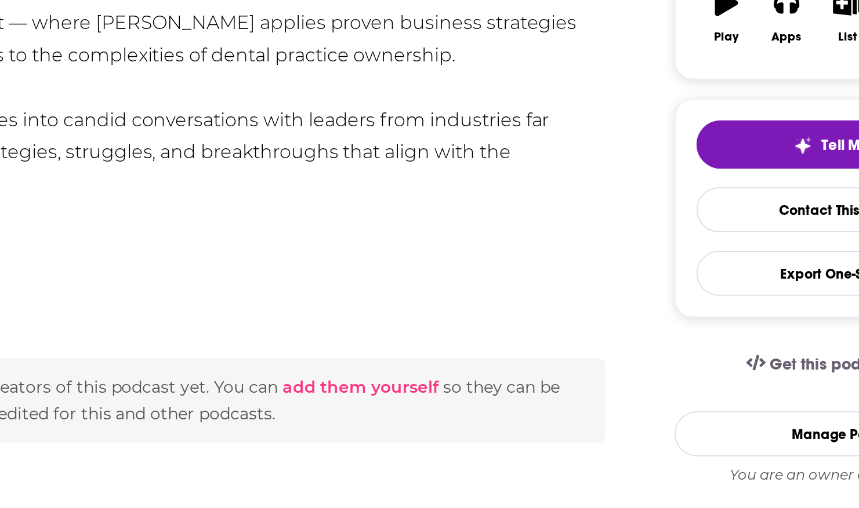
scroll to position [90, 0]
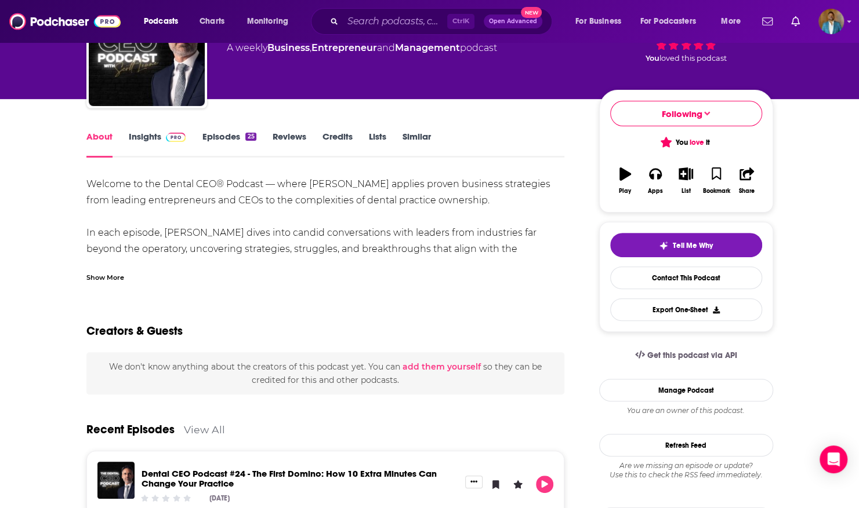
click at [347, 136] on link "Credits" at bounding box center [337, 144] width 30 height 27
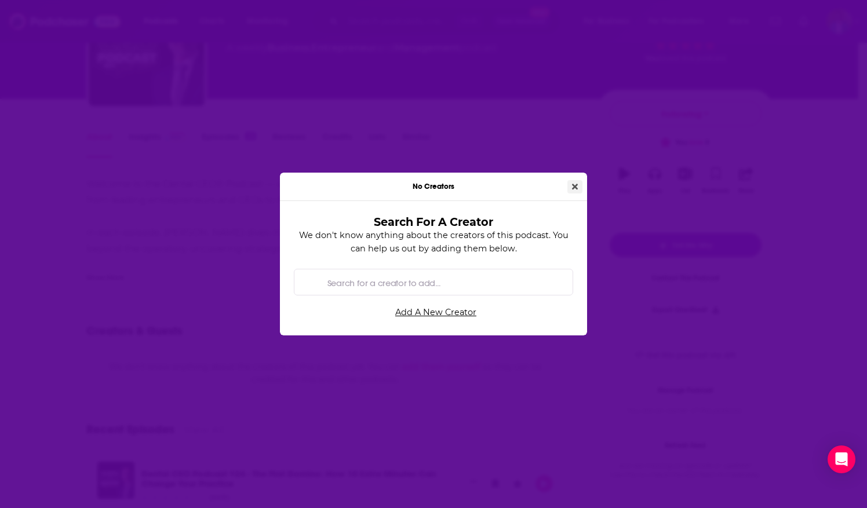
click at [570, 182] on button "Close" at bounding box center [575, 186] width 15 height 13
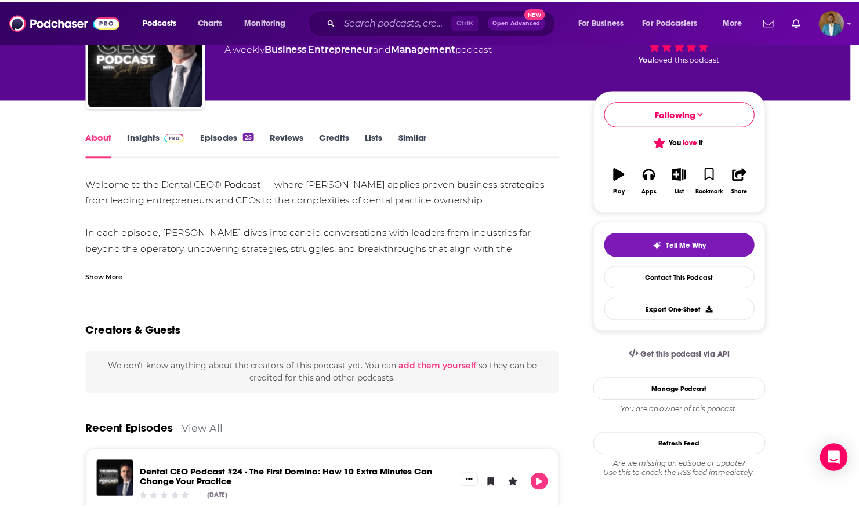
scroll to position [90, 0]
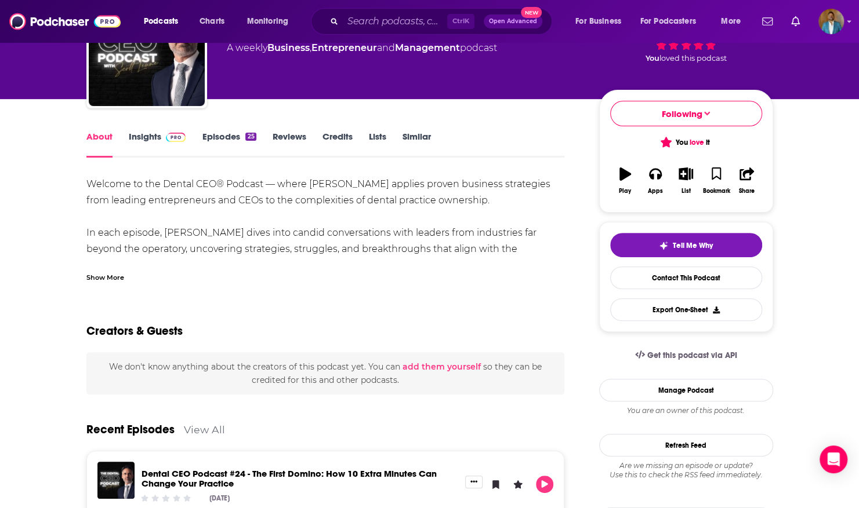
click at [384, 140] on link "Lists" at bounding box center [377, 144] width 17 height 27
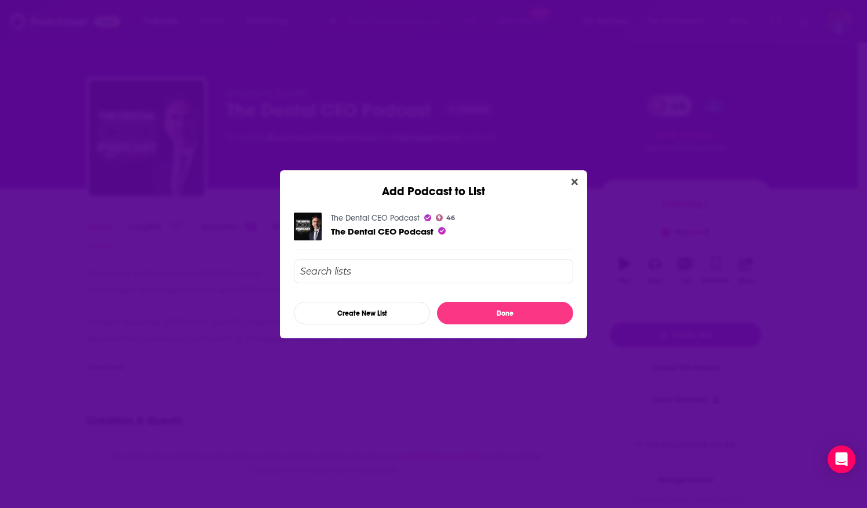
click at [400, 277] on input "Add Podcast To List" at bounding box center [433, 272] width 279 height 24
type input "top dental podcasts"
click at [498, 318] on button "Done" at bounding box center [505, 313] width 136 height 23
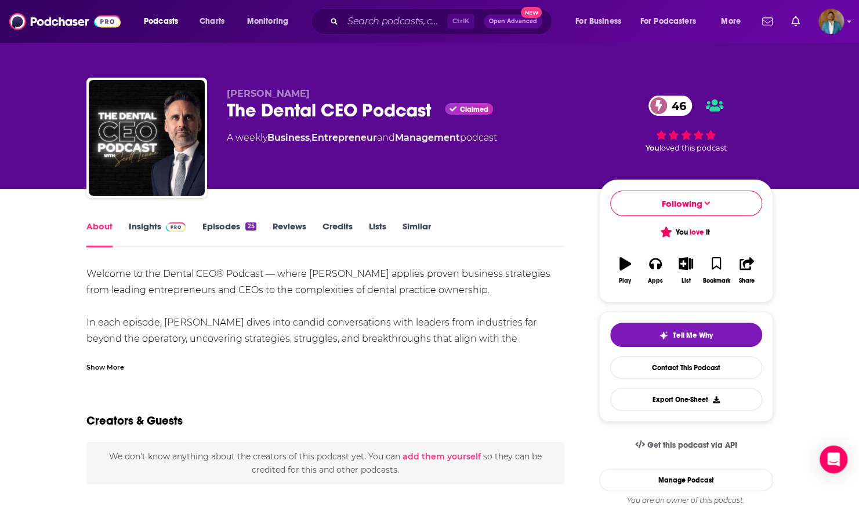
click at [424, 226] on link "Similar" at bounding box center [416, 234] width 28 height 27
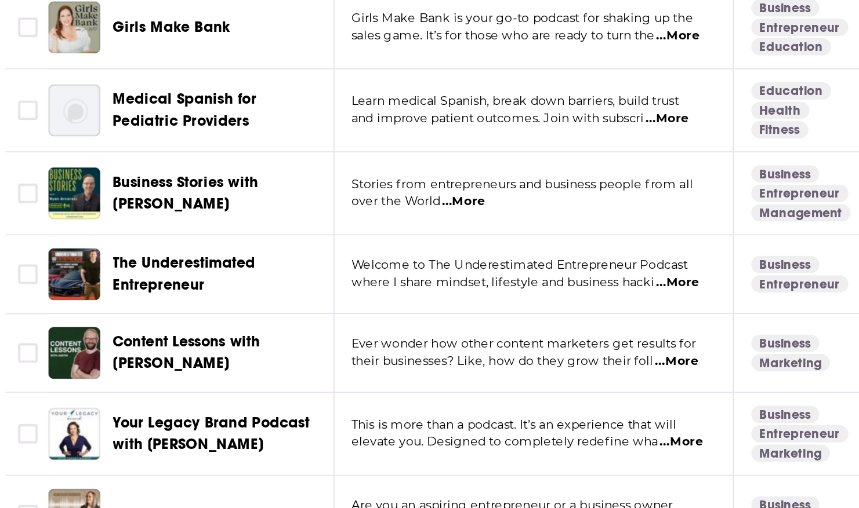
scroll to position [295, 0]
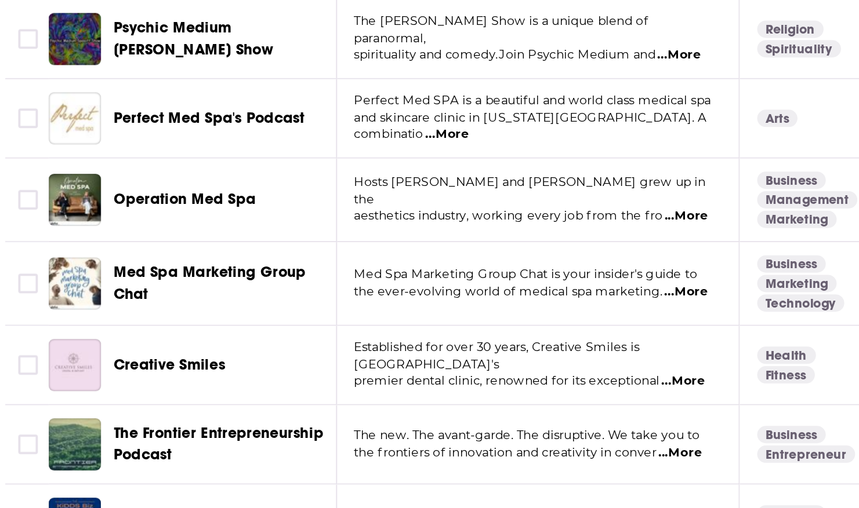
click at [446, 369] on span "The new. The avant-garde. The disruptive. We take you to" at bounding box center [364, 372] width 184 height 8
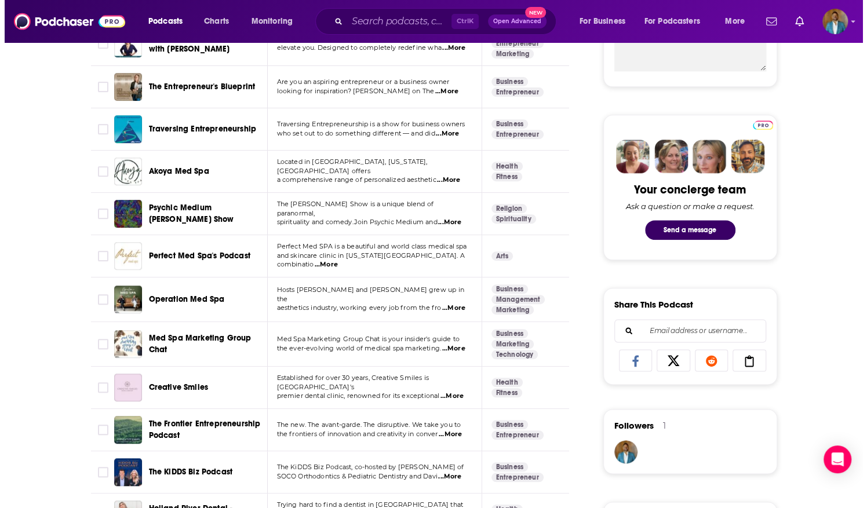
scroll to position [0, 0]
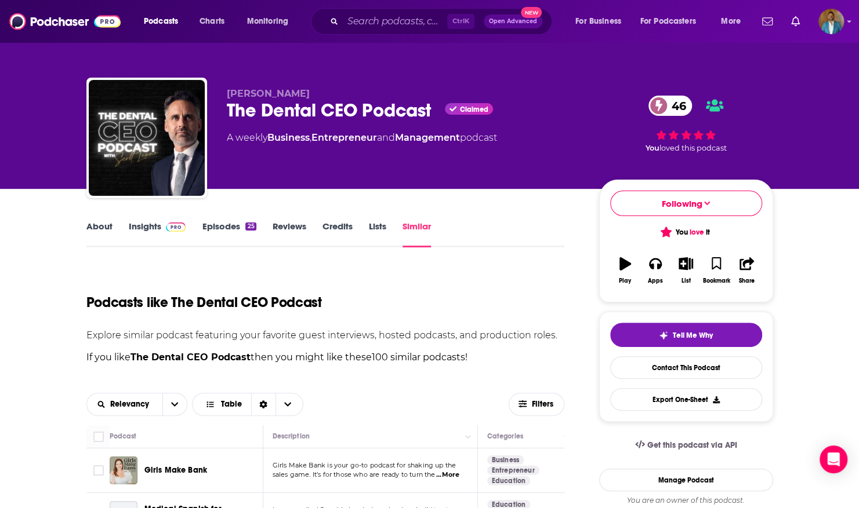
click at [496, 20] on span "Open Advanced" at bounding box center [513, 22] width 48 height 6
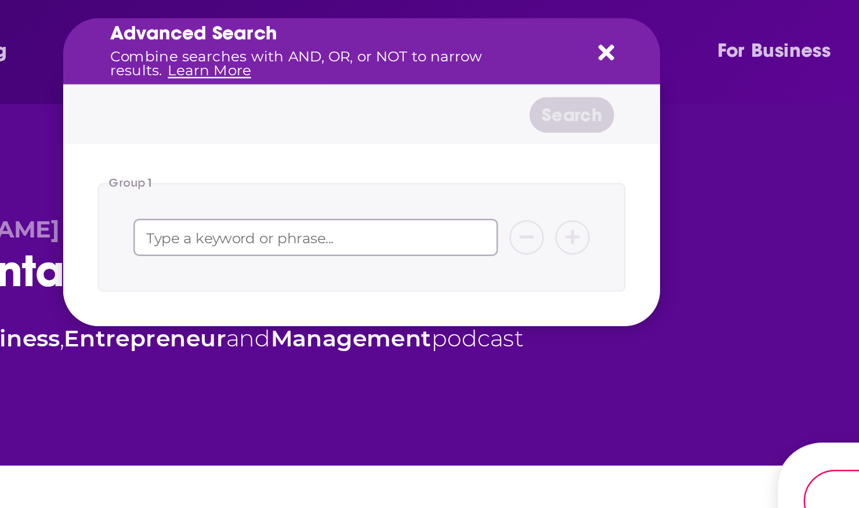
click at [380, 95] on input "Search podcasts, credits, & more..." at bounding box center [412, 96] width 147 height 15
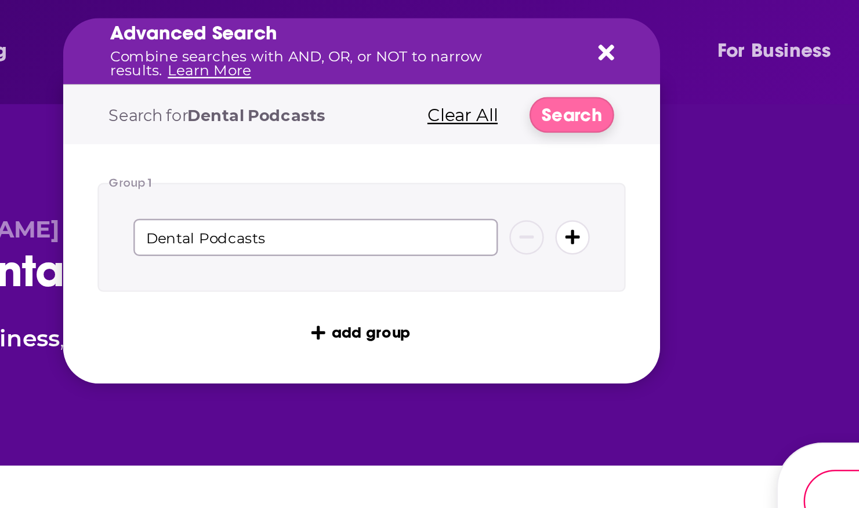
type input "Dental Podcasts"
click at [515, 52] on button "Search" at bounding box center [516, 47] width 34 height 14
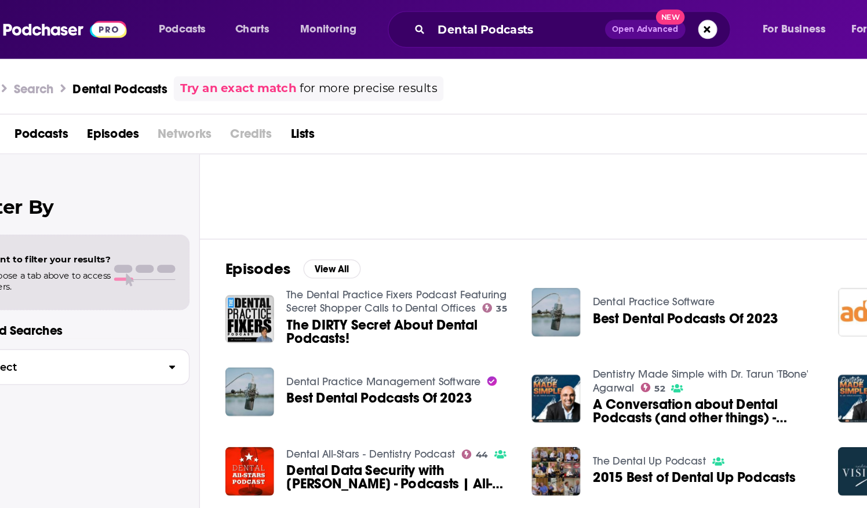
scroll to position [111, 0]
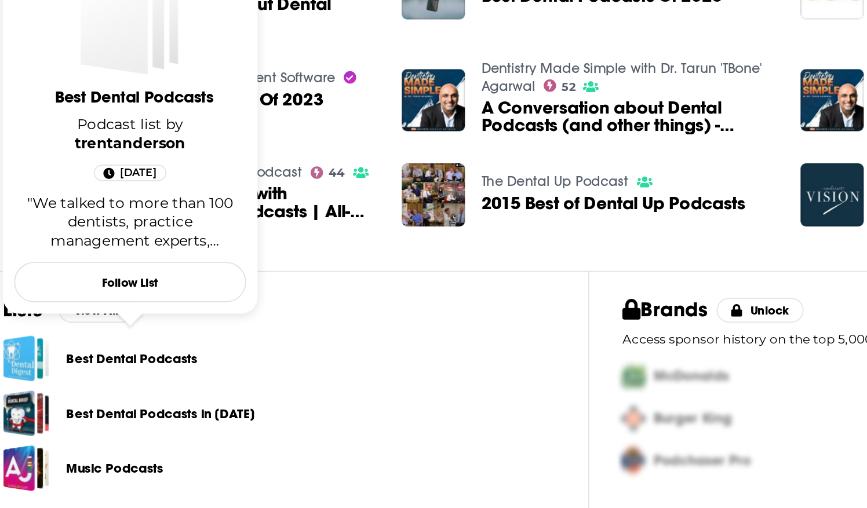
click at [292, 423] on link "Best Dental Podcasts" at bounding box center [265, 425] width 74 height 13
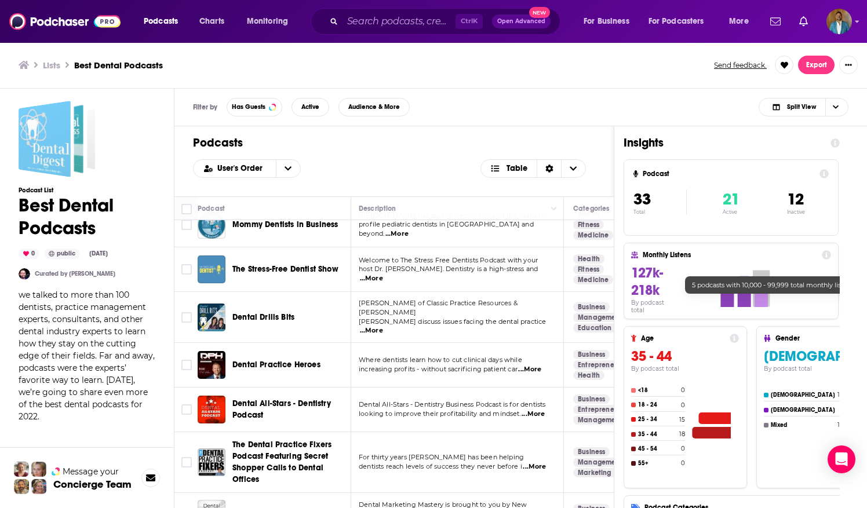
click at [49, 140] on div "Best Dental Podcasts" at bounding box center [45, 139] width 52 height 77
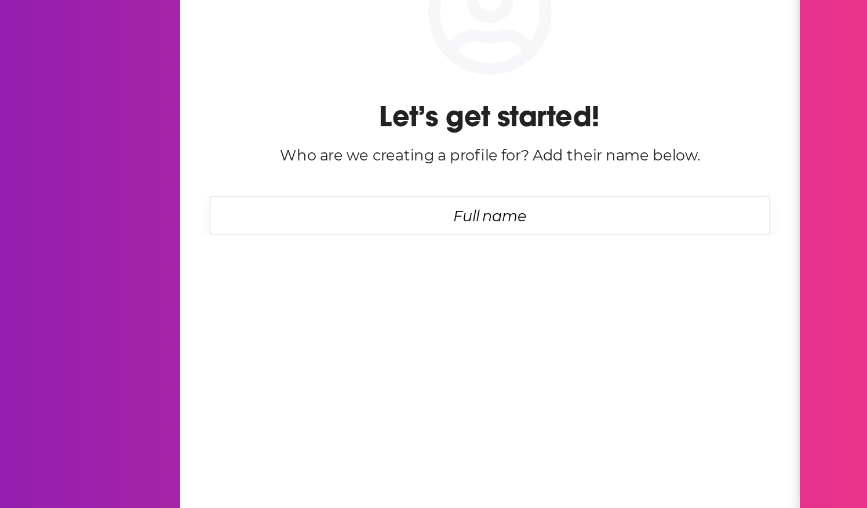
click at [414, 242] on input "Full name" at bounding box center [443, 236] width 352 height 25
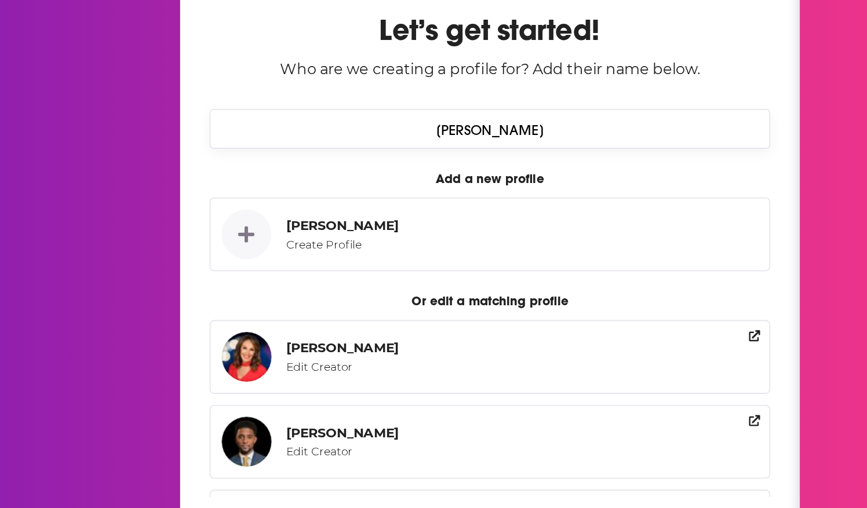
type input "[PERSON_NAME]"
click at [297, 248] on div "Dialog" at bounding box center [289, 248] width 31 height 31
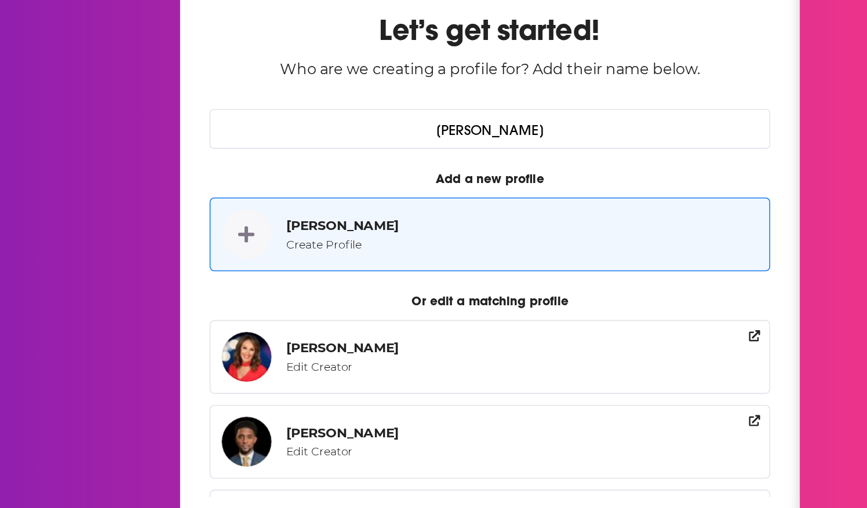
click at [341, 250] on div "Create Profile" at bounding box center [348, 254] width 66 height 9
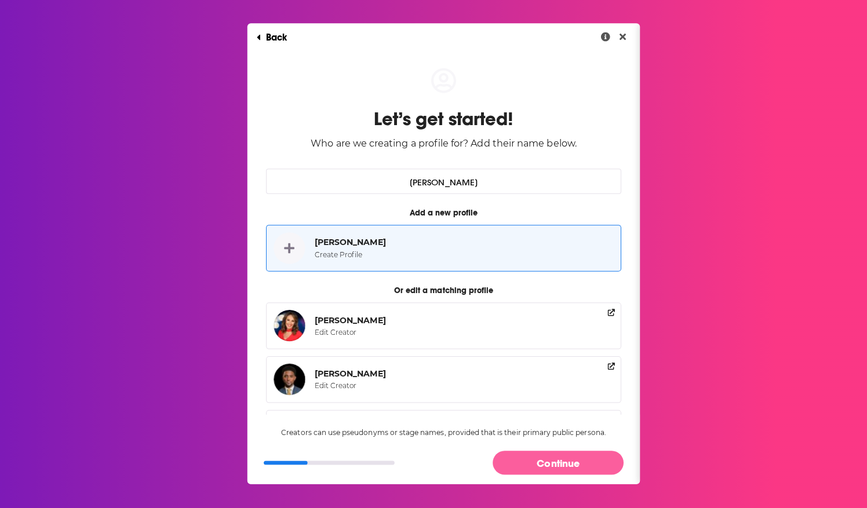
click at [564, 457] on button "Continue" at bounding box center [557, 462] width 130 height 24
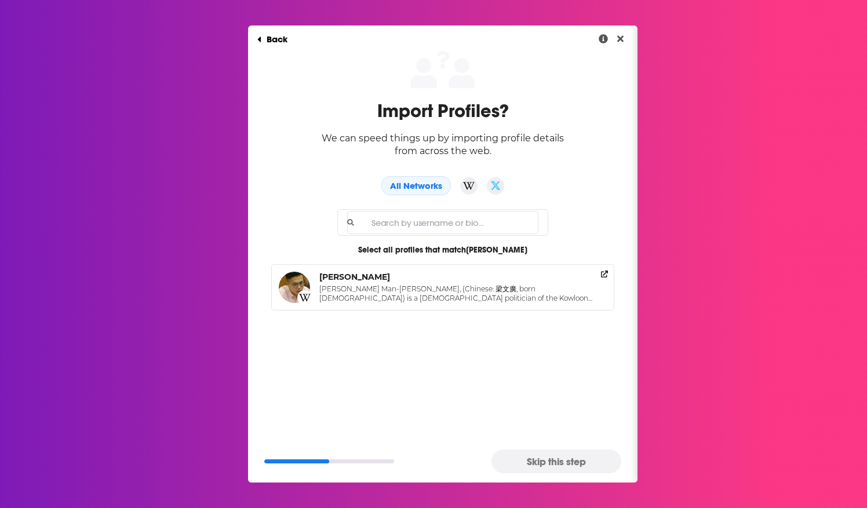
click at [553, 452] on button "Skip this step" at bounding box center [557, 462] width 130 height 24
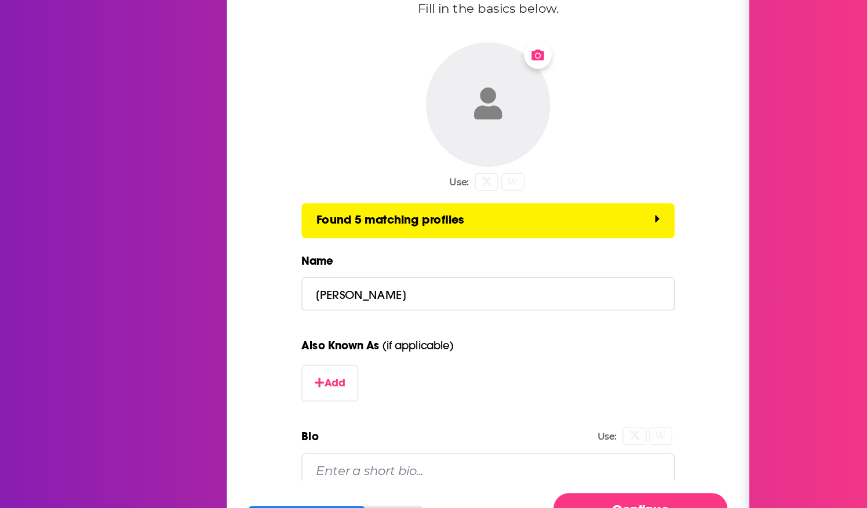
scroll to position [8, 0]
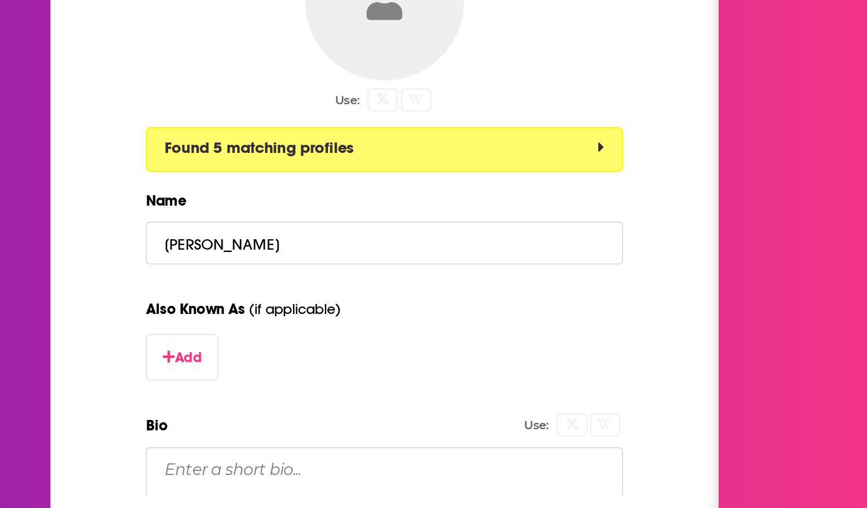
click at [427, 234] on button "Found 5 matching profiles" at bounding box center [443, 239] width 278 height 26
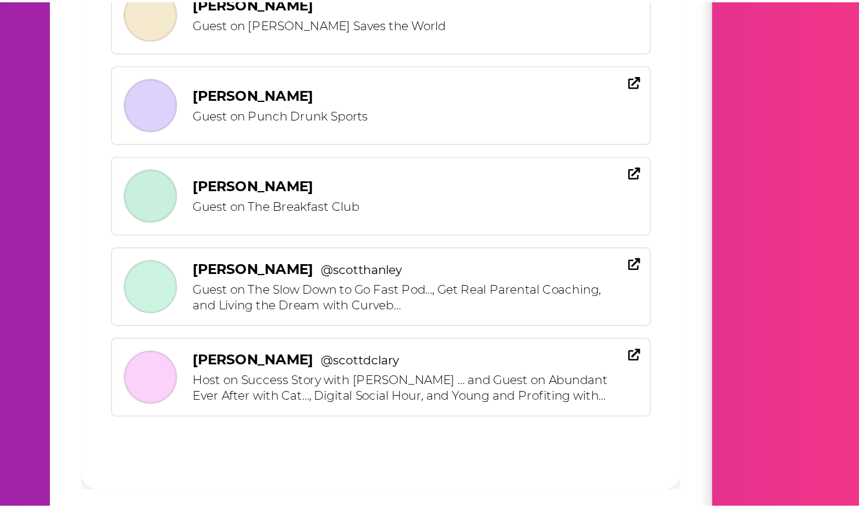
scroll to position [0, 0]
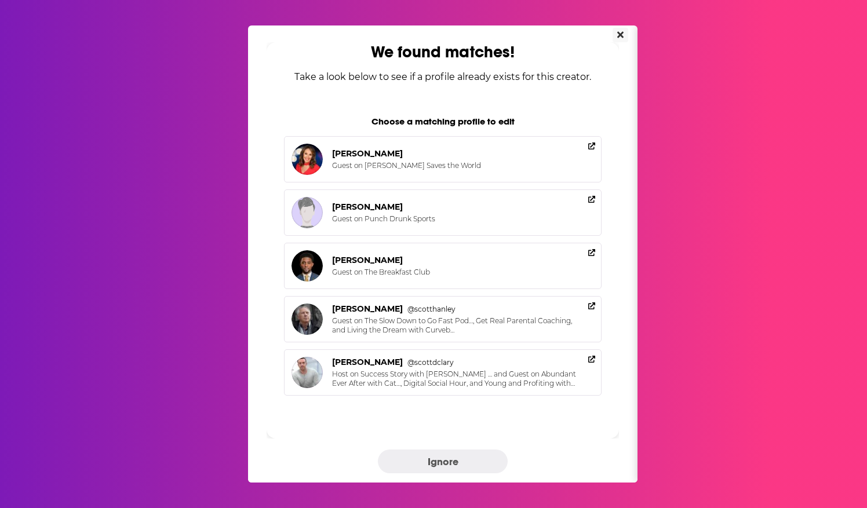
click at [620, 34] on icon "Close" at bounding box center [620, 34] width 6 height 6
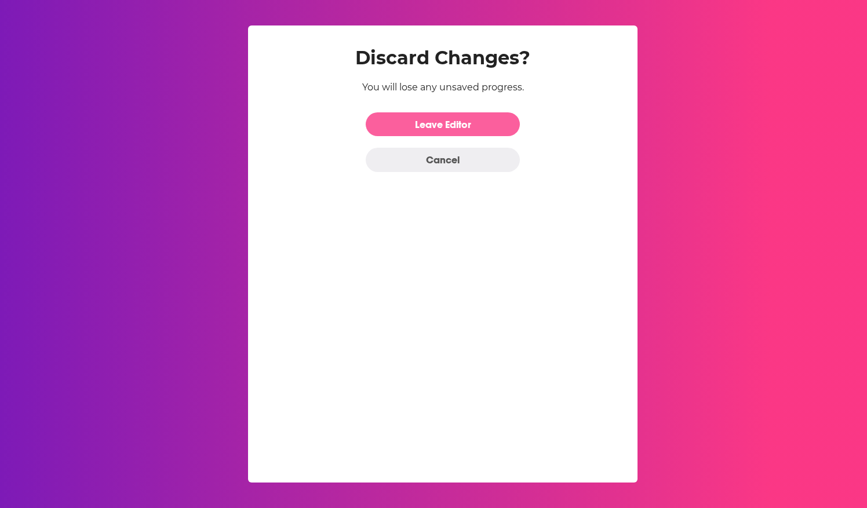
click at [479, 121] on link "Leave Editor" at bounding box center [443, 124] width 154 height 24
